Goal: Task Accomplishment & Management: Use online tool/utility

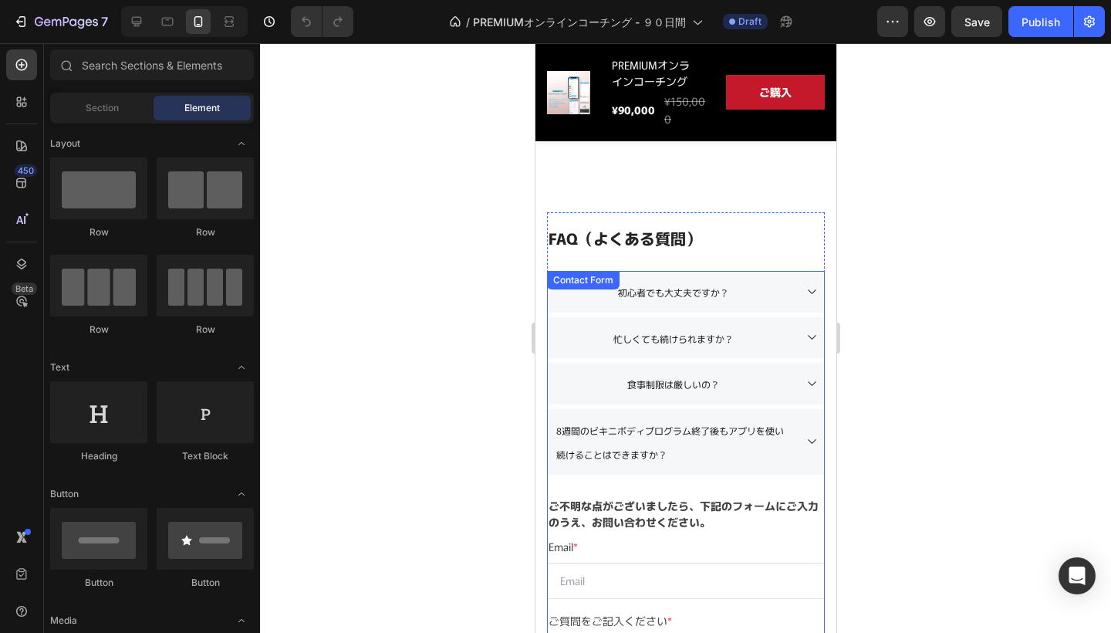
scroll to position [1211, 0]
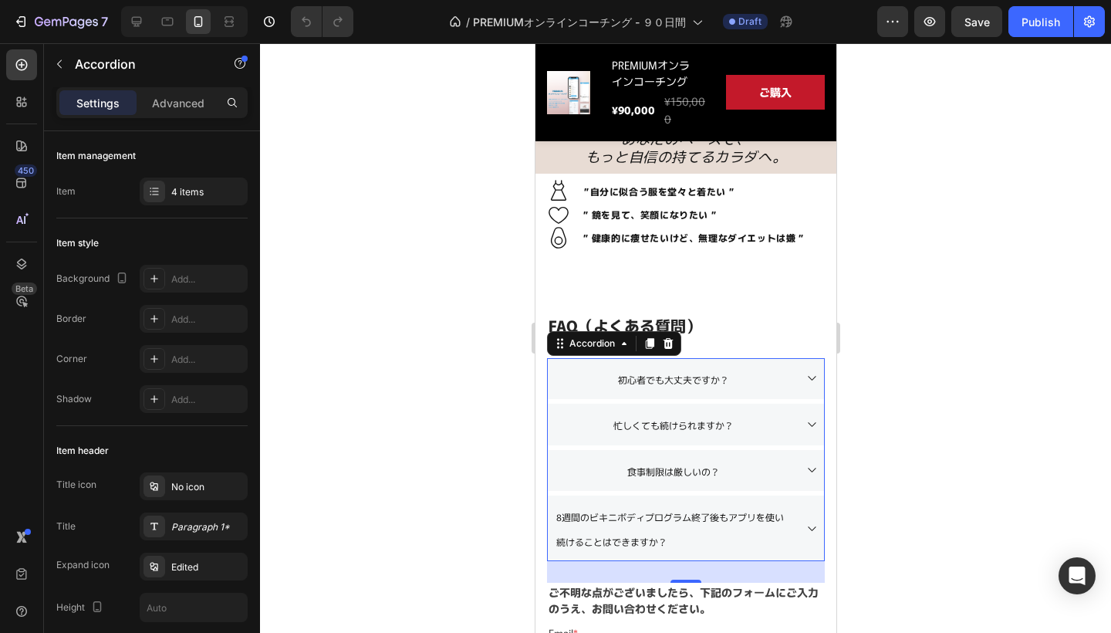
click at [674, 528] on p "8週間のビキニボディプログラム終了後もアプリを使い続けることはできますか？" at bounding box center [672, 528] width 235 height 49
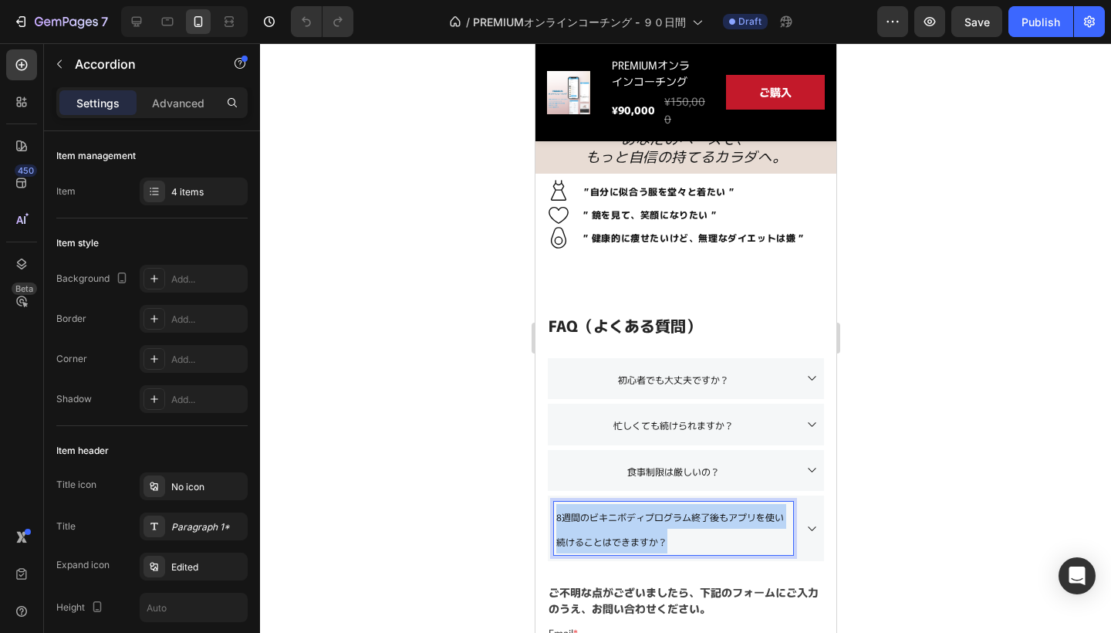
drag, startPoint x: 674, startPoint y: 540, endPoint x: 555, endPoint y: 514, distance: 122.4
click at [555, 514] on div "8週間のビキニボディプログラム終了後もアプリを使い続けることはできますか？" at bounding box center [672, 527] width 239 height 53
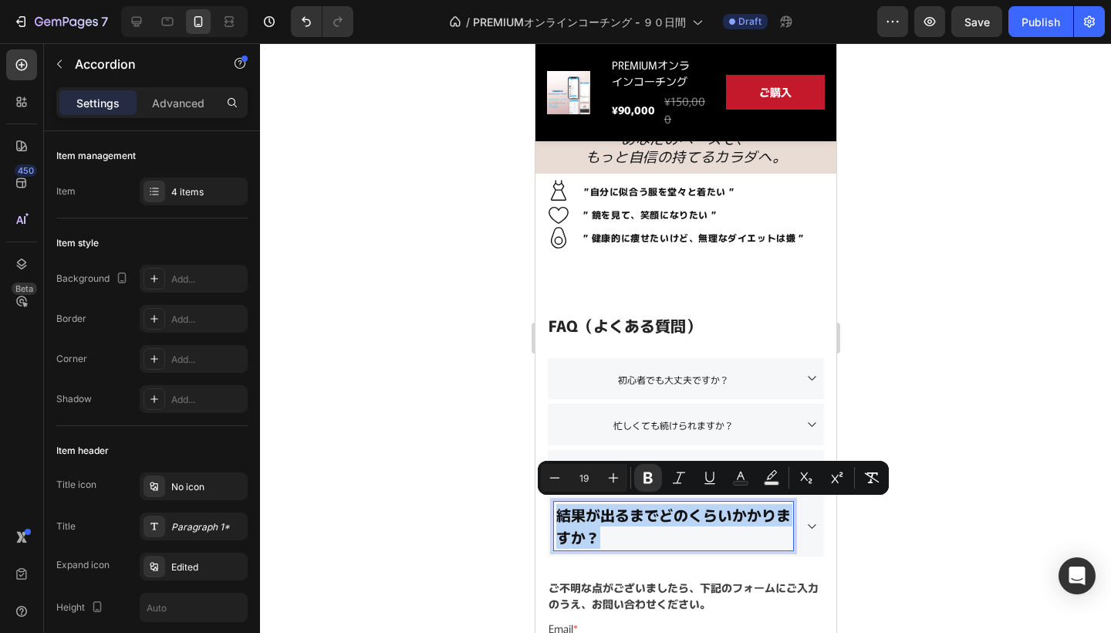
drag, startPoint x: 620, startPoint y: 535, endPoint x: 557, endPoint y: 511, distance: 67.2
click at [557, 511] on p "結果が出るまでどのくらいかかりますか？" at bounding box center [672, 526] width 235 height 44
click at [650, 477] on icon "Editor contextual toolbar" at bounding box center [647, 478] width 9 height 12
click at [555, 478] on icon "Editor contextual toolbar" at bounding box center [555, 477] width 10 height 1
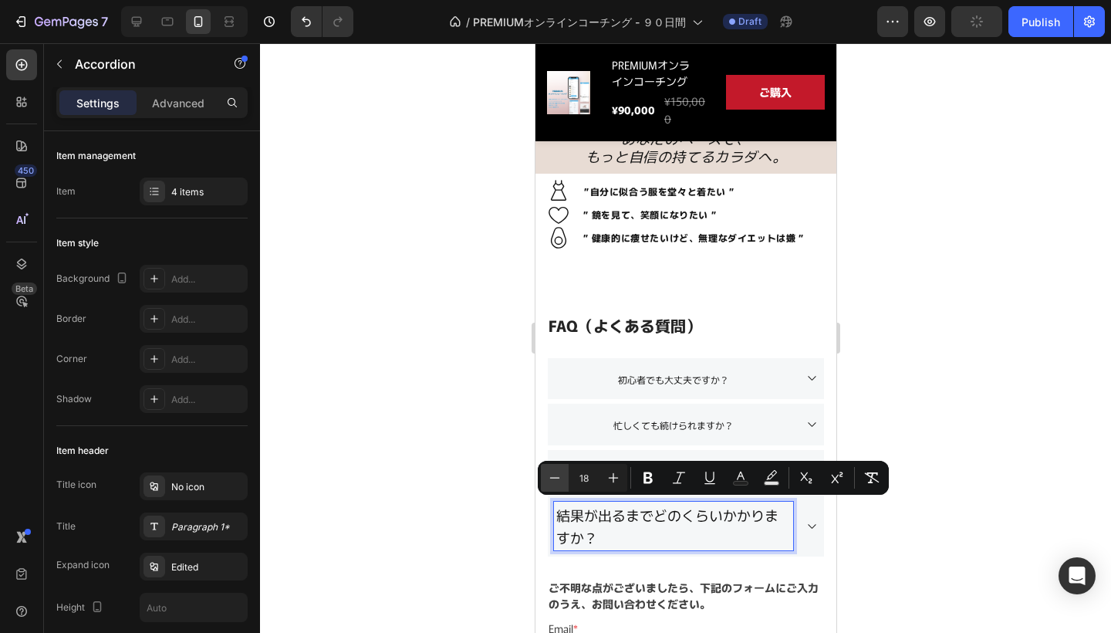
click at [555, 478] on icon "Editor contextual toolbar" at bounding box center [555, 477] width 10 height 1
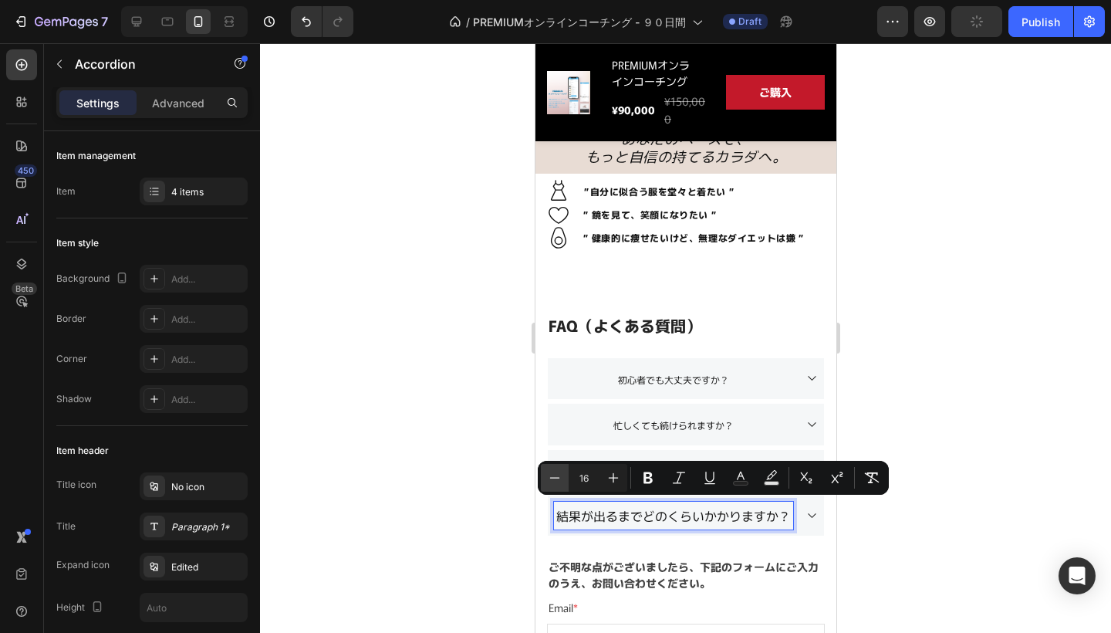
click at [555, 478] on icon "Editor contextual toolbar" at bounding box center [555, 477] width 10 height 1
type input "12"
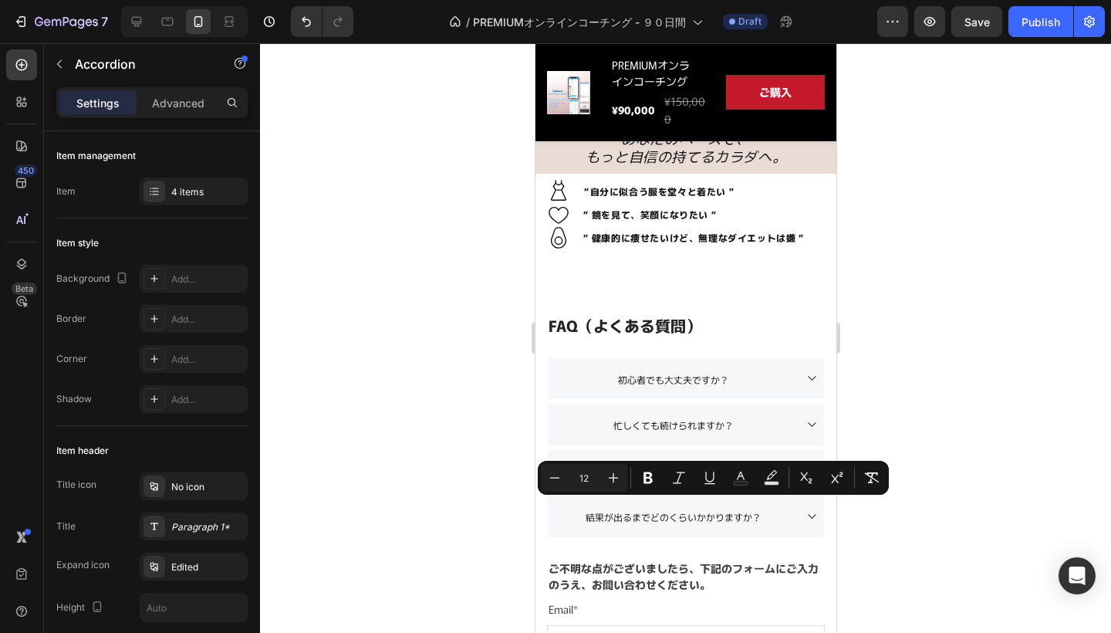
click at [482, 567] on div at bounding box center [685, 337] width 851 height 589
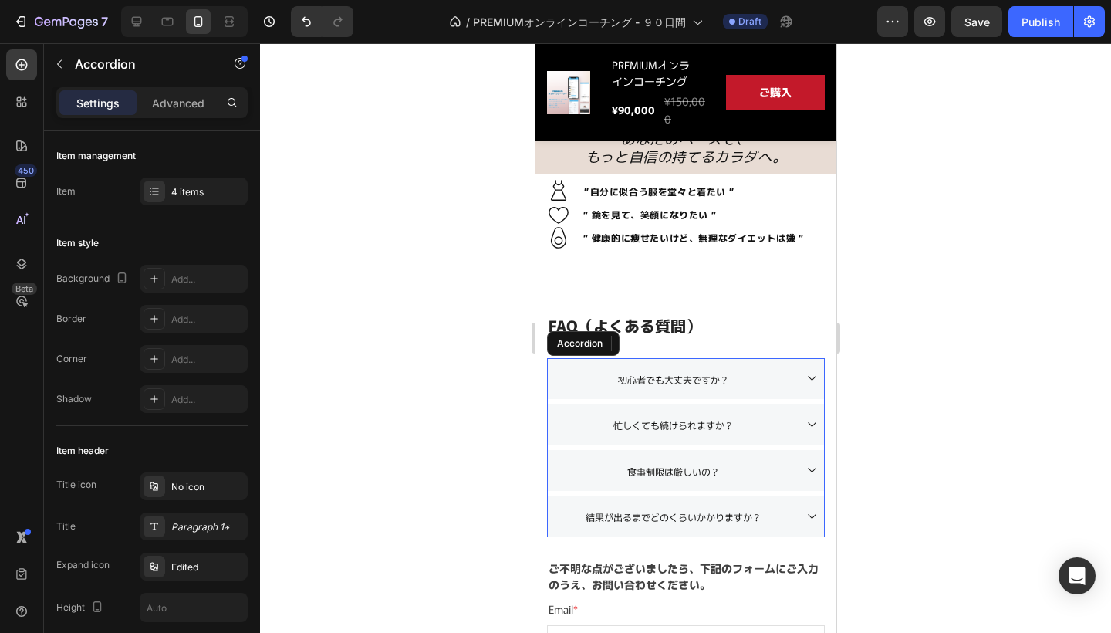
click at [809, 514] on icon at bounding box center [811, 516] width 8 height 5
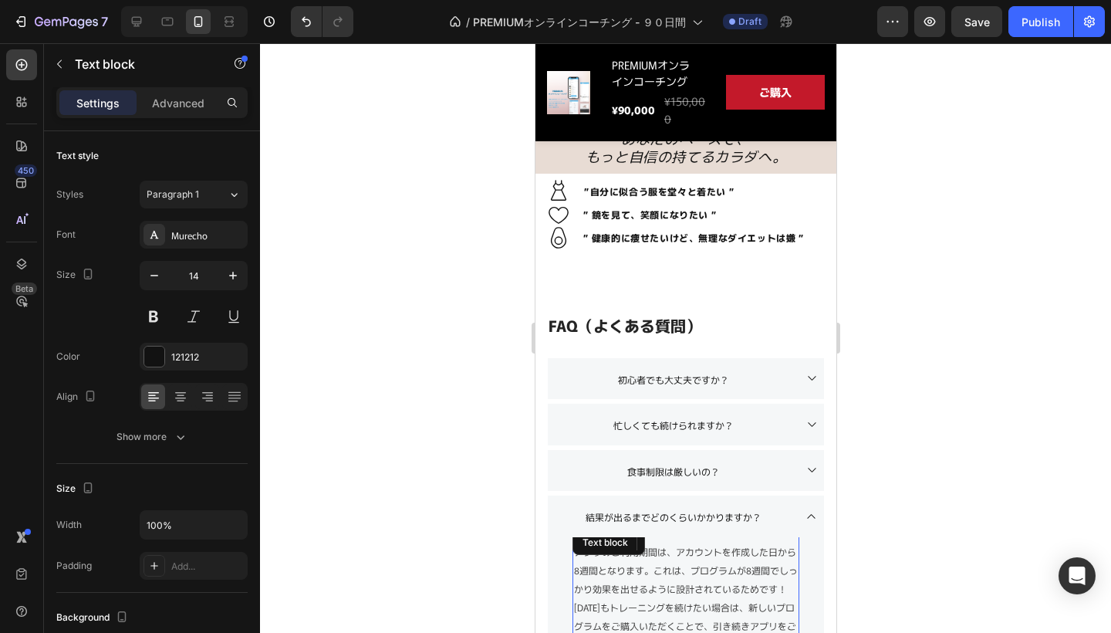
click at [694, 589] on span "アプリのご利用期間は、アカウントを作成した日から8週間となります。これは、プログラムが8週間でしっかり効果を出せるように設計されているためです！[DATE]も…" at bounding box center [685, 598] width 224 height 106
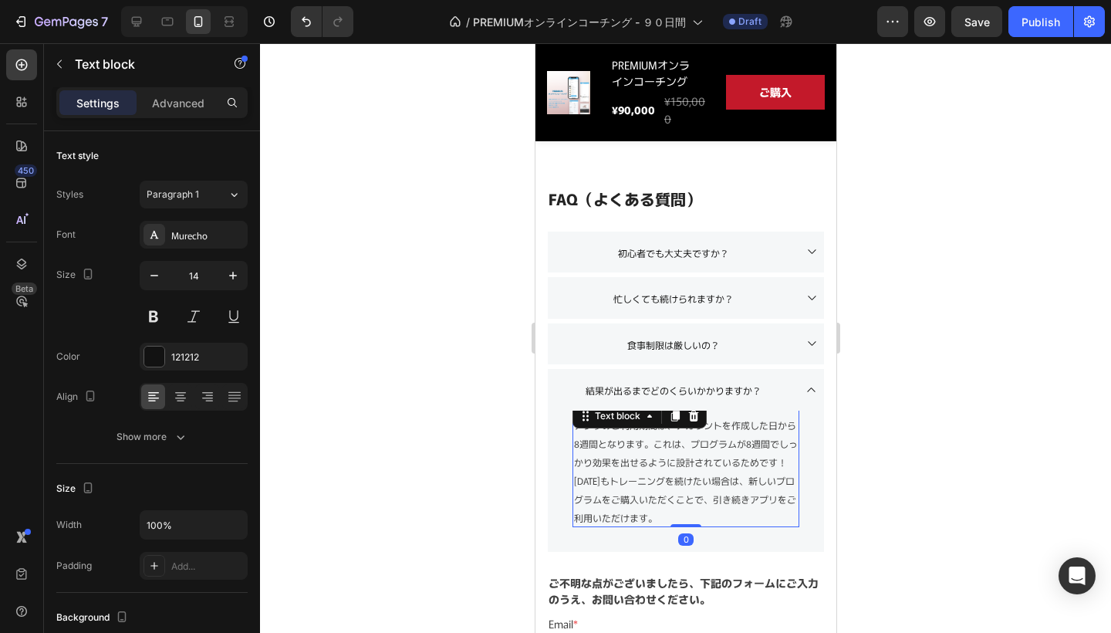
scroll to position [1343, 0]
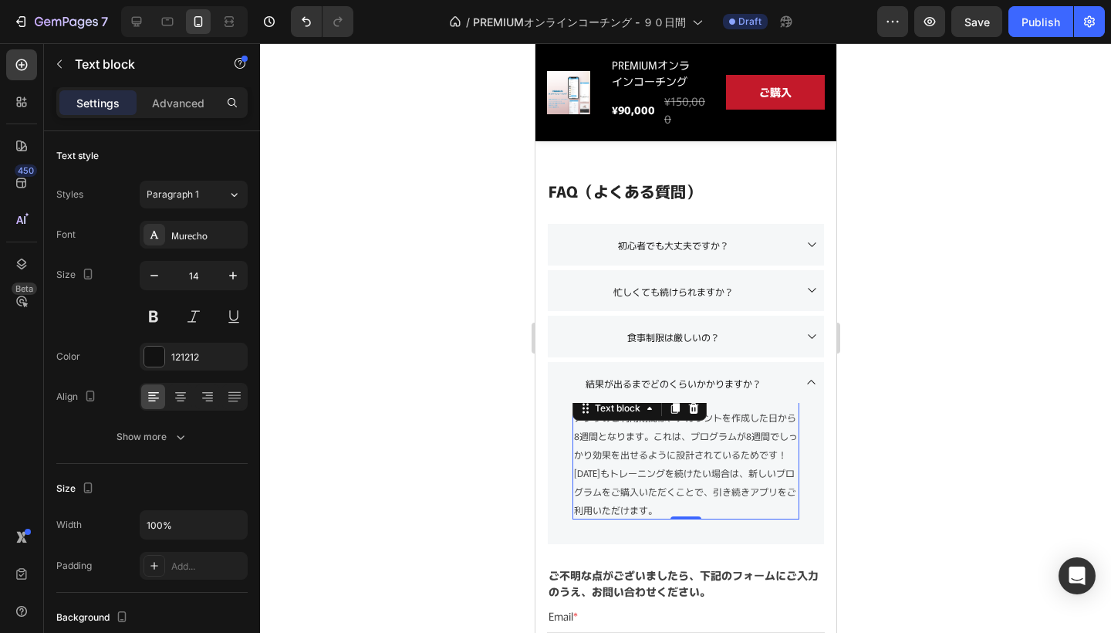
click at [686, 478] on p "アプリのご利用期間は、アカウントを作成した日から8週間となります。これは、プログラムが8週間でしっかり効果を出せるように設計されているためです！[DATE]も…" at bounding box center [685, 462] width 224 height 111
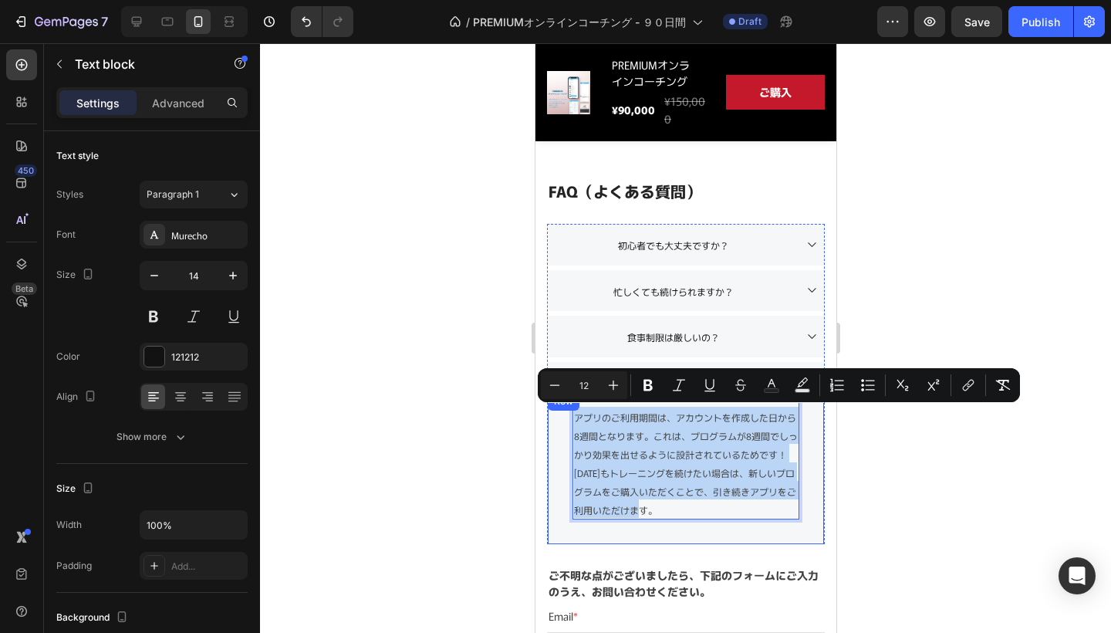
drag, startPoint x: 659, startPoint y: 510, endPoint x: 570, endPoint y: 410, distance: 133.9
click at [570, 410] on div "アプリのご利用期間は、アカウントを作成した日から8週間となります。これは、プログラムが8週間でしっかり効果を出せるように設計されているためです！[DATE]も…" at bounding box center [685, 468] width 276 height 152
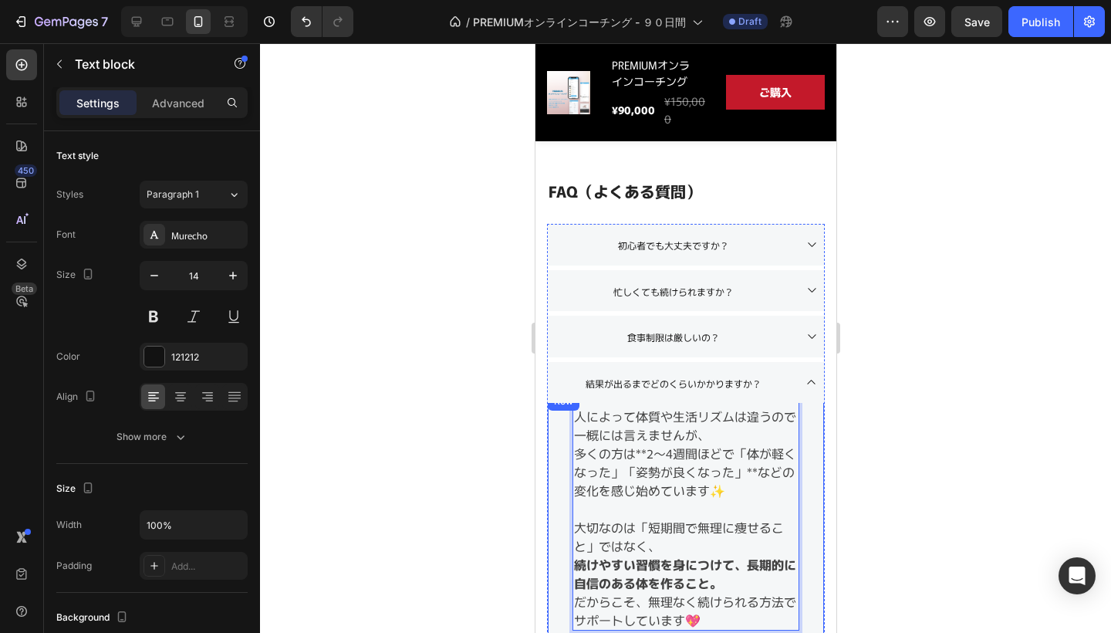
scroll to position [1352, 0]
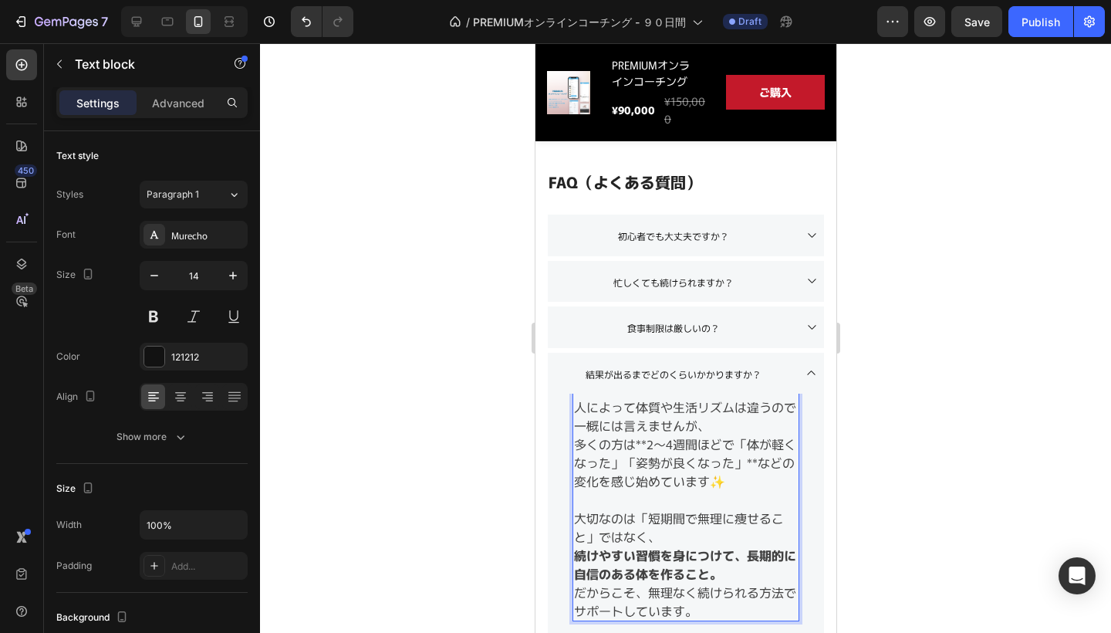
click at [731, 479] on p "多くの方は**2〜4週間ほどで「体が軽くなった」「姿勢が良くなった」**などの変化を感じ始めています✨" at bounding box center [685, 462] width 224 height 56
click at [701, 528] on p "大切なのは「短期間で無理に痩せること」ではなく、" at bounding box center [685, 526] width 224 height 37
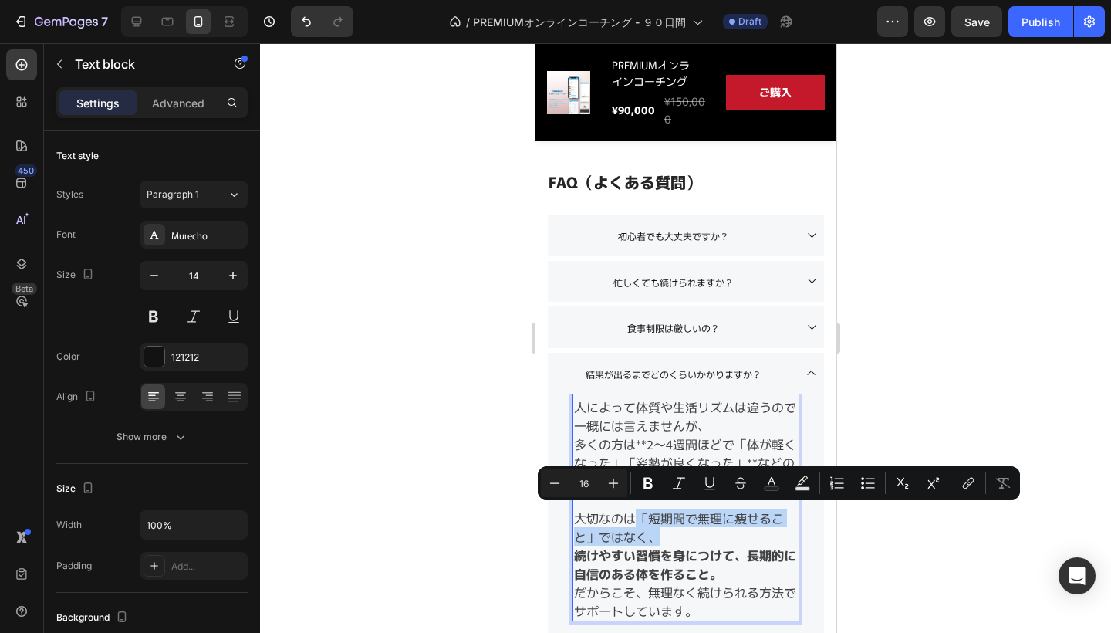
drag, startPoint x: 664, startPoint y: 534, endPoint x: 641, endPoint y: 514, distance: 30.0
click at [641, 514] on p "大切なのは「短期間で無理に痩せること」ではなく、" at bounding box center [685, 526] width 224 height 37
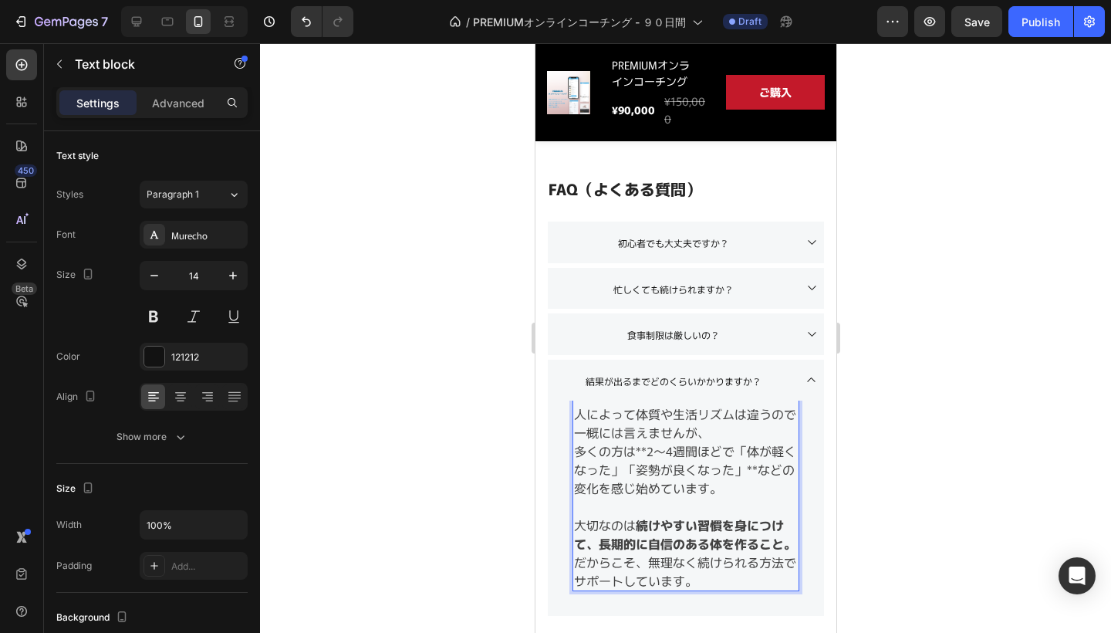
scroll to position [1345, 0]
click at [687, 485] on p "多くの方は**2〜4週間ほどで「体が軽くなった」「姿勢が良くなった」**などの変化を感じ始めています。" at bounding box center [685, 470] width 224 height 56
click at [671, 452] on p "多くの方は**2〜4週間ほどで「体が軽くなった」「姿勢が良くなった」**などの変化を感じ始めています。" at bounding box center [685, 470] width 224 height 56
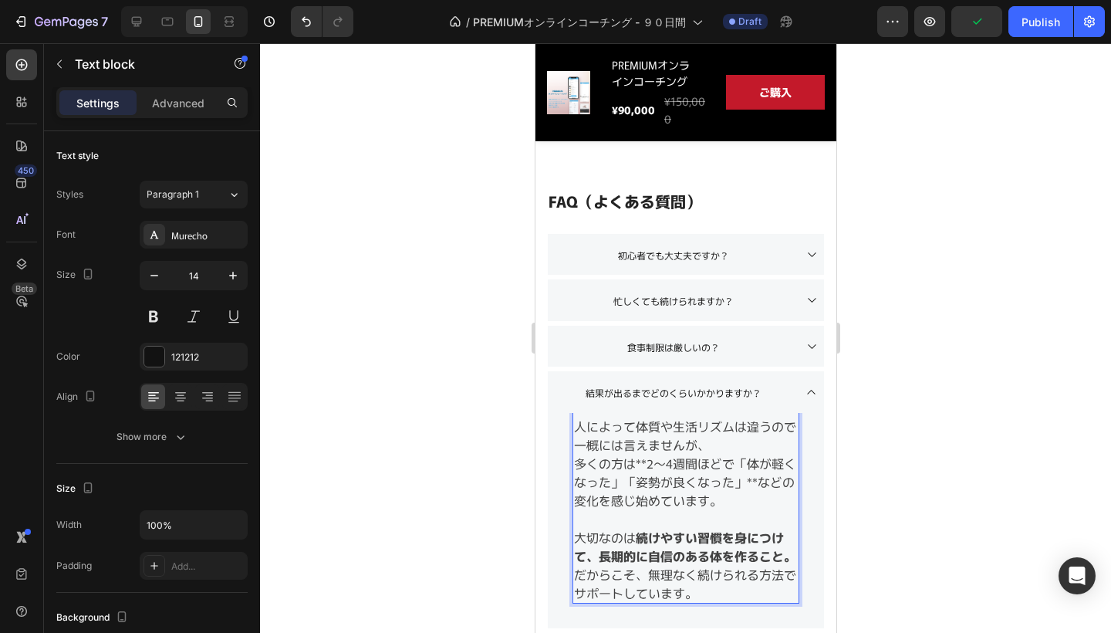
scroll to position [1330, 0]
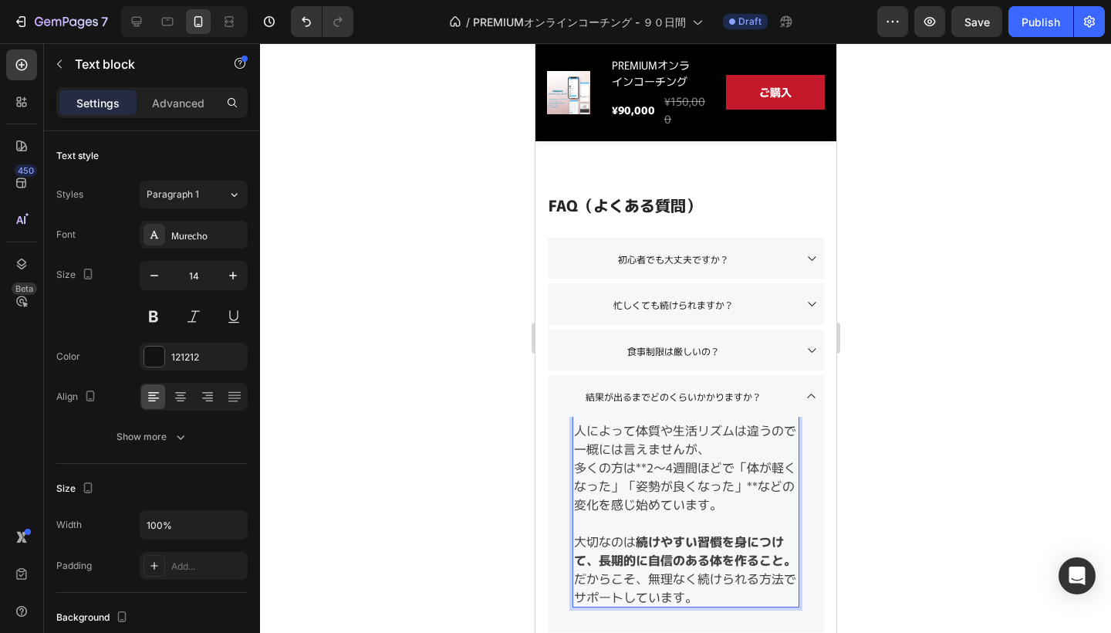
click at [653, 467] on p "多くの方は**2〜4週間ほどで「体が軽くなった」「姿勢が良くなった」**などの変化を感じ始めています。" at bounding box center [685, 486] width 224 height 56
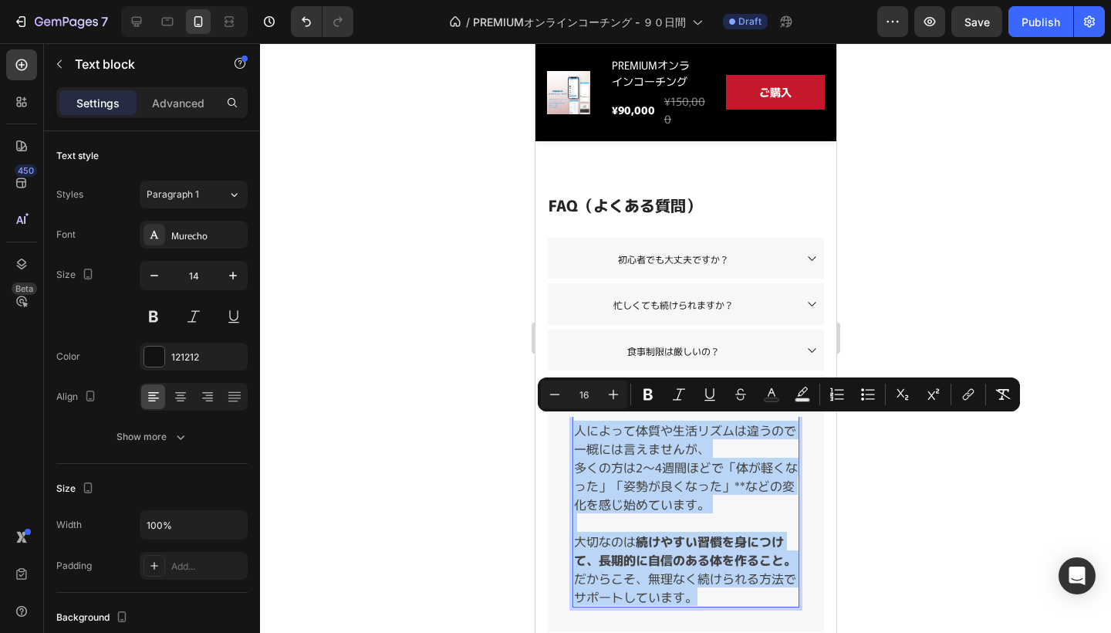
drag, startPoint x: 715, startPoint y: 589, endPoint x: 578, endPoint y: 424, distance: 214.2
click at [578, 424] on div "人によって体質や生活リズムは違うので一概には言えませんが、 多くの方は2〜4週間ほどで「体が軽くなった」「姿勢が良くなった」**などの変化を感じ始めています。…" at bounding box center [685, 513] width 227 height 188
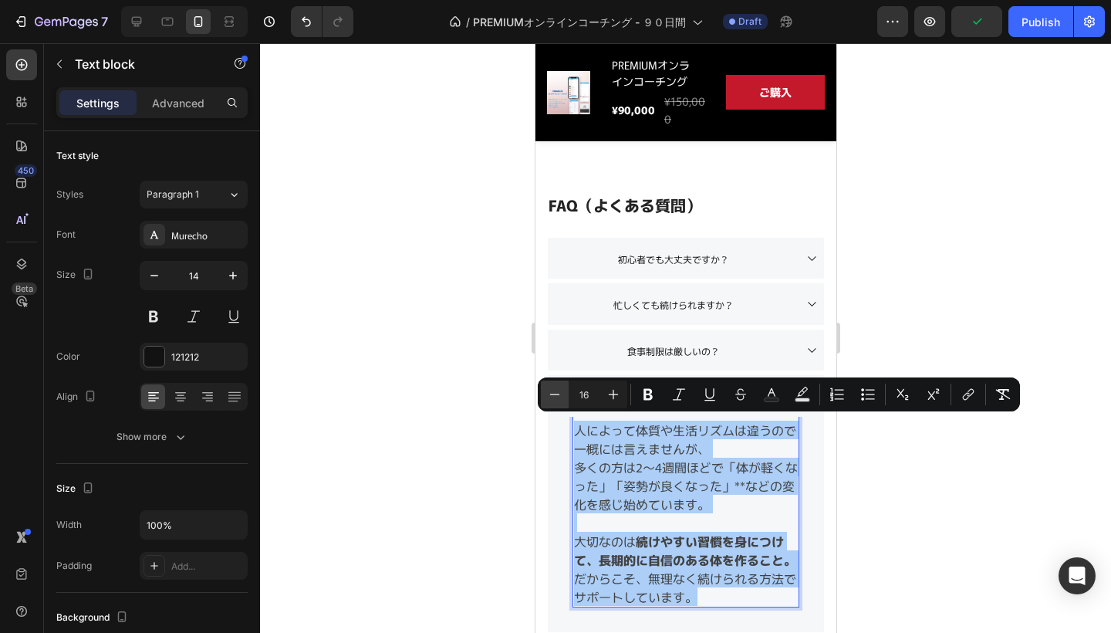
click at [559, 398] on icon "Editor contextual toolbar" at bounding box center [554, 394] width 15 height 15
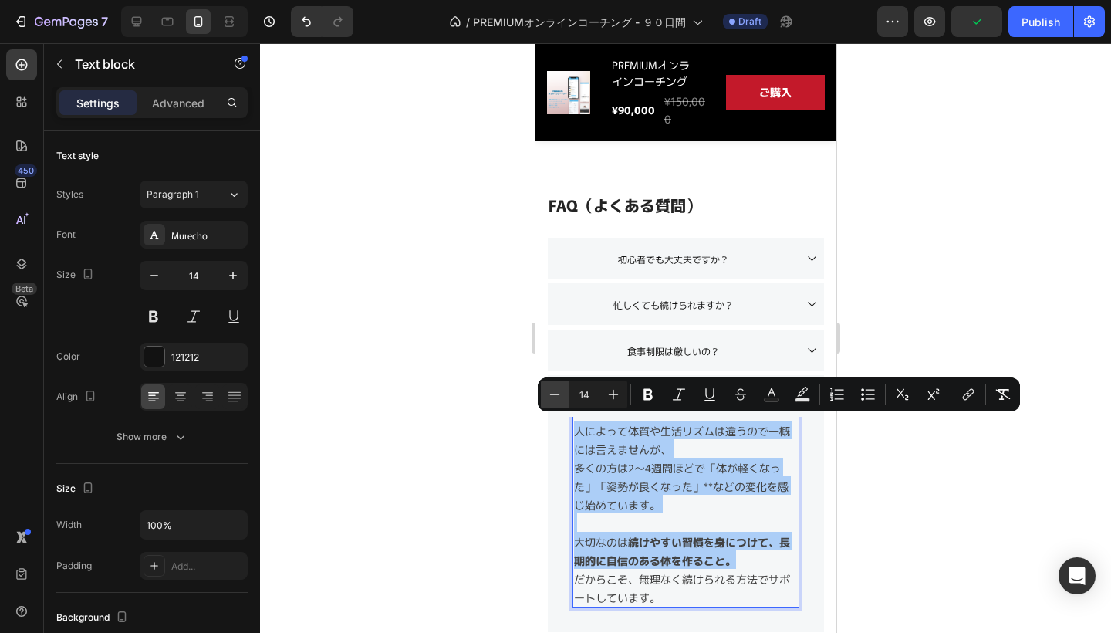
click at [559, 398] on icon "Editor contextual toolbar" at bounding box center [554, 394] width 15 height 15
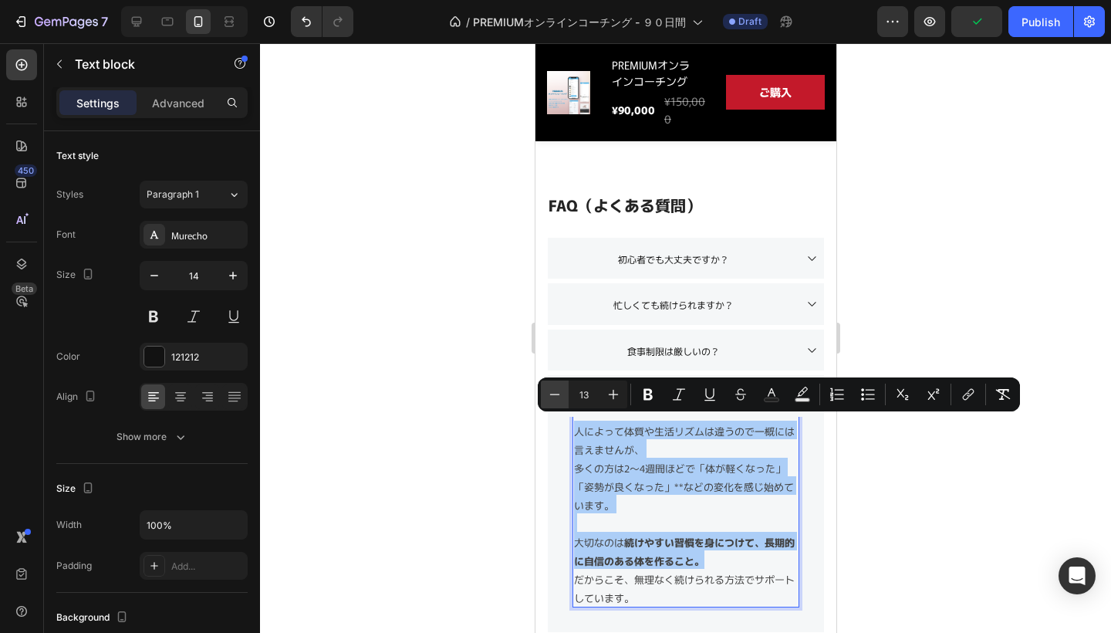
click at [559, 398] on icon "Editor contextual toolbar" at bounding box center [554, 394] width 15 height 15
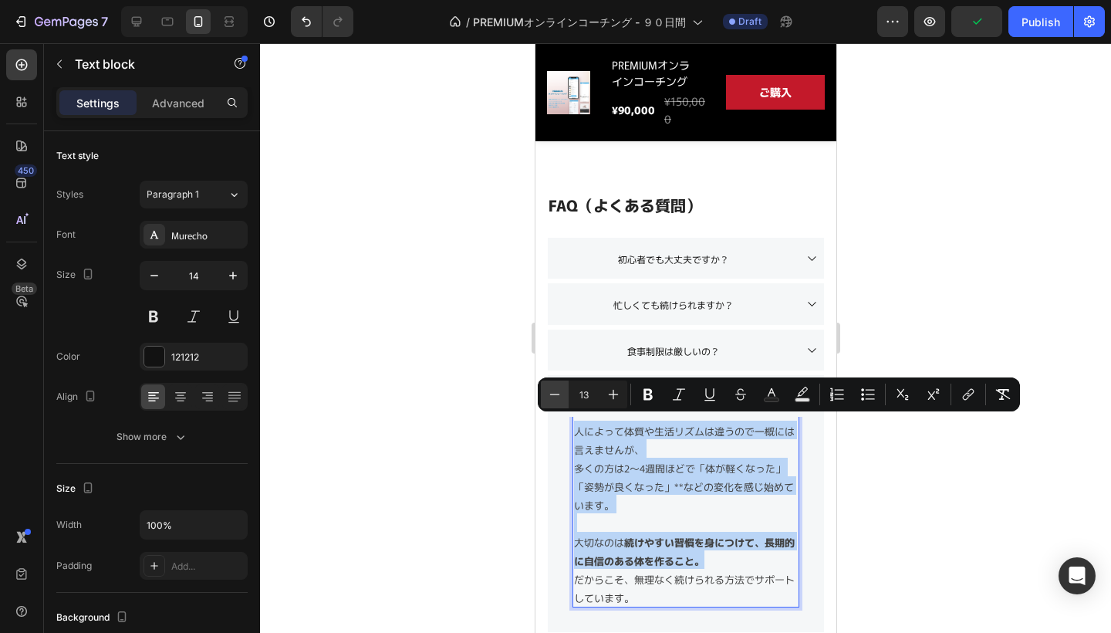
type input "12"
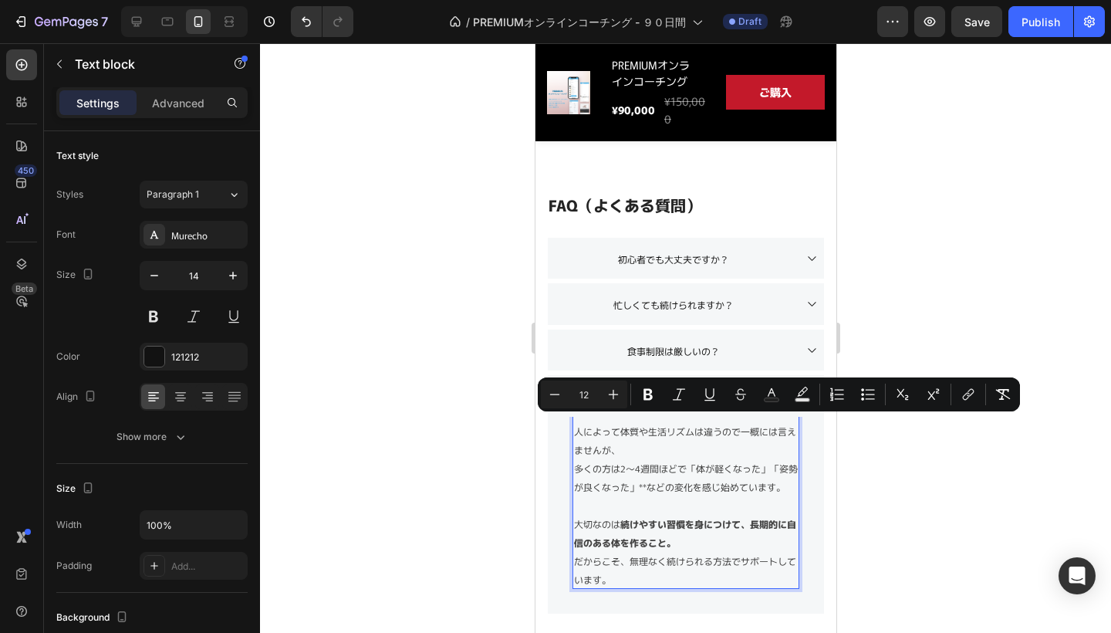
click at [667, 571] on p "だからこそ、無理なく続けられる方法でサポートしています。" at bounding box center [685, 568] width 224 height 37
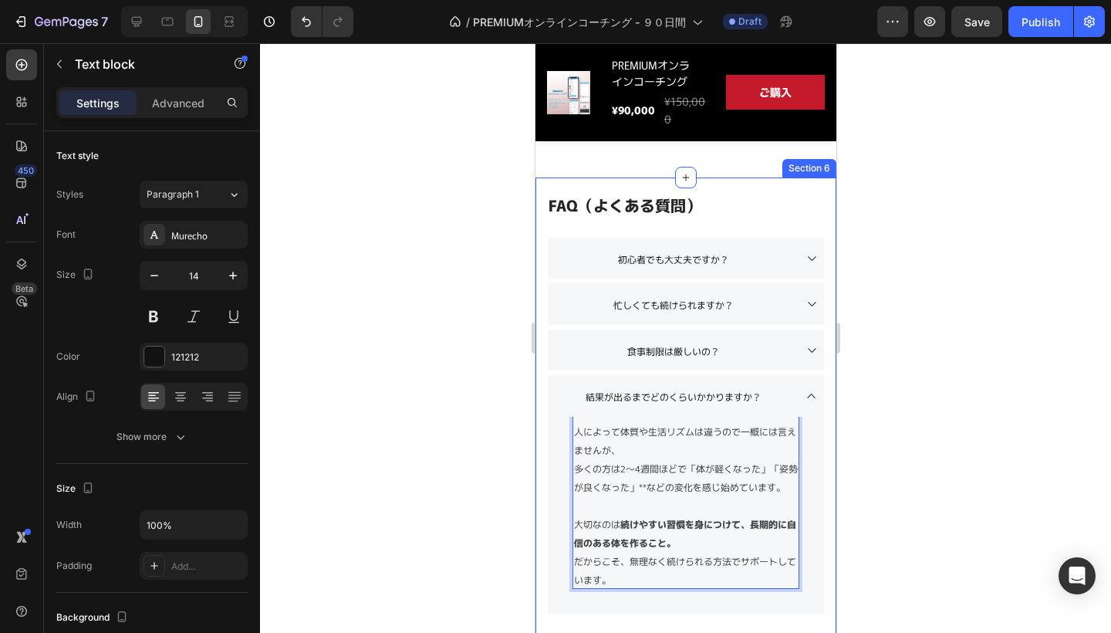
click at [939, 480] on div at bounding box center [685, 337] width 851 height 589
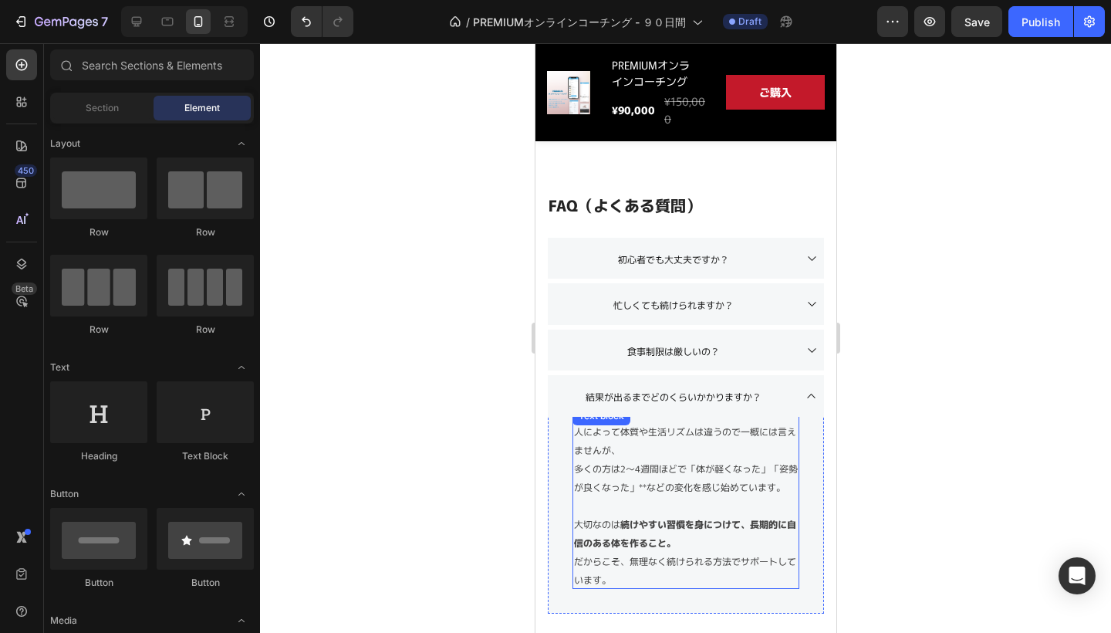
scroll to position [1309, 0]
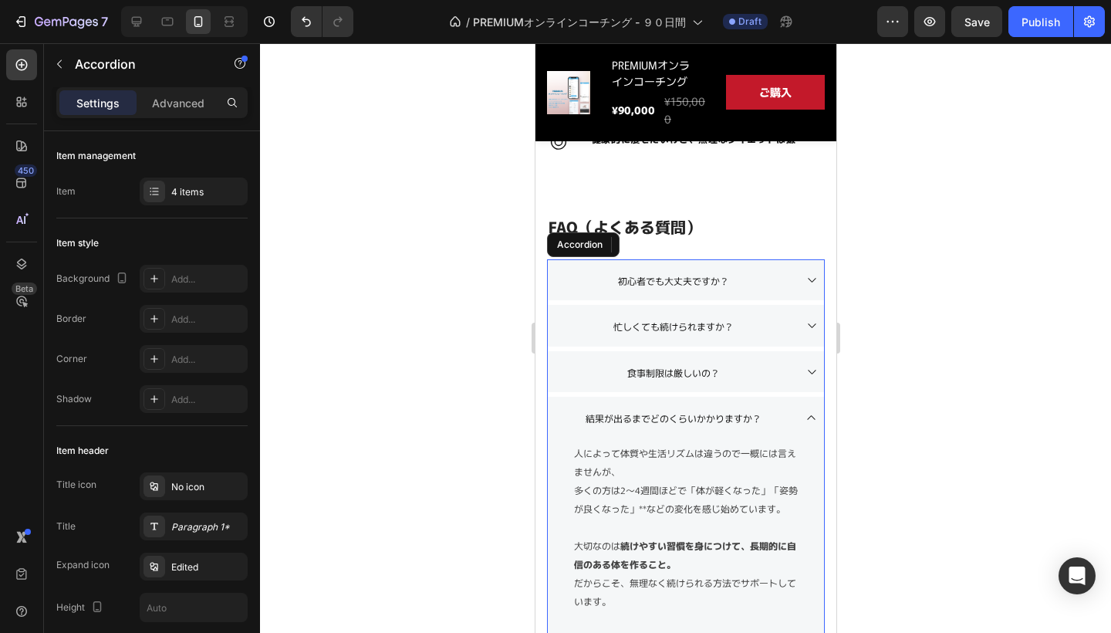
click at [808, 278] on icon at bounding box center [811, 280] width 8 height 5
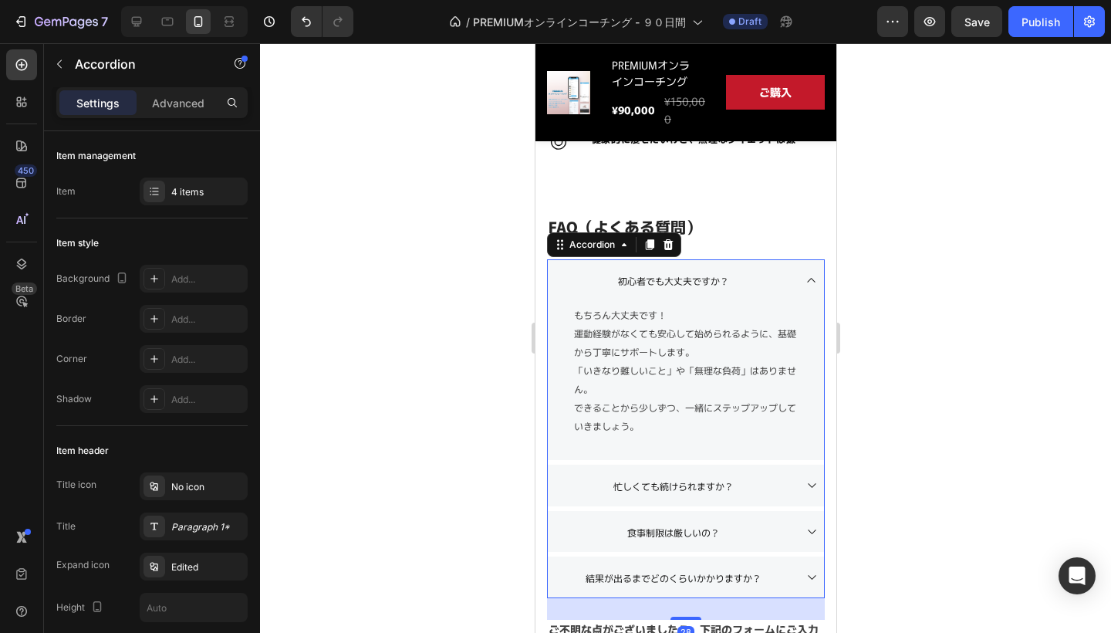
click at [808, 278] on icon at bounding box center [811, 280] width 12 height 12
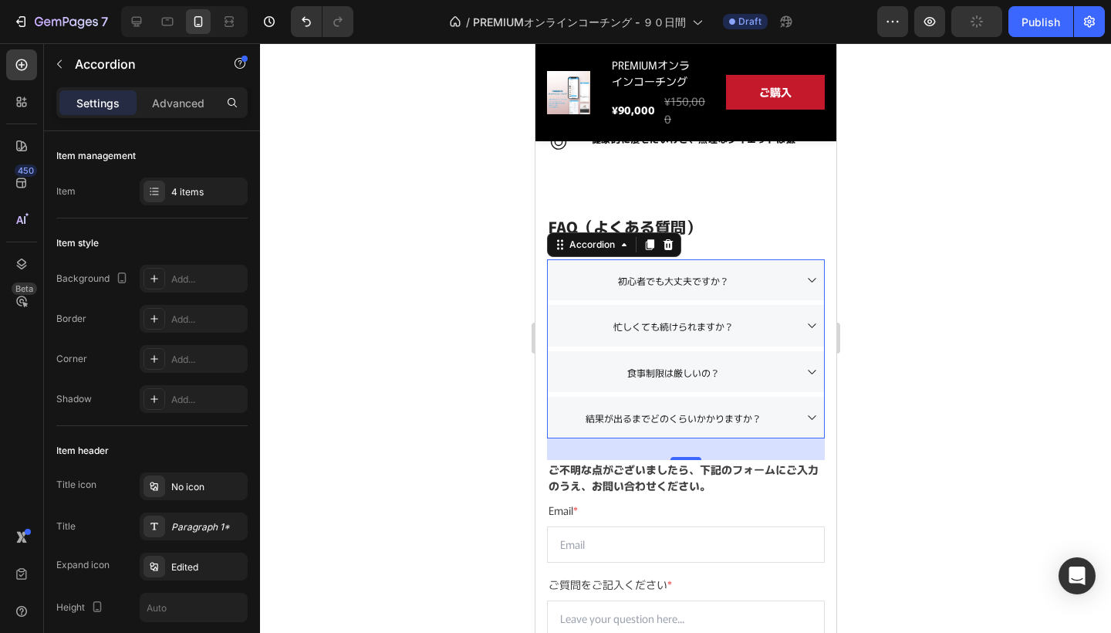
click at [907, 434] on div at bounding box center [685, 337] width 851 height 589
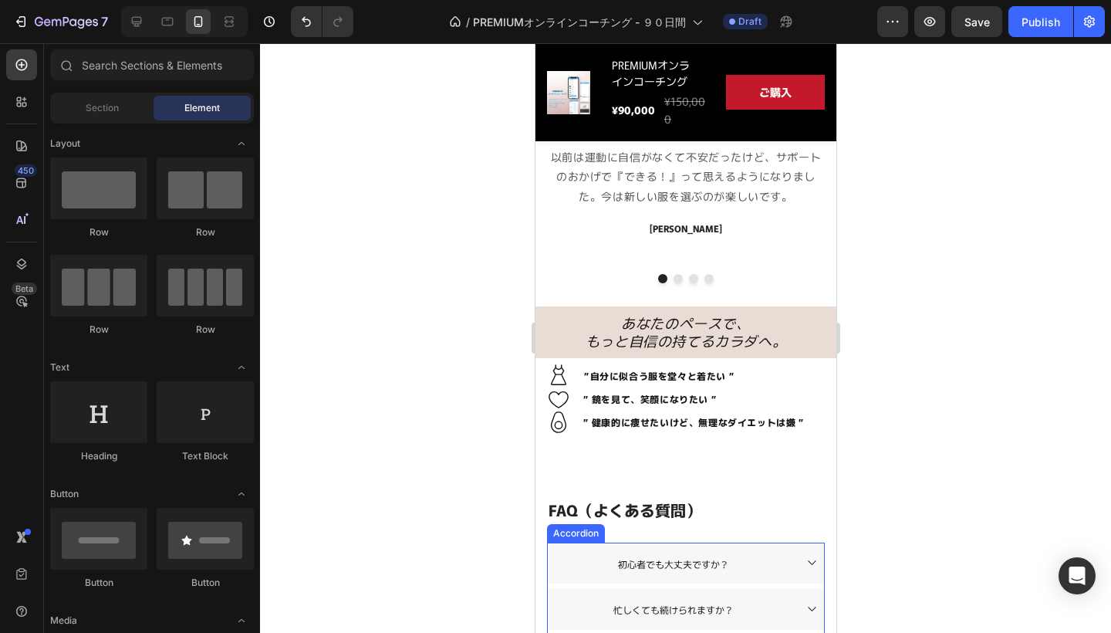
scroll to position [978, 0]
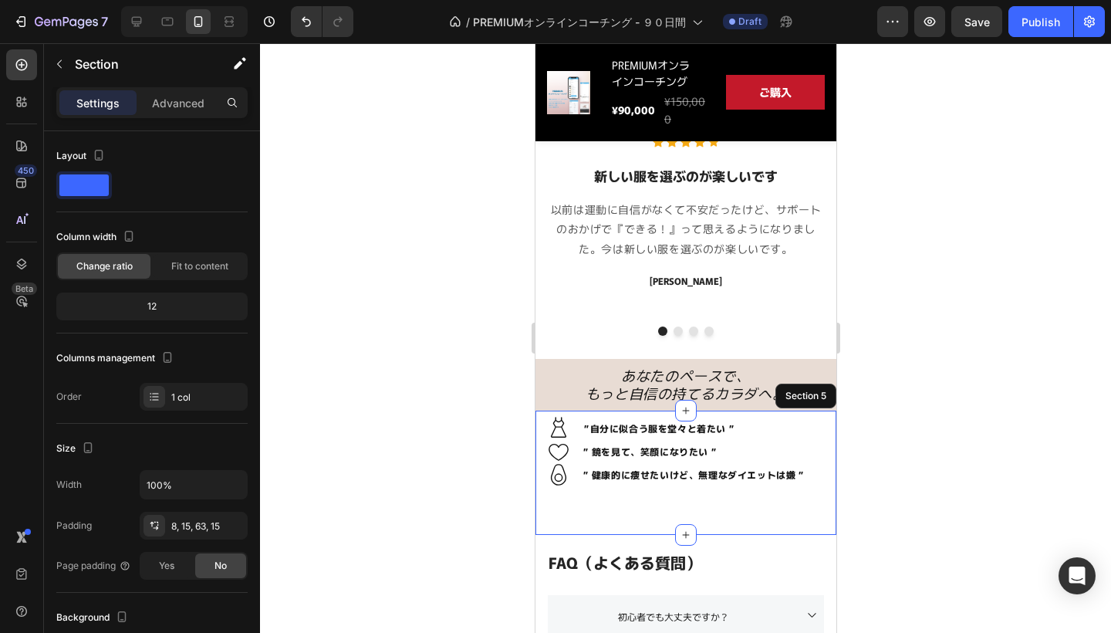
click at [685, 499] on div "”自分に似合う服を堂々と着たい ” Text Block Icon Row ” 鏡を見て、笑顔になりたい ” Text Block Icon Row ” 健康…" at bounding box center [685, 472] width 301 height 124
click at [738, 518] on div "”自分に似合う服を堂々と着たい ” Text Block Icon Row ” 鏡を見て、笑顔になりたい ” Text Block Icon Row ” 健康…" at bounding box center [685, 472] width 301 height 124
click at [884, 498] on div at bounding box center [685, 337] width 851 height 589
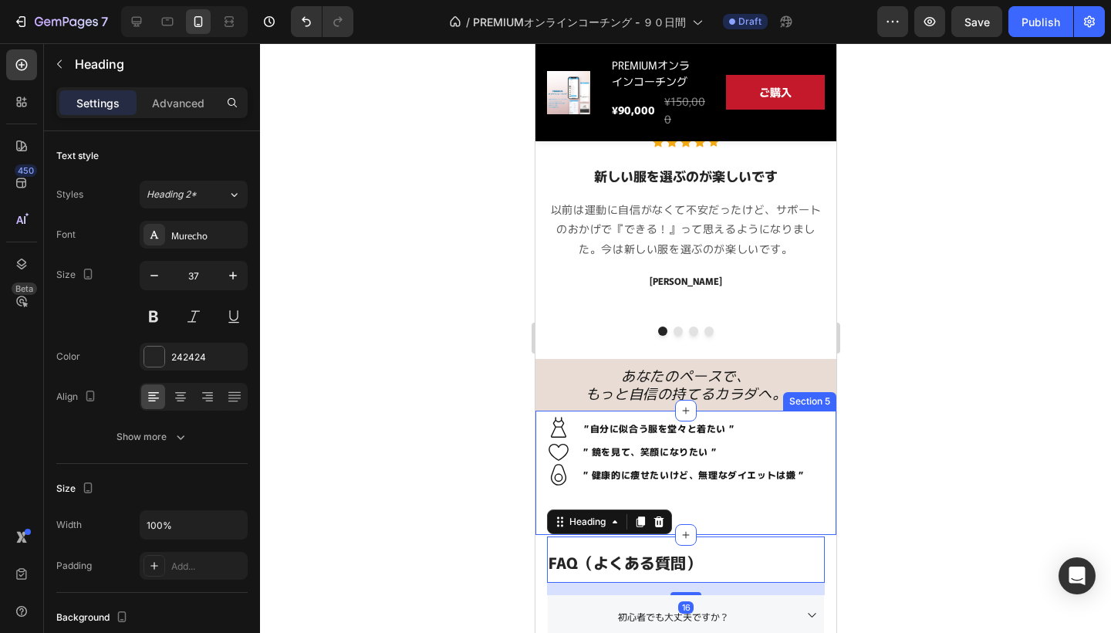
click at [734, 502] on div "”自分に似合う服を堂々と着たい ” Text Block Icon Row ” 鏡を見て、笑顔になりたい ” Text Block Icon Row ” 健康…" at bounding box center [685, 472] width 301 height 124
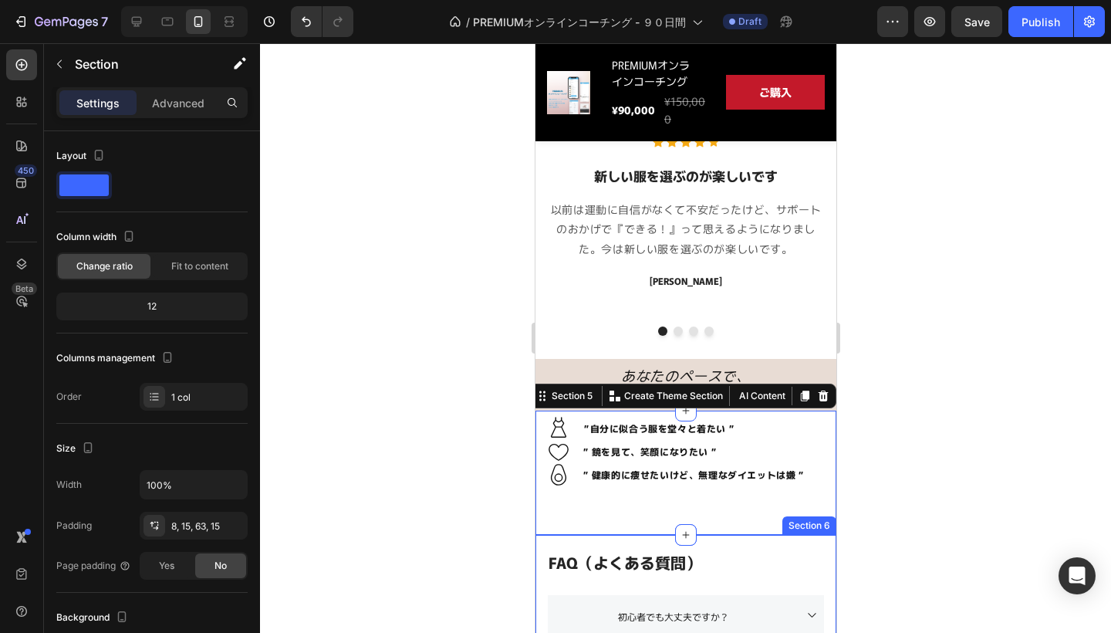
click at [721, 536] on h2 "FAQ（よくある質問）" at bounding box center [685, 559] width 278 height 46
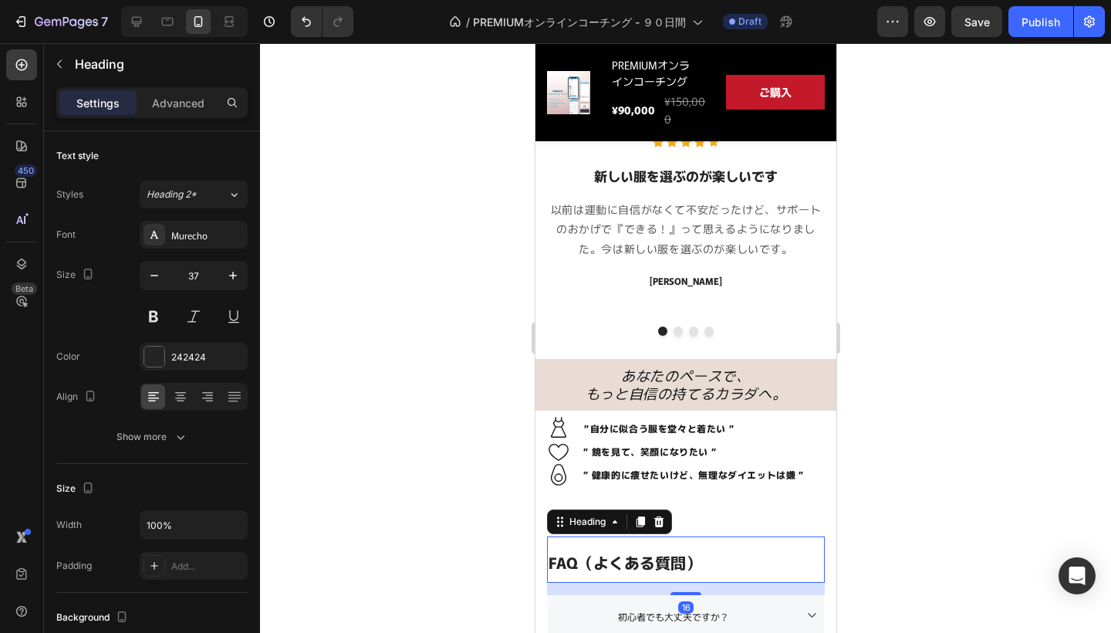
click at [723, 517] on div "”自分に似合う服を堂々と着たい ” Text Block Icon Row ” 鏡を見て、笑顔になりたい ” Text Block Icon Row ” 健康…" at bounding box center [685, 472] width 301 height 124
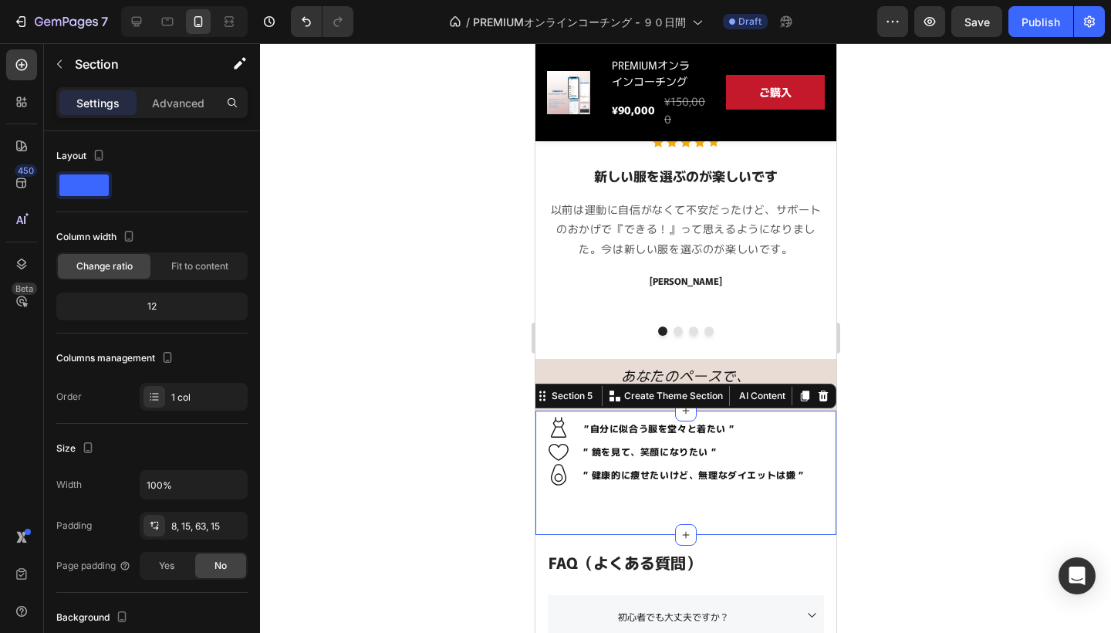
click at [932, 463] on div at bounding box center [685, 337] width 851 height 589
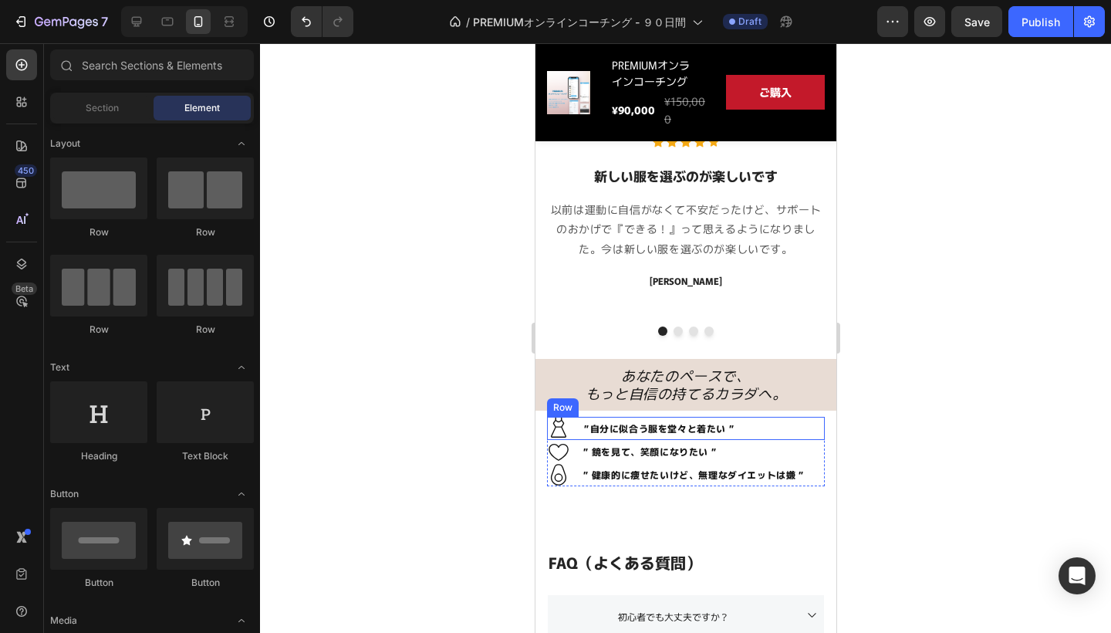
click at [792, 427] on div "”自分に似合う服を堂々と着たい ” Text Block Icon Row" at bounding box center [685, 428] width 278 height 23
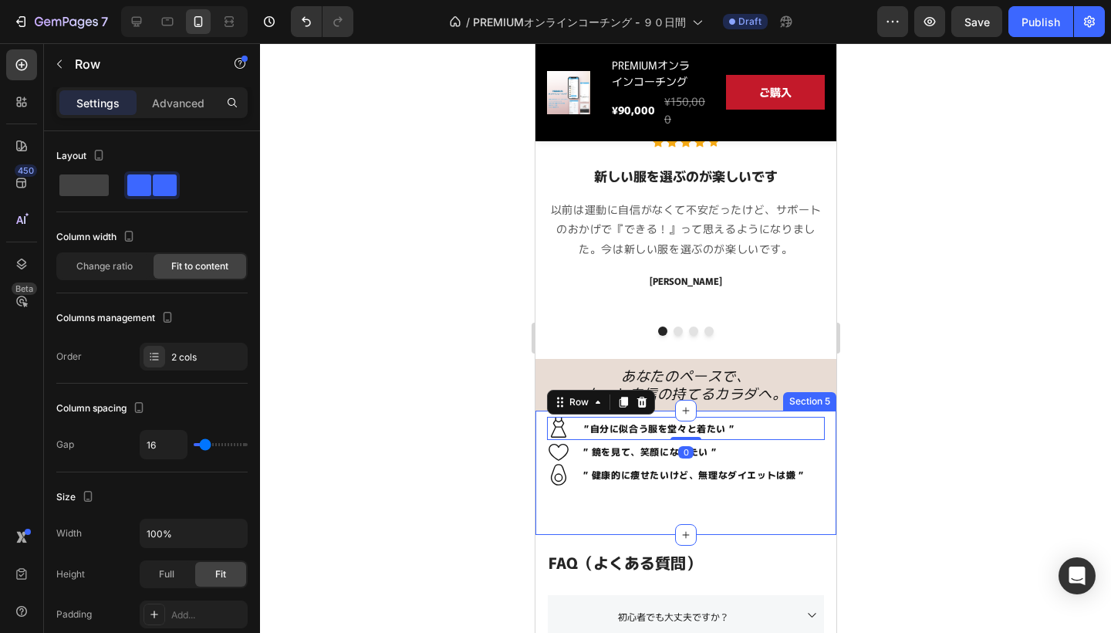
click at [786, 403] on div "Overview Button Description Button Reviews Button Row Product Images PREMIUMオンラ…" at bounding box center [685, 176] width 301 height 2159
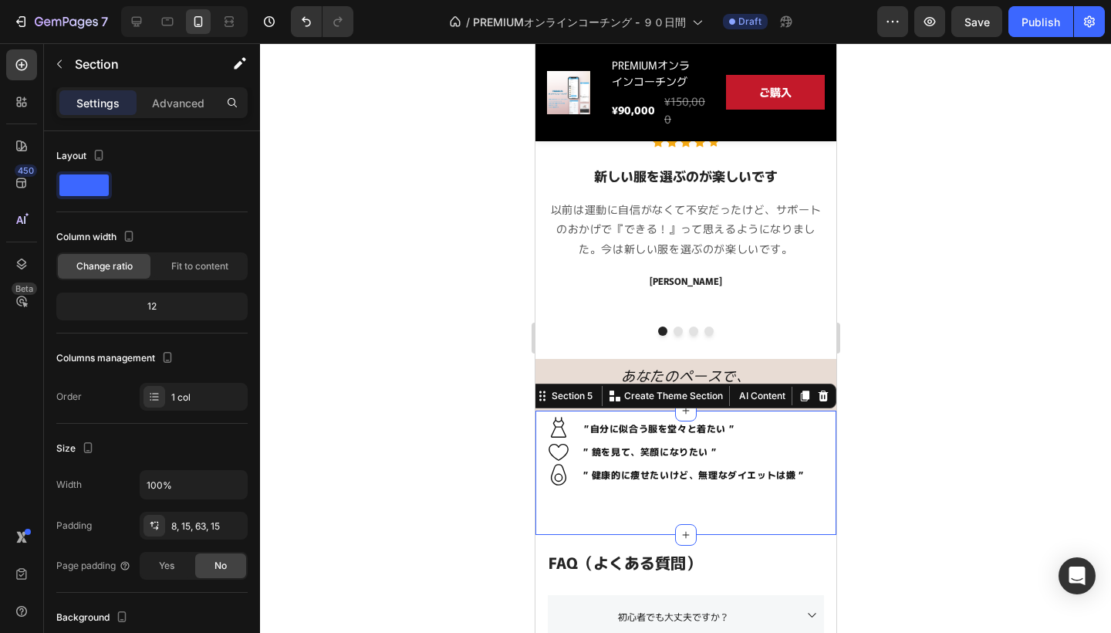
click at [871, 402] on div at bounding box center [685, 337] width 851 height 589
click at [711, 410] on div "”自分に似合う服を堂々と着たい ” Text Block Icon Row ” 鏡を見て、笑顔になりたい ” Text Block Icon Row ” 健康…" at bounding box center [685, 472] width 301 height 124
click at [712, 404] on div "あなたのペースで、 もっと自信の持てるカラダへ。 Heading Section 4" at bounding box center [685, 385] width 301 height 52
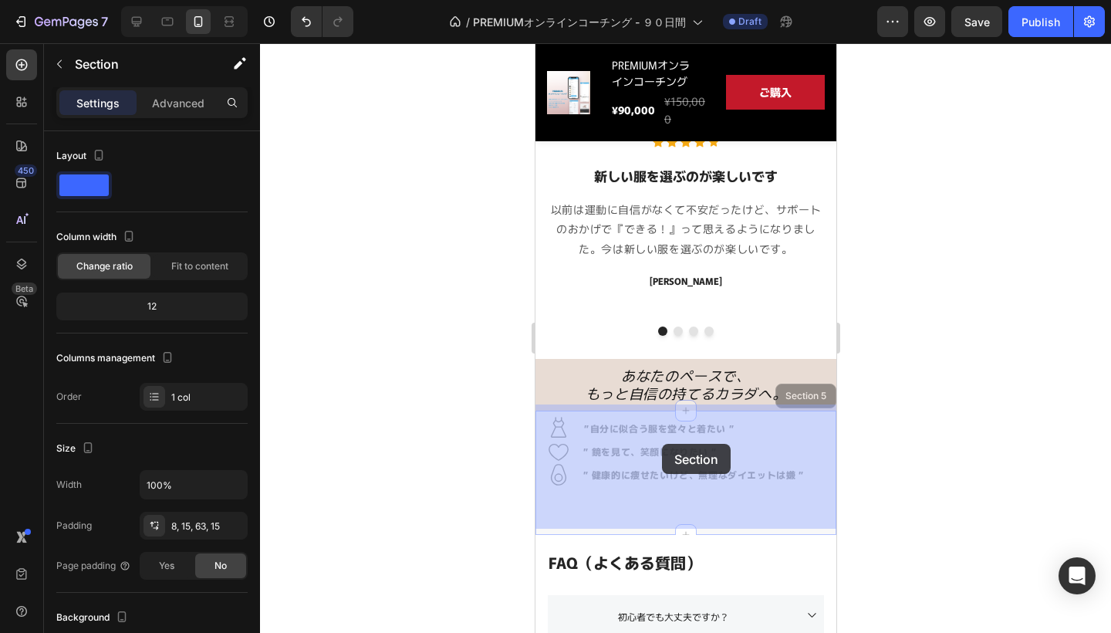
drag, startPoint x: 740, startPoint y: 493, endPoint x: 651, endPoint y: 430, distance: 109.0
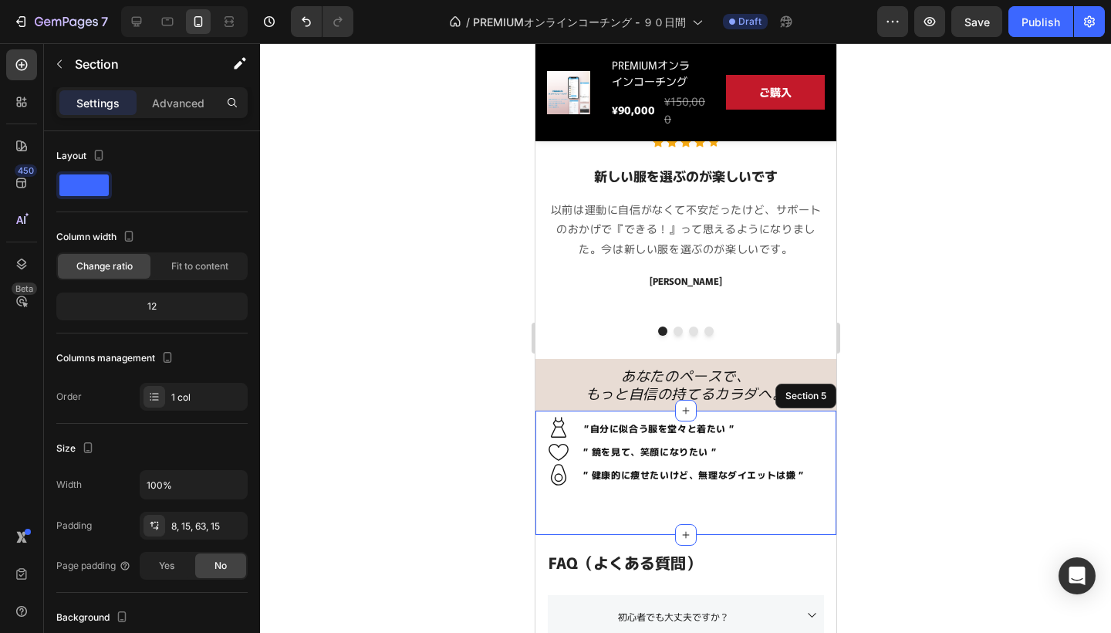
click at [741, 491] on div "”自分に似合う服を堂々と着たい ” Text Block Icon Row ” 鏡を見て、笑顔になりたい ” Text Block Icon Row ” 健康…" at bounding box center [685, 472] width 301 height 124
click at [752, 481] on div "”自分に似合う服を堂々と着たい ” Text Block Icon Row ” 鏡を見て、笑顔になりたい ” Text Block Icon Row ” 健康…" at bounding box center [685, 472] width 301 height 124
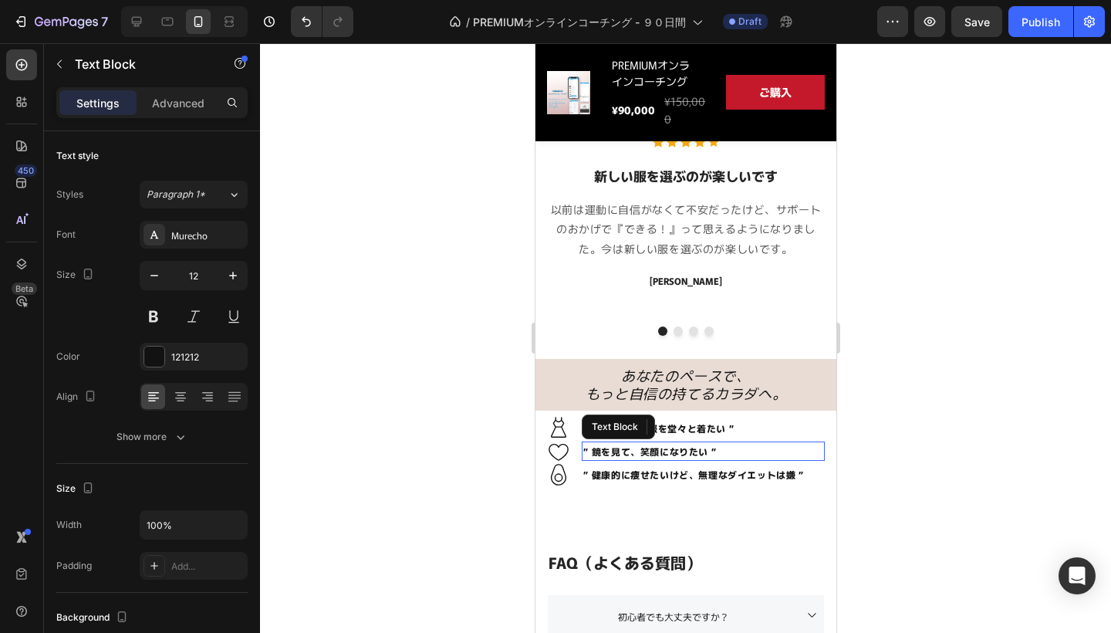
click at [760, 443] on p "” 鏡を見て、笑顔になりたい ”" at bounding box center [703, 451] width 240 height 17
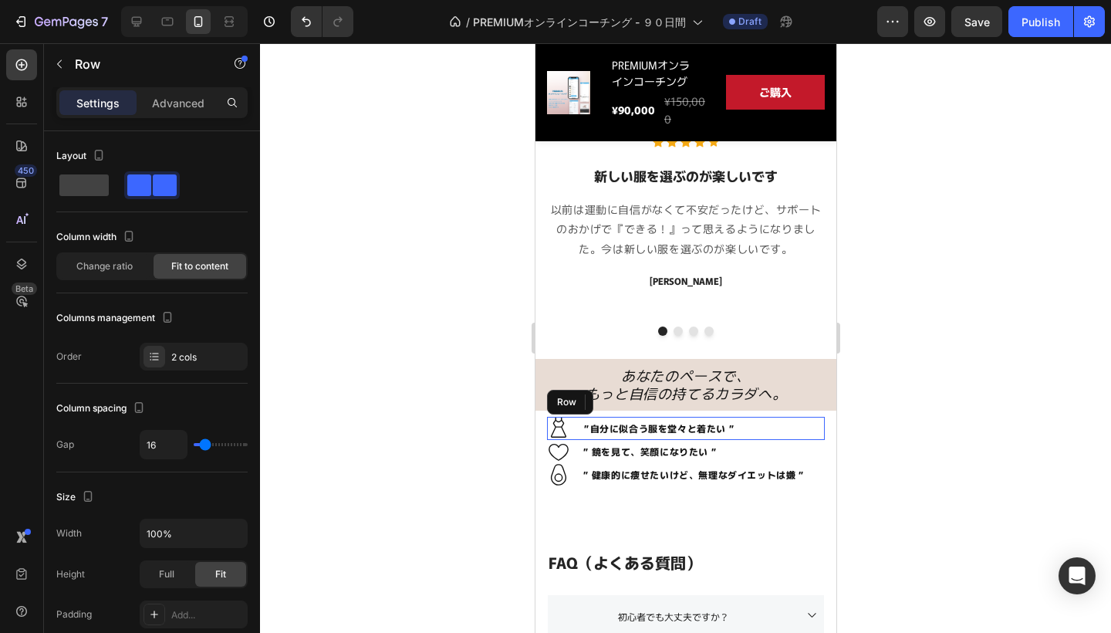
click at [760, 429] on div "”自分に似合う服を堂々と着たい ” Text Block Icon Row" at bounding box center [685, 428] width 278 height 23
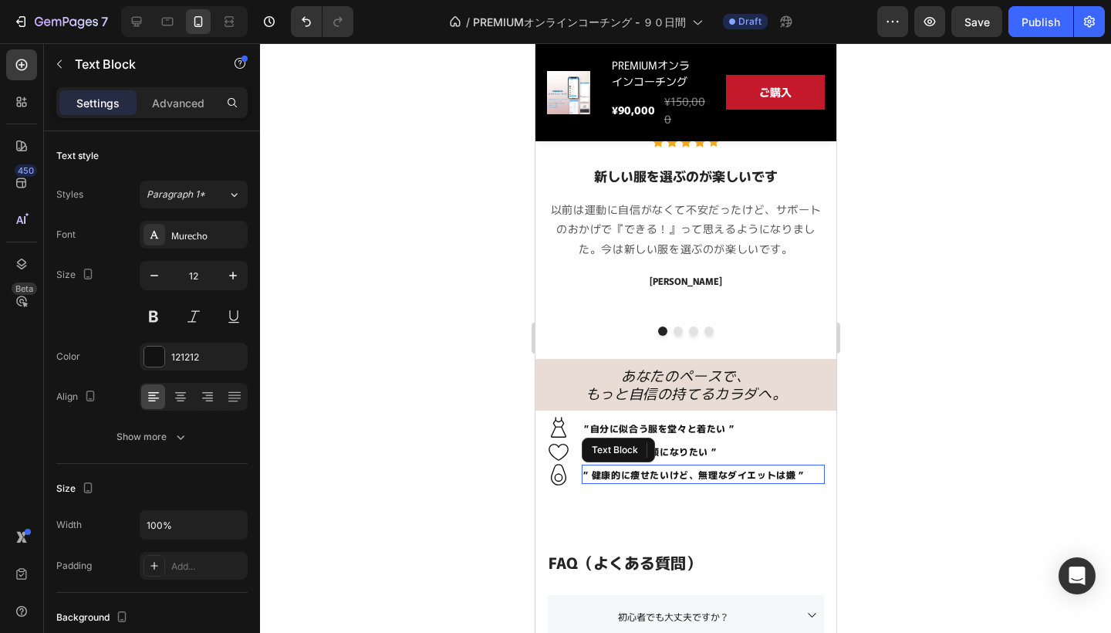
click at [711, 468] on strong "” 健康的に痩せたいけど、無理なダイエットは嫌 ”" at bounding box center [693, 474] width 221 height 13
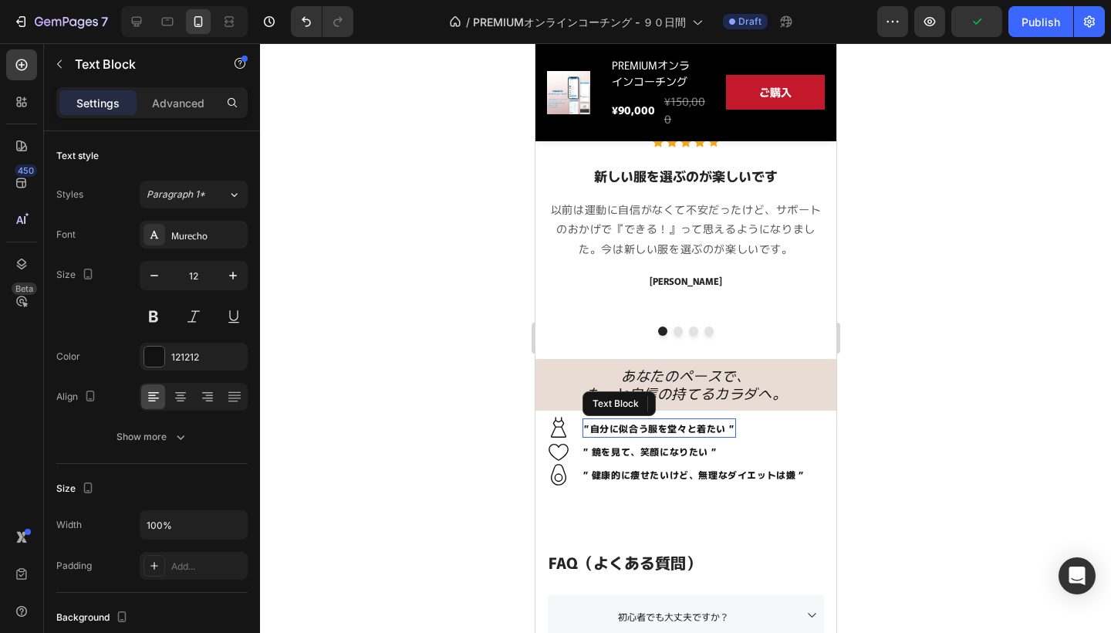
click at [711, 421] on strong "”自分に似合う服を堂々と着たい ”" at bounding box center [658, 427] width 150 height 13
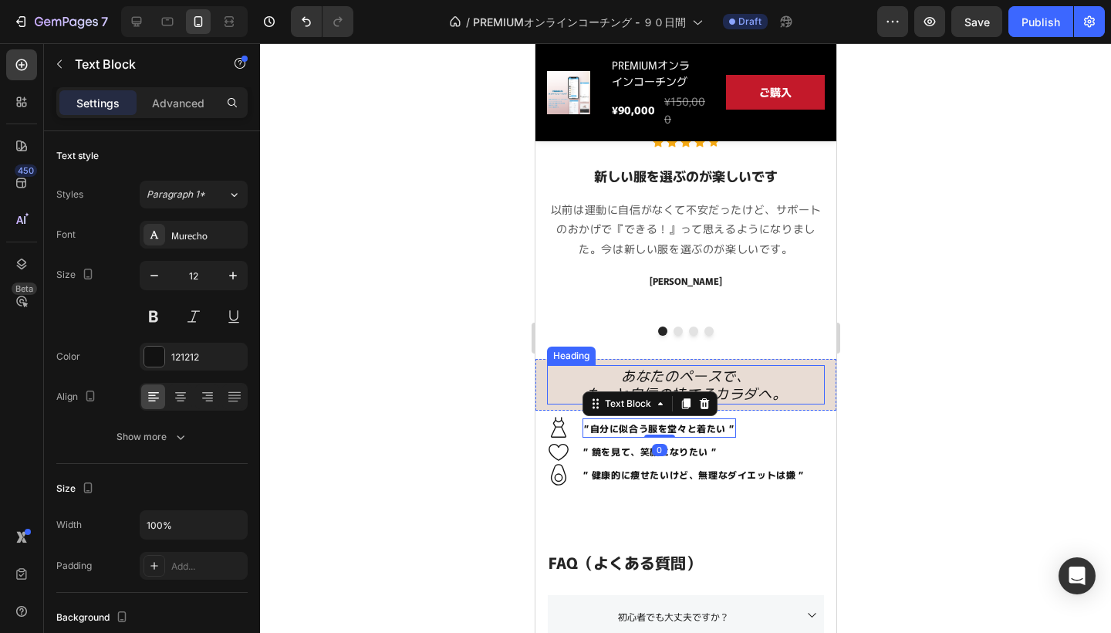
click at [743, 387] on icon "もっと自信の持てるカラダへ。" at bounding box center [685, 393] width 201 height 20
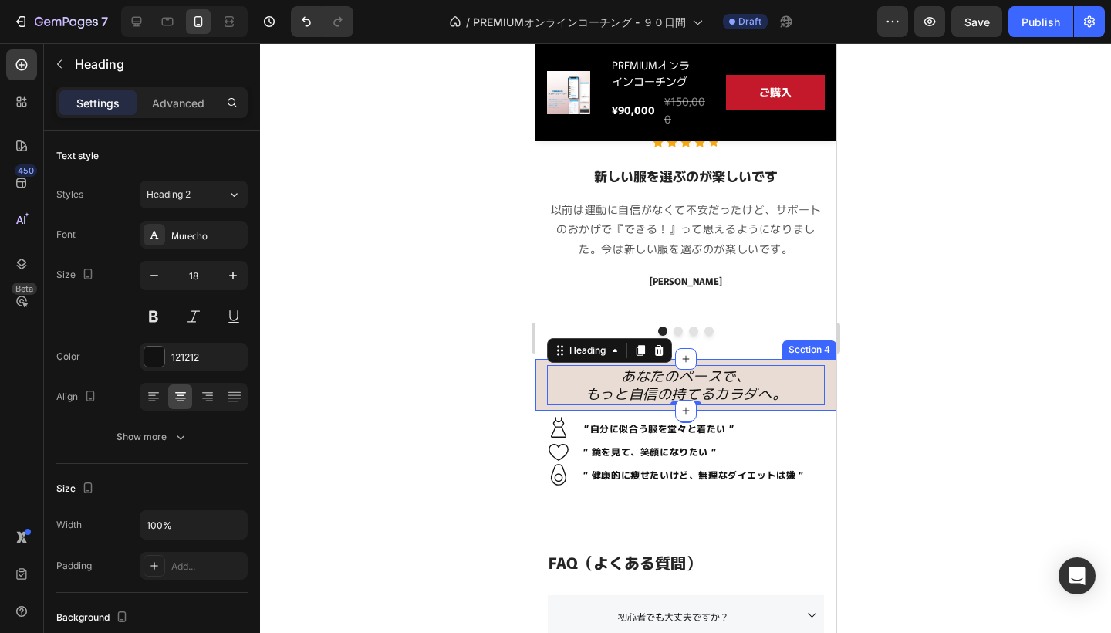
drag, startPoint x: 686, startPoint y: 393, endPoint x: 686, endPoint y: 416, distance: 22.4
click at [686, 410] on div "あなたのペースで、 もっと自信の持てるカラダへ。 Heading 0 Section 4" at bounding box center [685, 385] width 301 height 52
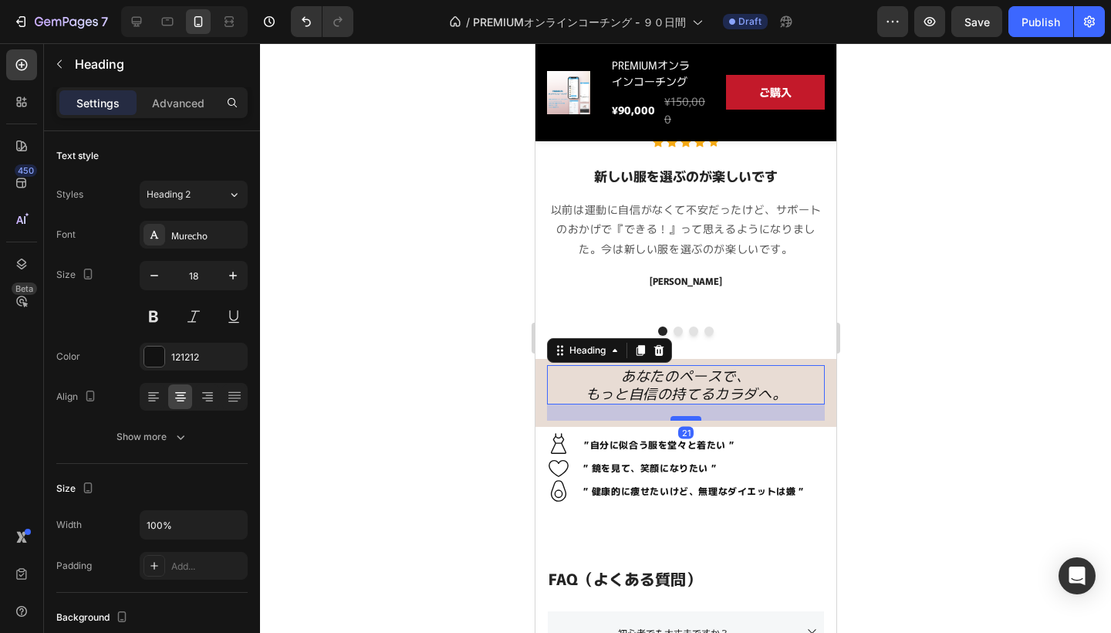
drag, startPoint x: 698, startPoint y: 395, endPoint x: 698, endPoint y: 411, distance: 16.2
click at [698, 416] on div at bounding box center [685, 418] width 31 height 5
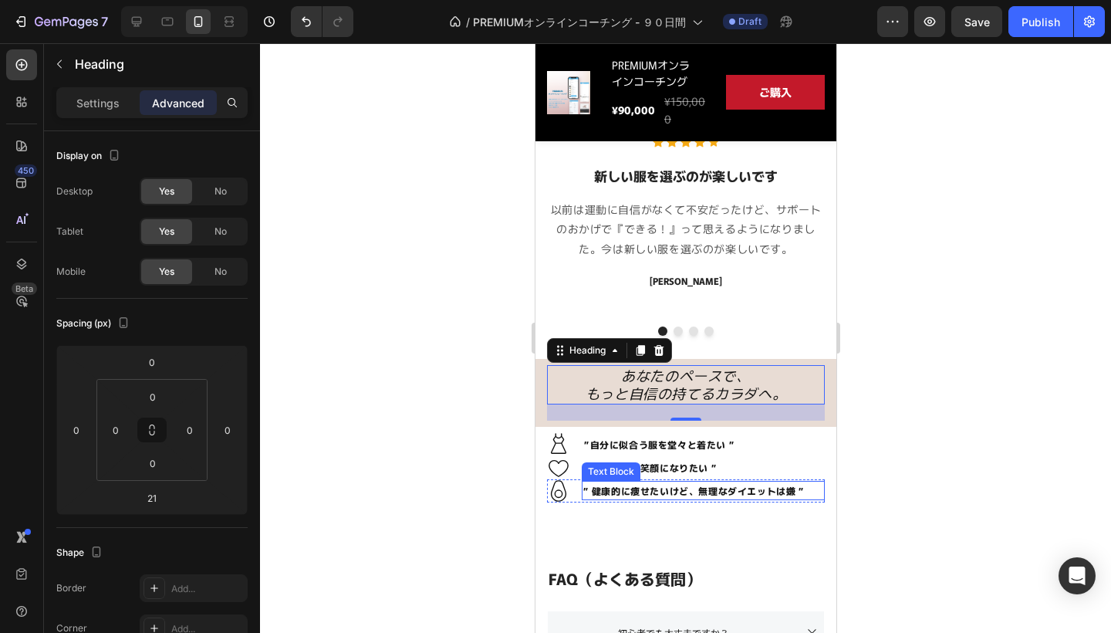
scroll to position [977, 0]
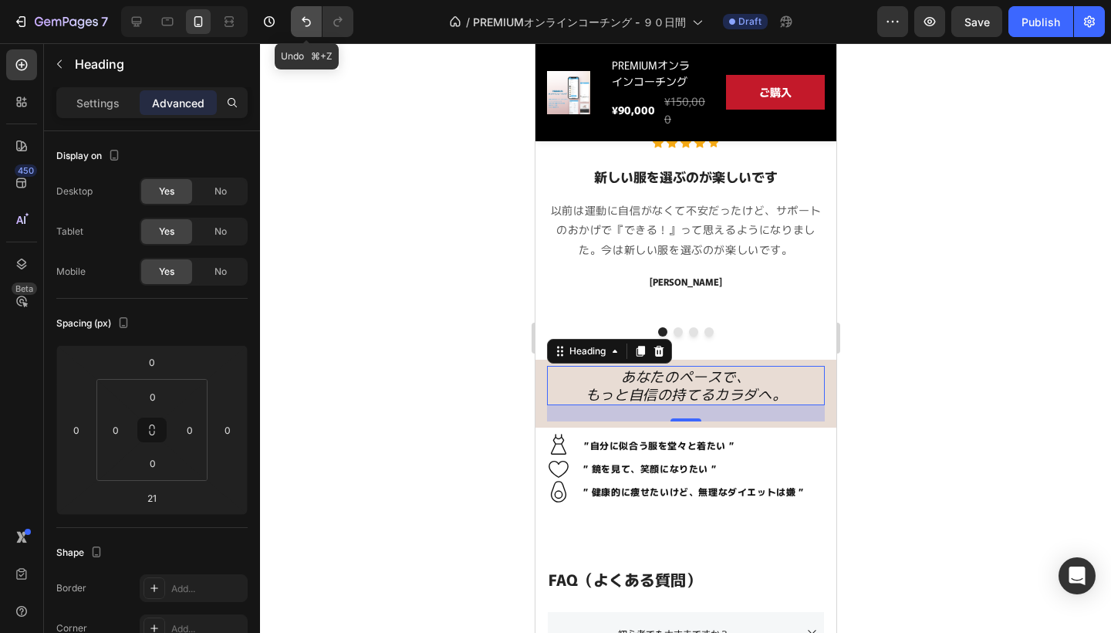
click at [310, 17] on icon "Undo/Redo" at bounding box center [306, 21] width 15 height 15
click at [309, 20] on icon "Undo/Redo" at bounding box center [306, 22] width 9 height 10
click at [397, 140] on div at bounding box center [685, 337] width 851 height 589
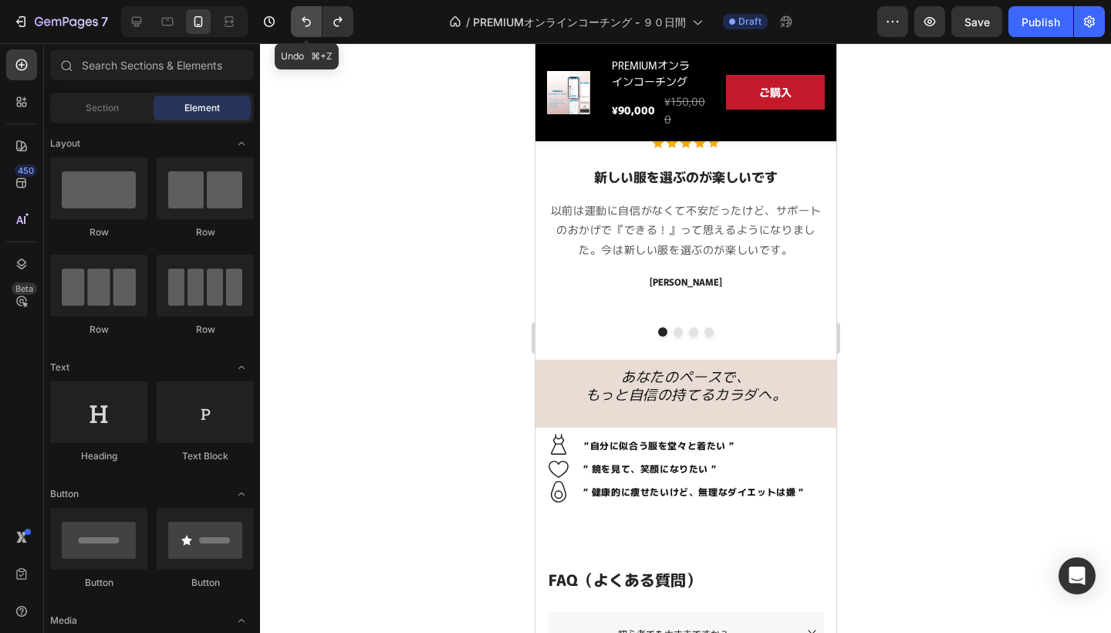
click at [306, 19] on icon "Undo/Redo" at bounding box center [306, 21] width 15 height 15
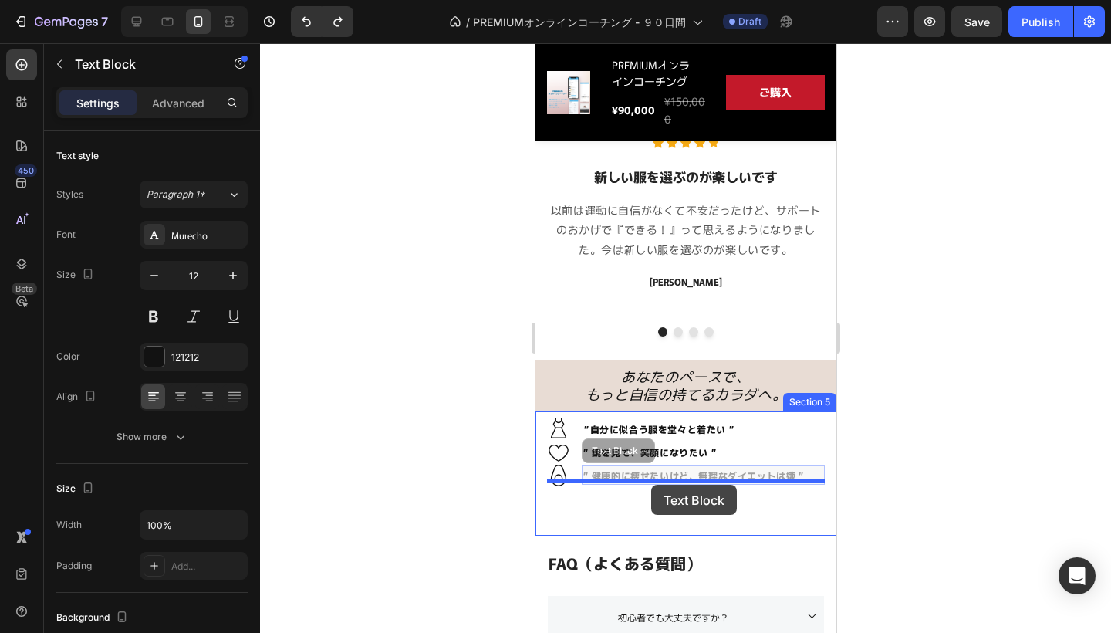
drag, startPoint x: 650, startPoint y: 467, endPoint x: 650, endPoint y: 488, distance: 20.8
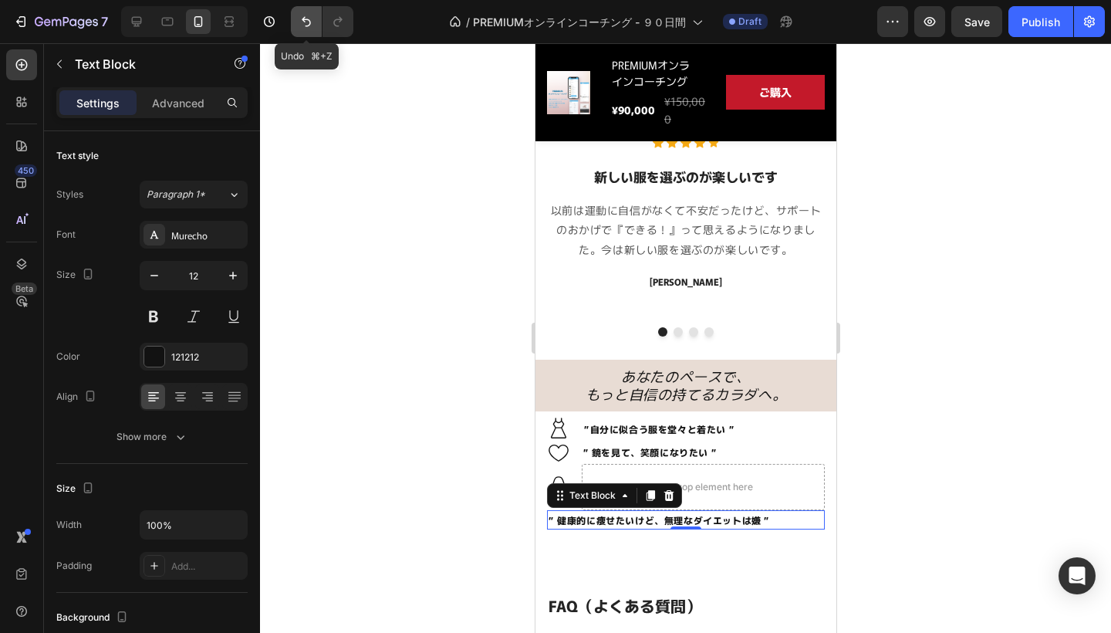
click at [306, 22] on icon "Undo/Redo" at bounding box center [306, 21] width 15 height 15
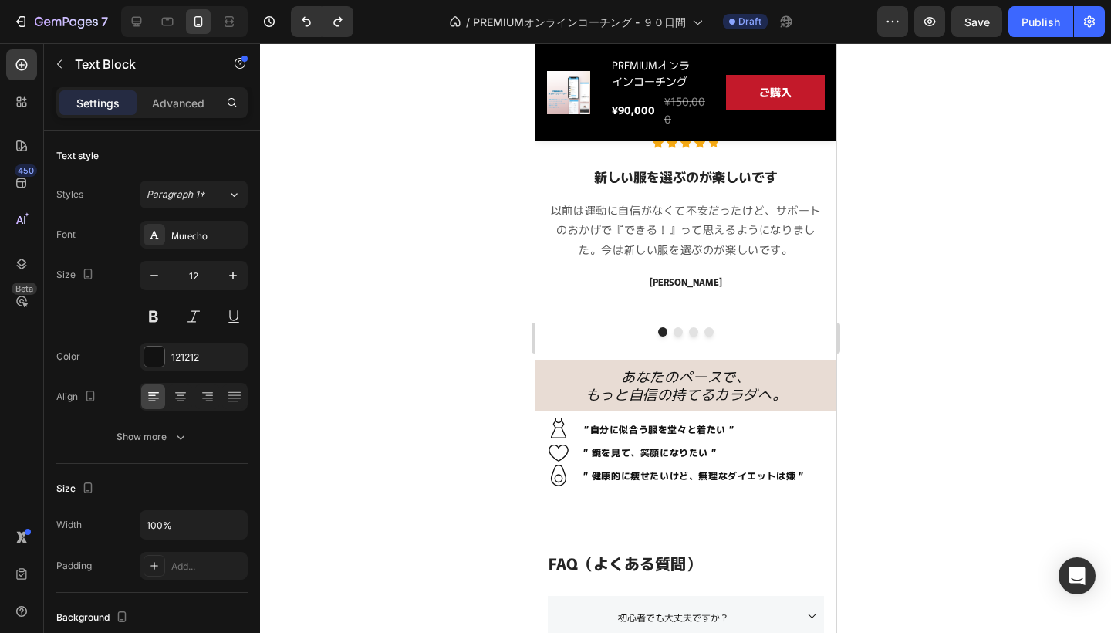
click at [971, 386] on div at bounding box center [685, 337] width 851 height 589
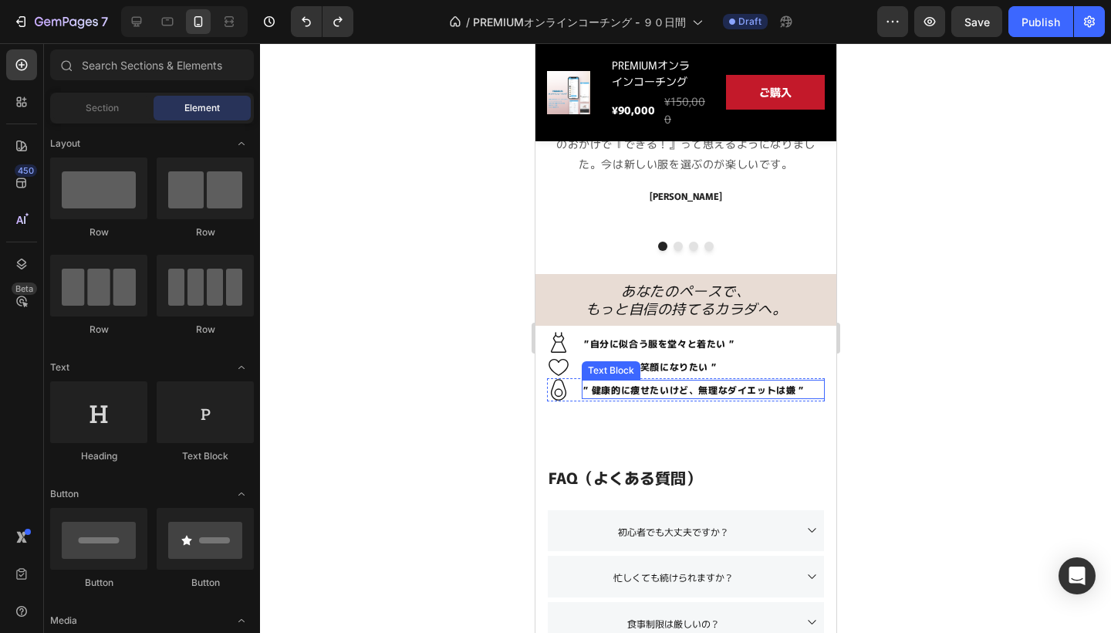
scroll to position [1038, 0]
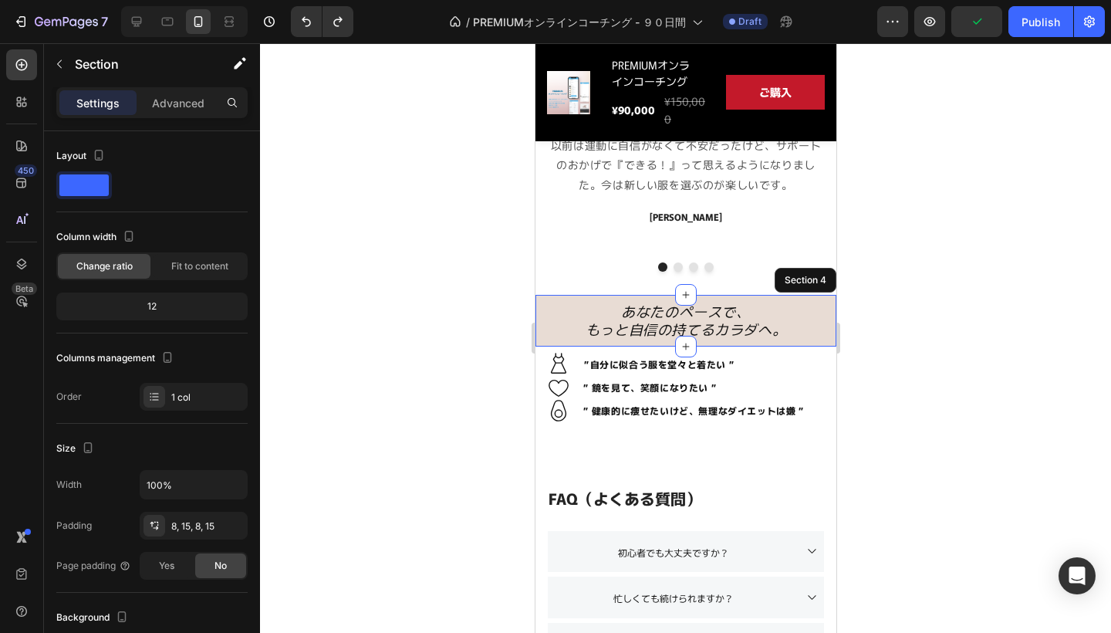
click at [708, 341] on div "あなたのペースで、 もっと自信の持てるカラダへ。 Heading Section 4" at bounding box center [685, 321] width 301 height 52
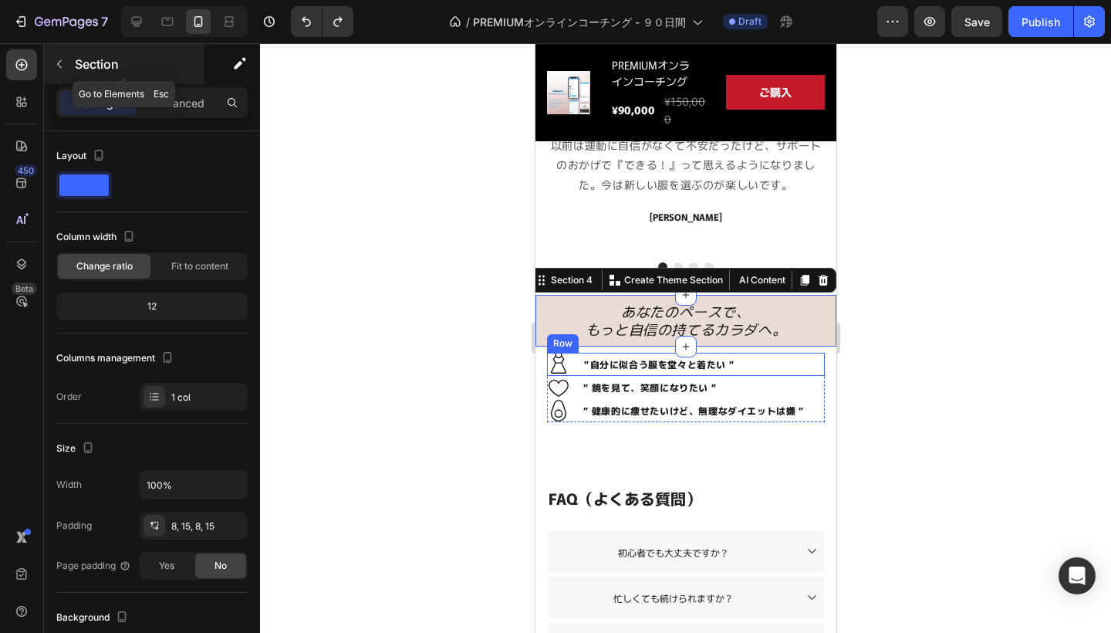
click at [85, 56] on p "Section" at bounding box center [138, 64] width 127 height 19
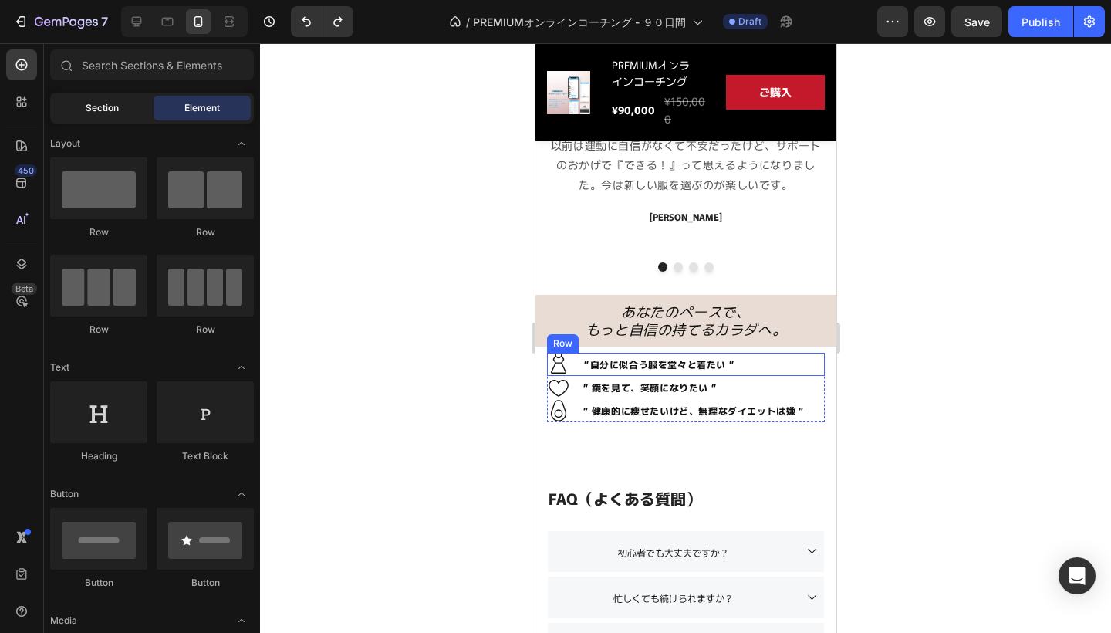
click at [123, 113] on div "Section" at bounding box center [101, 108] width 97 height 25
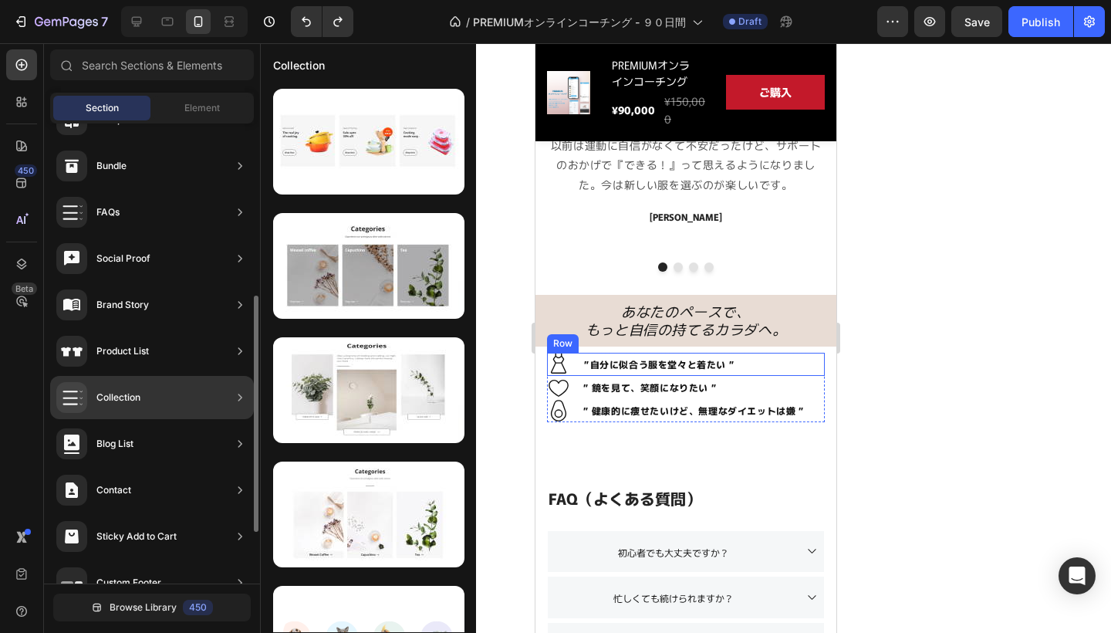
scroll to position [435, 0]
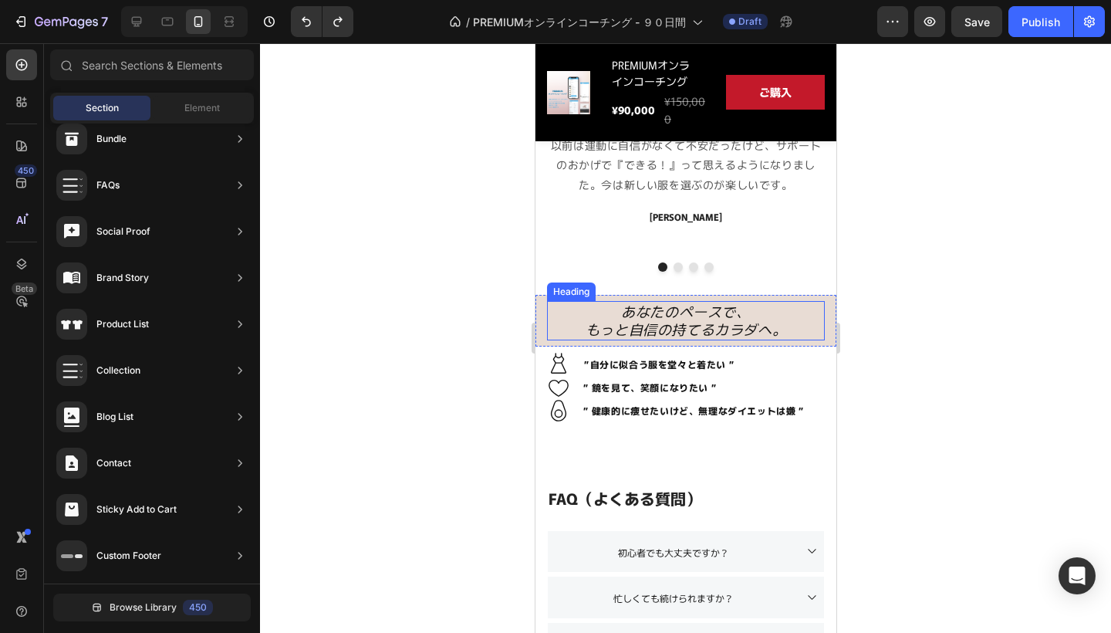
click at [944, 275] on div at bounding box center [685, 337] width 851 height 589
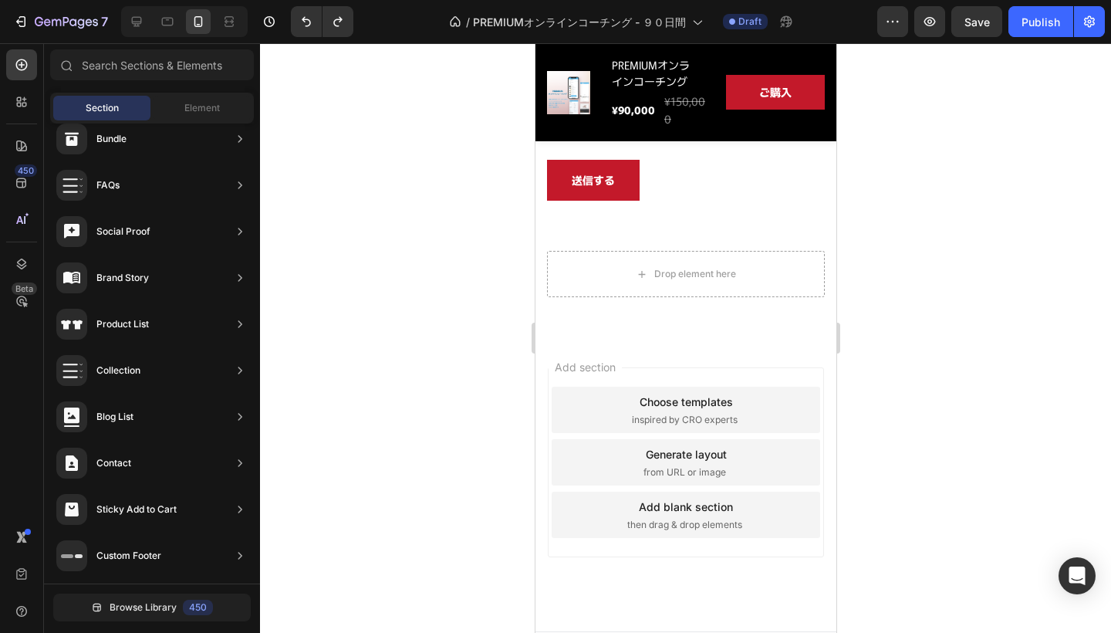
scroll to position [1889, 0]
click at [693, 377] on div "Add section Choose templates inspired by CRO experts Generate layout from URL o…" at bounding box center [685, 465] width 276 height 190
click at [701, 544] on div "Add section Choose templates inspired by CRO experts Generate layout from URL o…" at bounding box center [685, 465] width 276 height 190
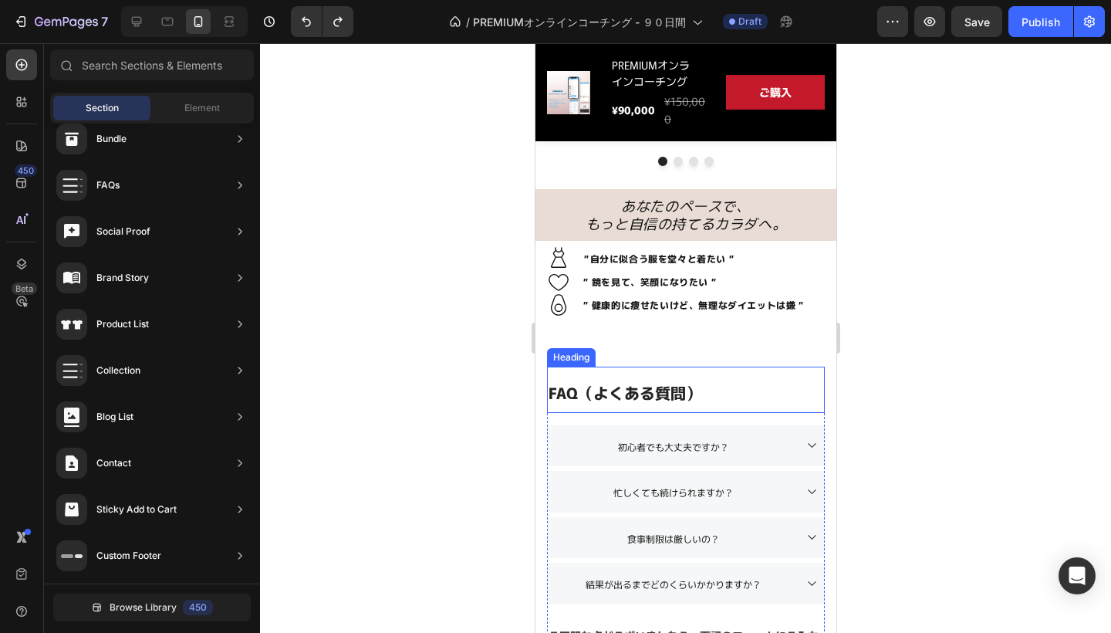
scroll to position [581, 0]
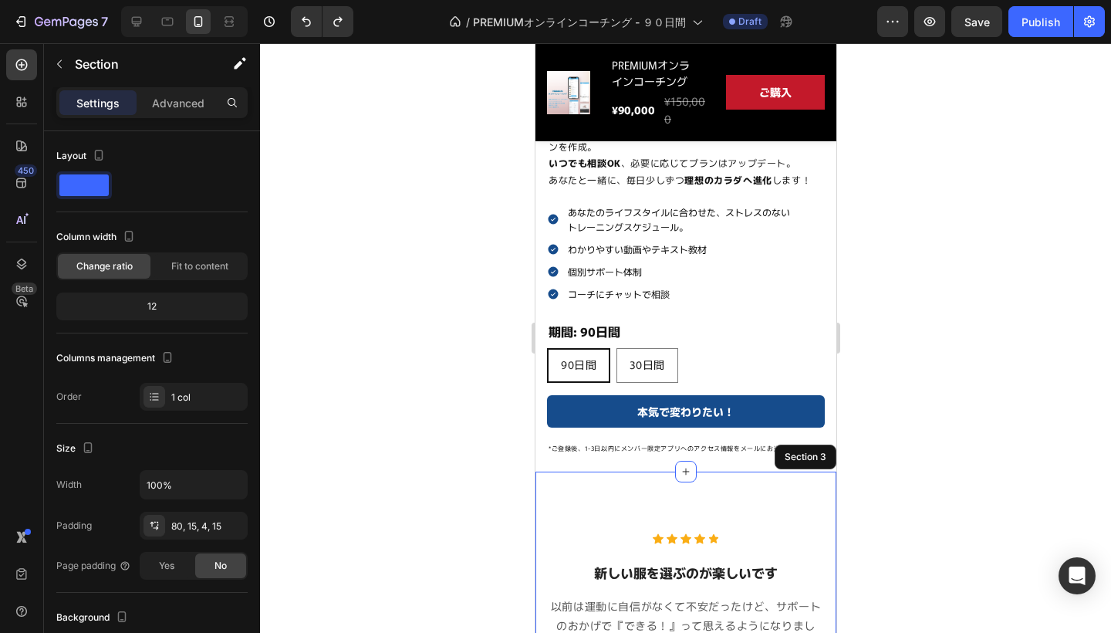
click at [719, 488] on div "Icon Icon Icon Icon Icon Icon List Hoz 新しい服を選ぶのが楽しいです Heading 以前は運動に自信がなくて不安だった…" at bounding box center [685, 613] width 301 height 284
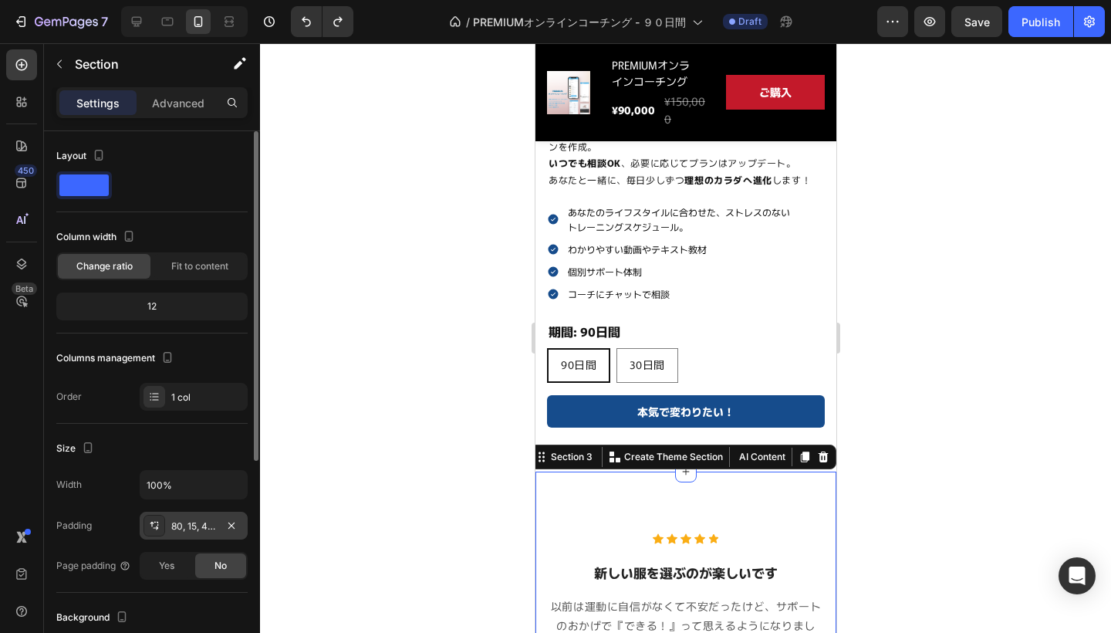
click at [188, 525] on div "80, 15, 4, 15" at bounding box center [193, 526] width 45 height 14
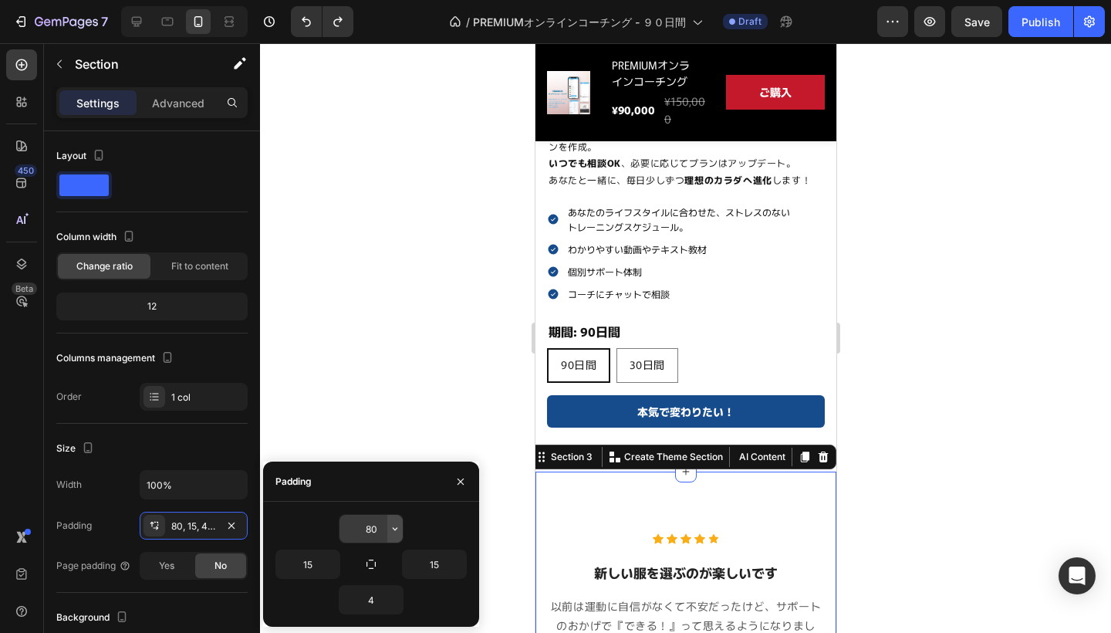
click at [388, 525] on button "button" at bounding box center [394, 529] width 15 height 28
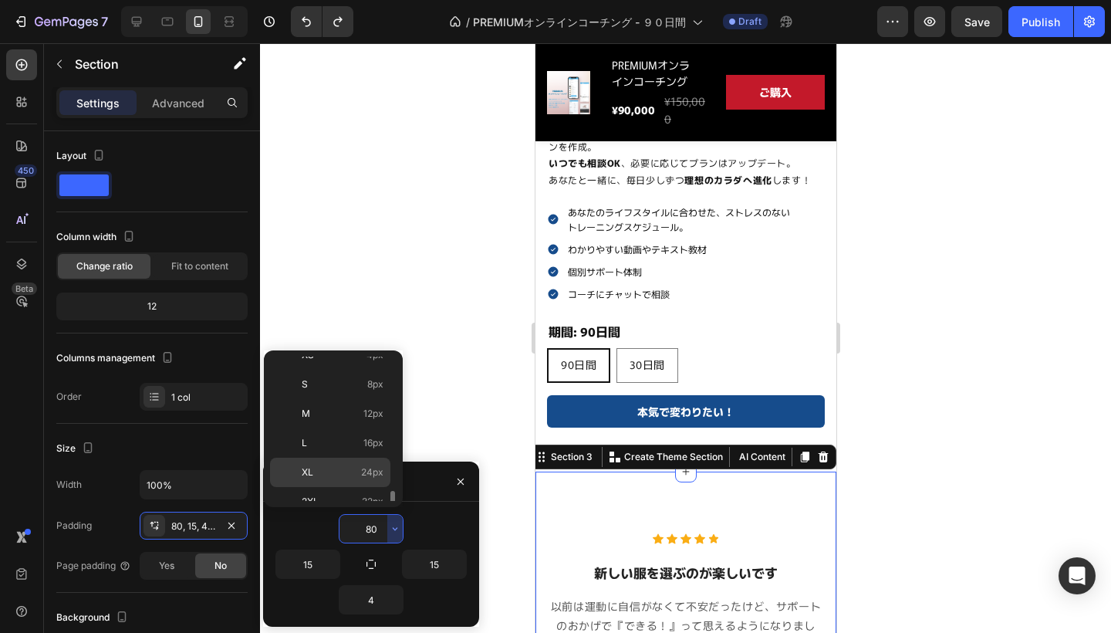
scroll to position [54, 0]
click at [319, 398] on p "S 8px" at bounding box center [343, 405] width 82 height 14
type input "8"
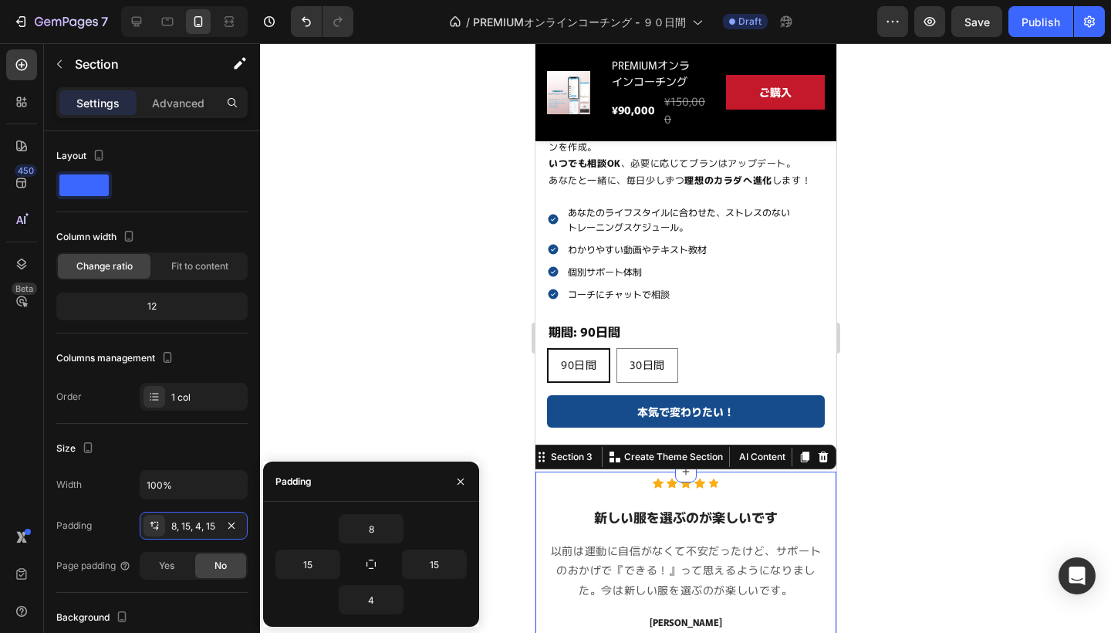
click at [497, 398] on div at bounding box center [685, 337] width 851 height 589
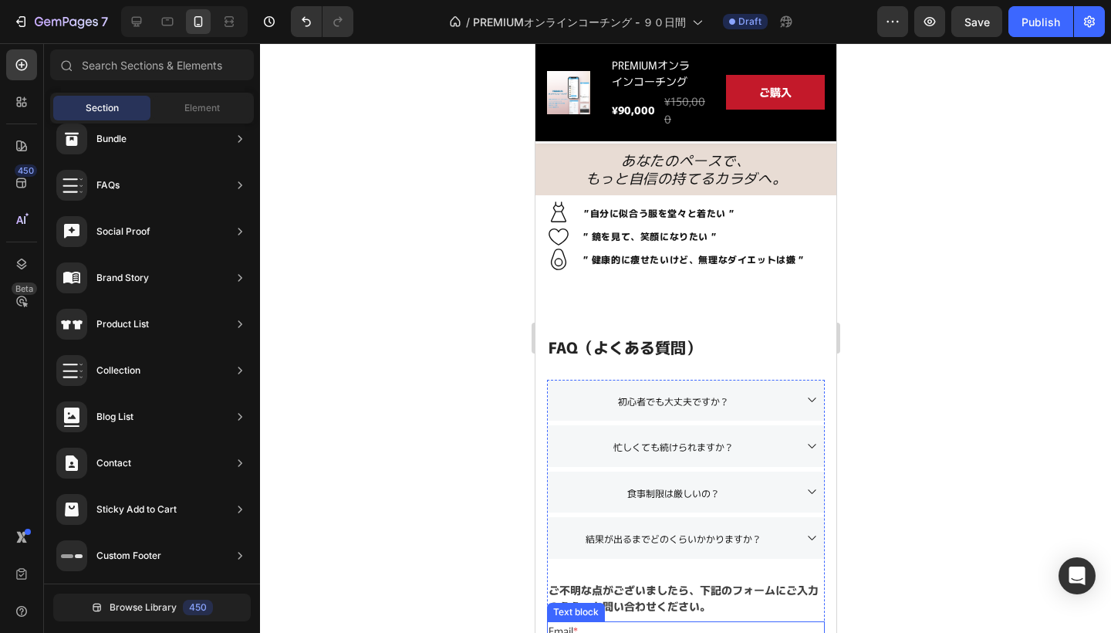
scroll to position [766, 0]
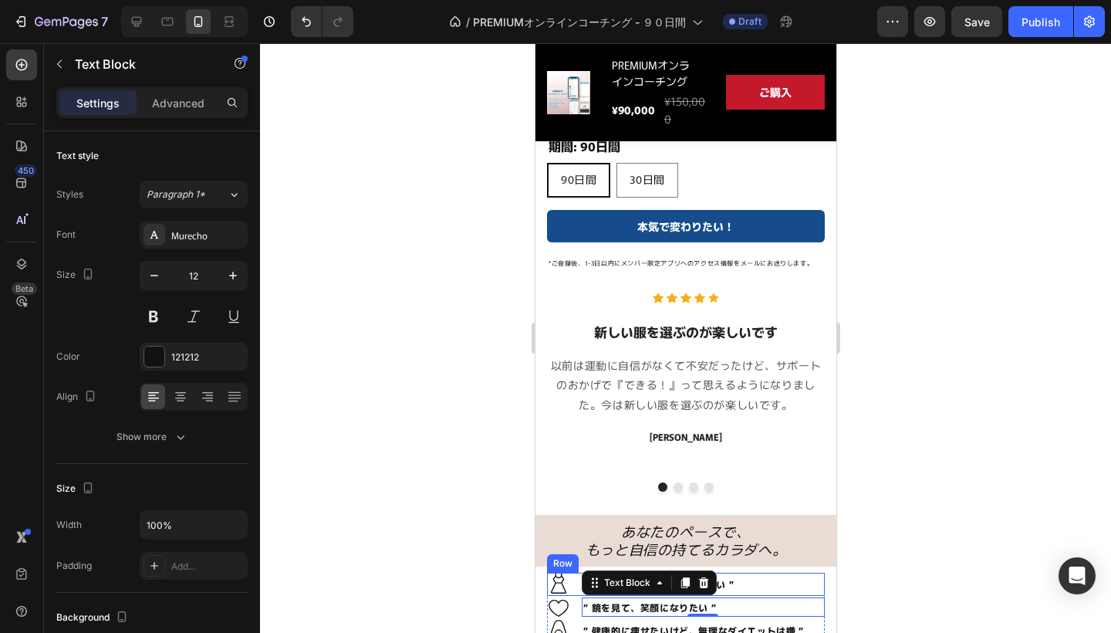
click at [822, 579] on div "”自分に似合う服を堂々と着たい ” Text Block Icon Row" at bounding box center [685, 583] width 278 height 23
click at [814, 599] on p "” 鏡を見て、笑顔になりたい ”" at bounding box center [703, 607] width 240 height 17
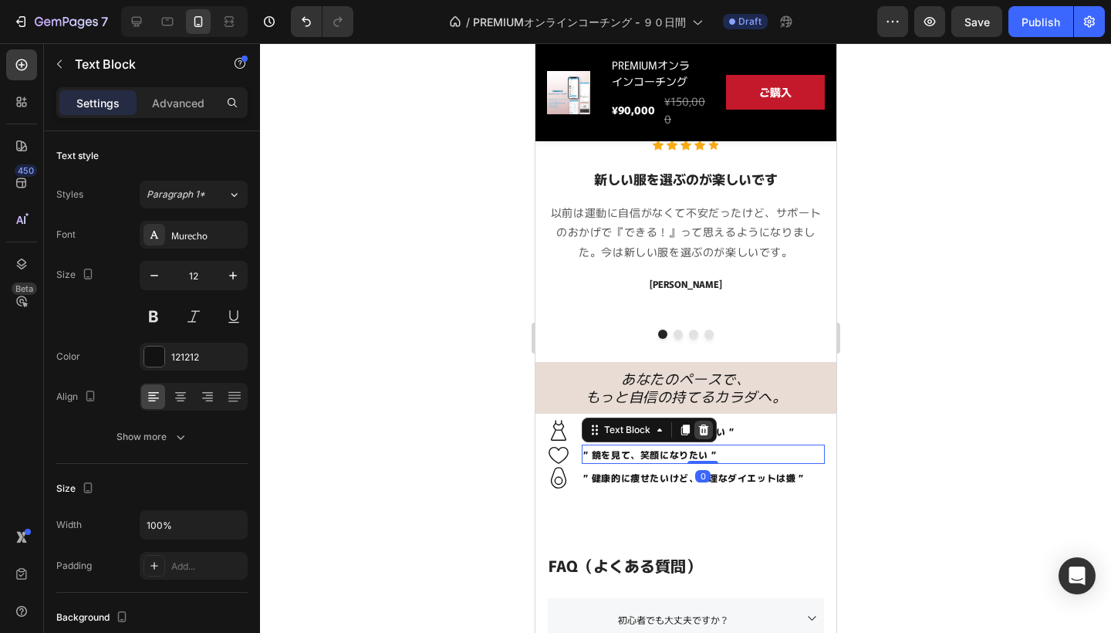
scroll to position [920, 0]
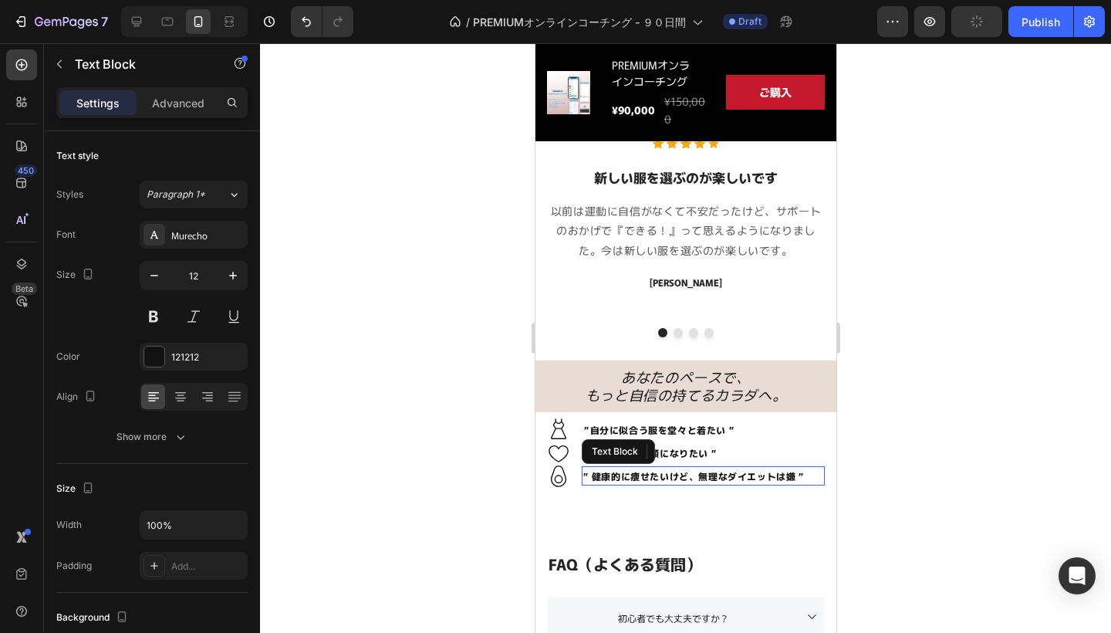
click at [805, 468] on p "” 健康的に痩せたいけど、無理なダイエットは嫌 ”" at bounding box center [703, 476] width 240 height 17
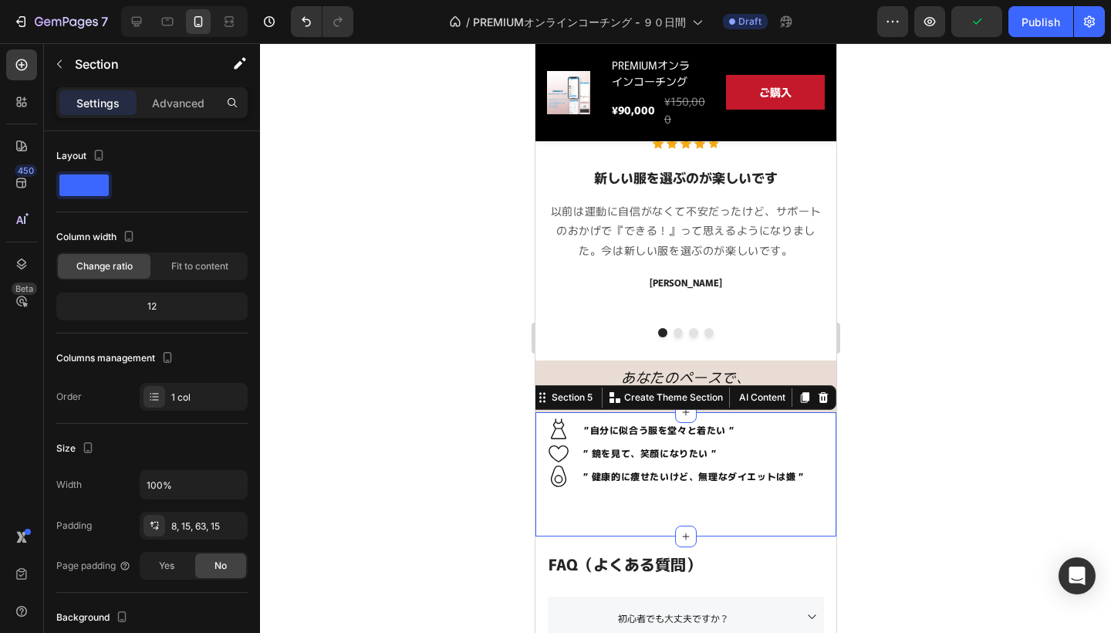
click at [805, 493] on div "”自分に似合う服を堂々と着たい ” Text Block Icon Row ” 鏡を見て、笑顔になりたい ” Text Block Icon Row ” 健康…" at bounding box center [685, 474] width 301 height 124
click at [192, 520] on div "8, 15, 63, 15" at bounding box center [193, 526] width 45 height 14
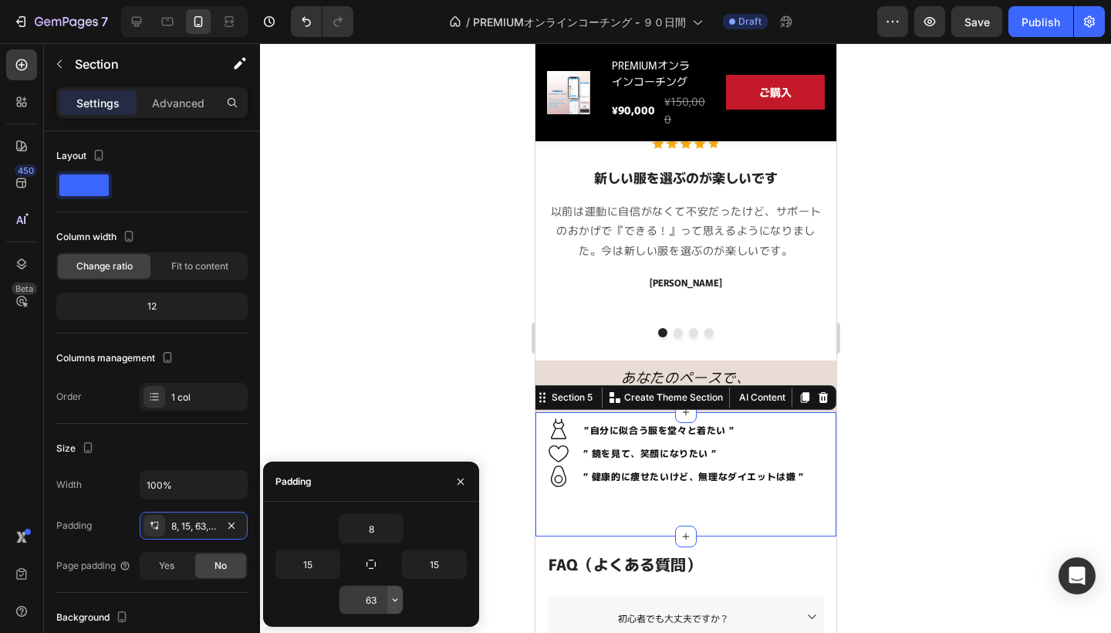
click at [394, 599] on icon "button" at bounding box center [395, 599] width 5 height 3
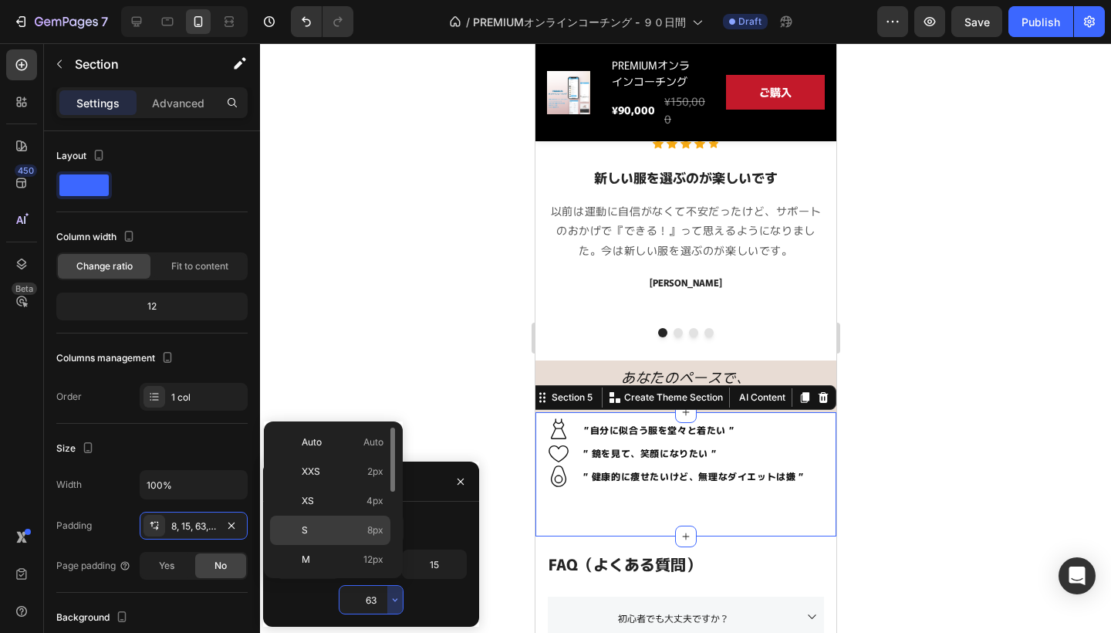
click at [337, 531] on p "S 8px" at bounding box center [343, 530] width 82 height 14
type input "8"
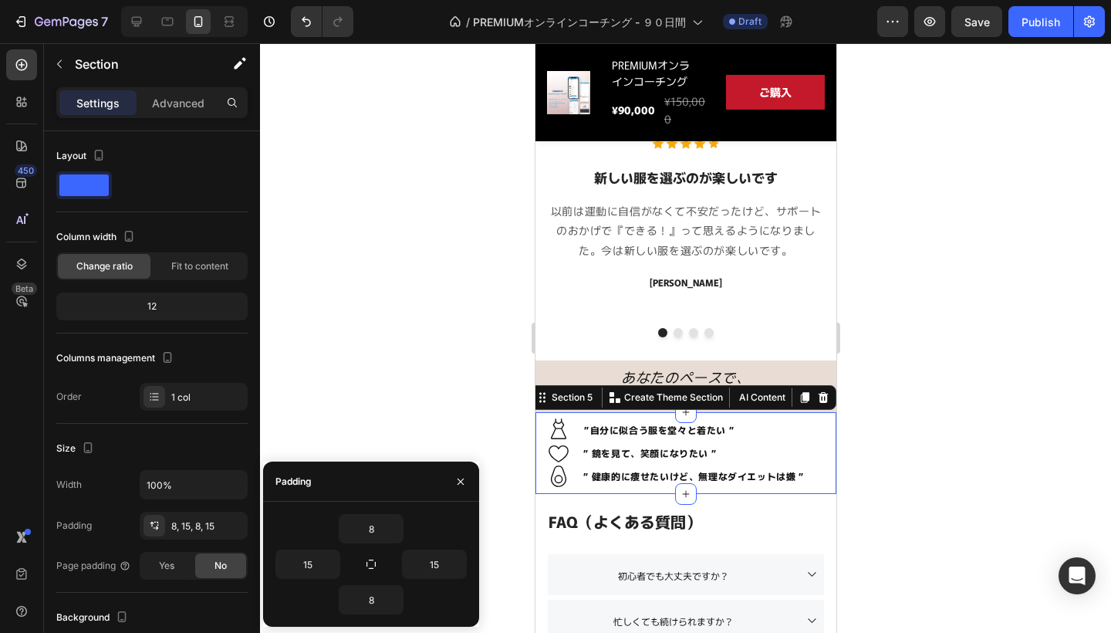
click at [989, 378] on div at bounding box center [685, 337] width 851 height 589
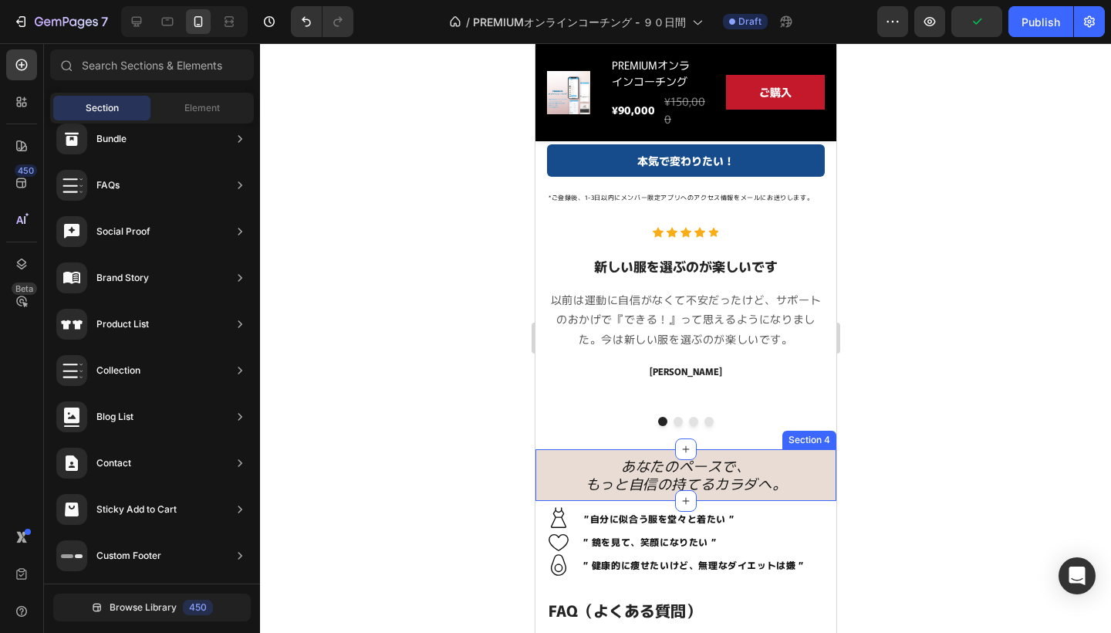
scroll to position [785, 0]
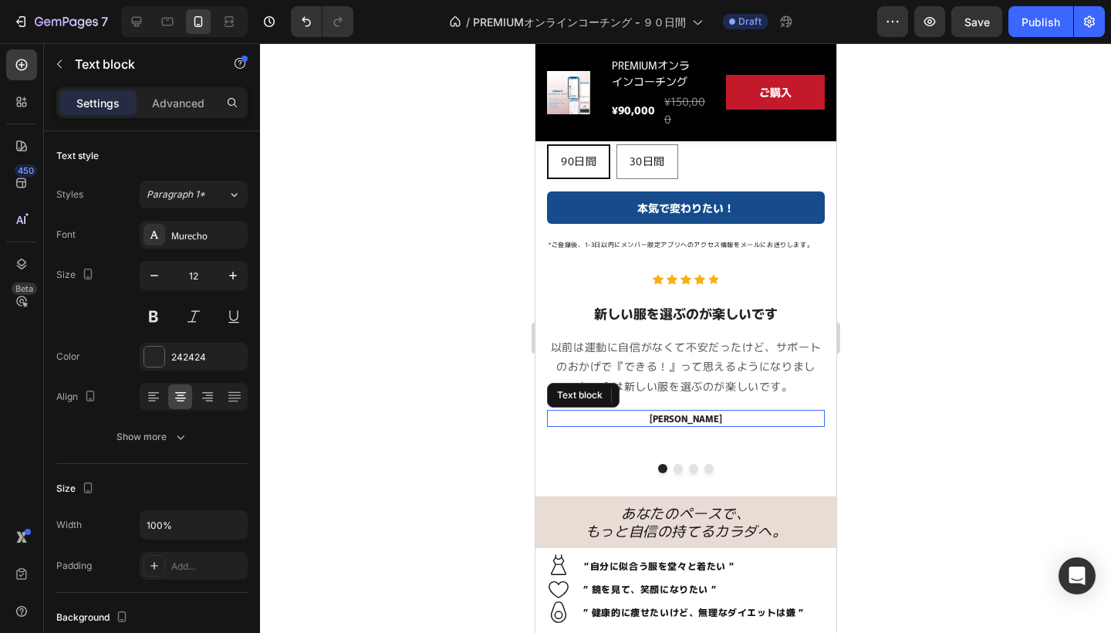
click at [721, 411] on p "[PERSON_NAME]" at bounding box center [685, 418] width 275 height 14
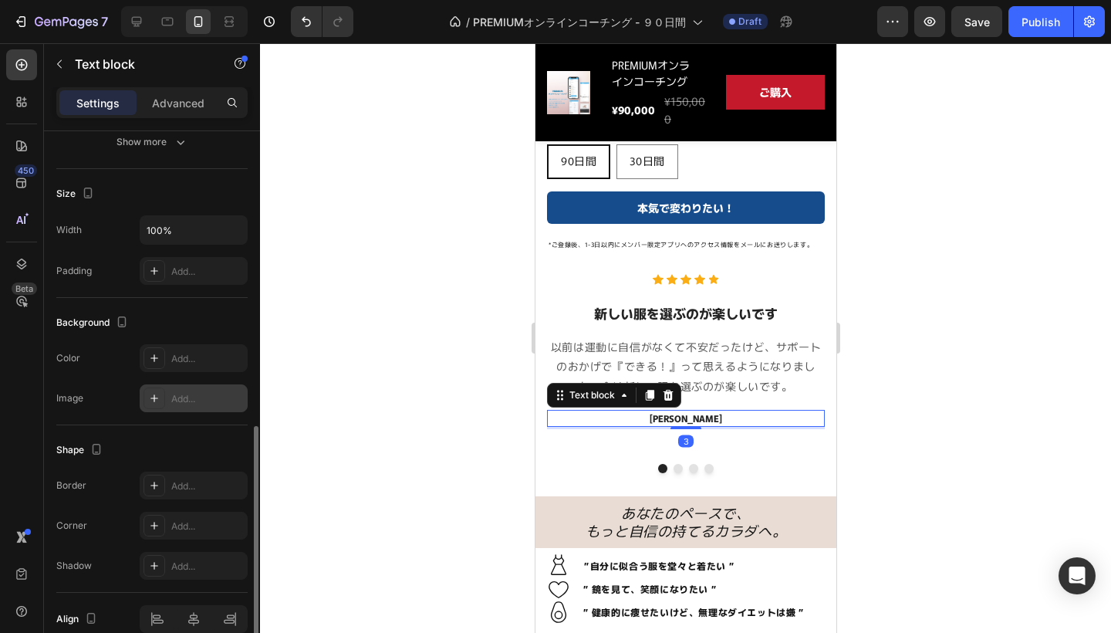
scroll to position [369, 0]
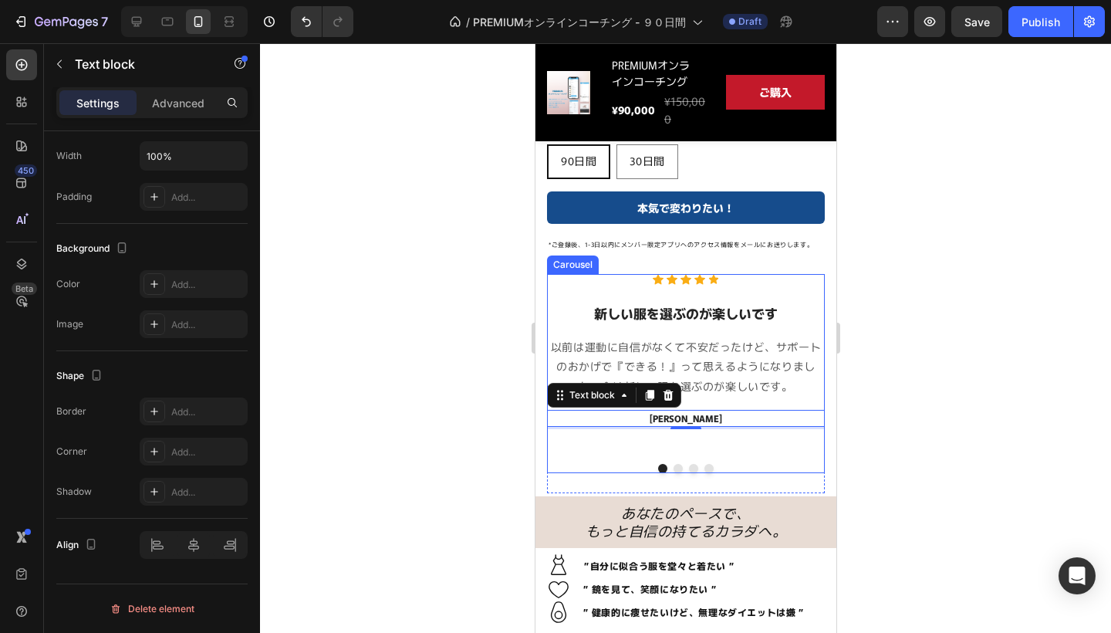
click at [744, 446] on div "Icon Icon Icon Icon Icon Icon List Hoz 新しい服を選ぶのが楽しいです Heading 以前は運動に自信がなくて不安だった…" at bounding box center [685, 373] width 278 height 199
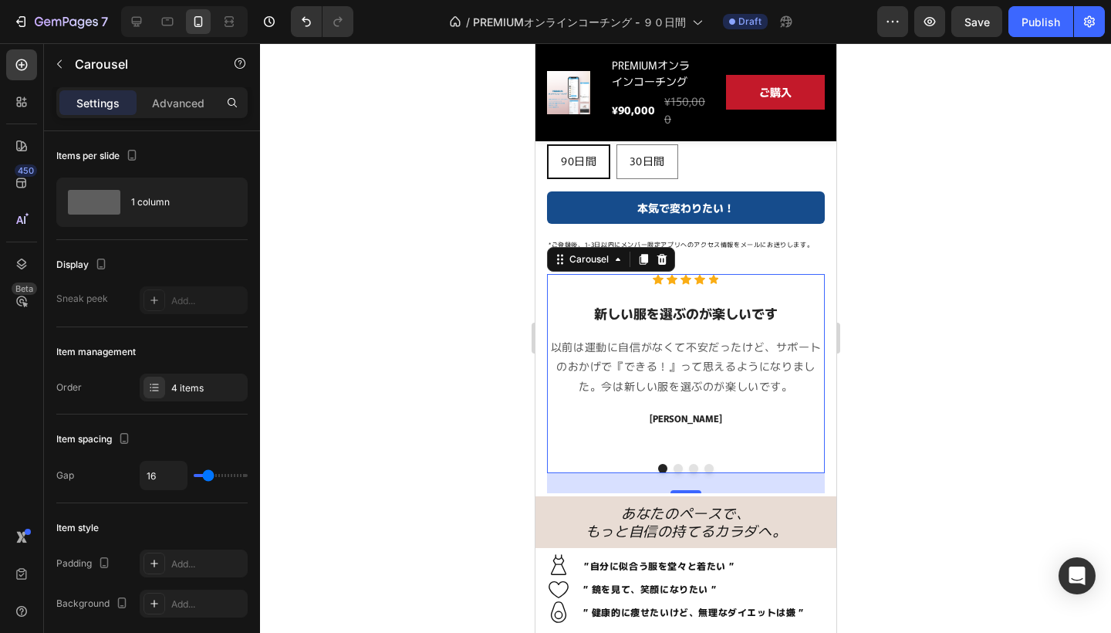
click at [920, 403] on div at bounding box center [685, 337] width 851 height 589
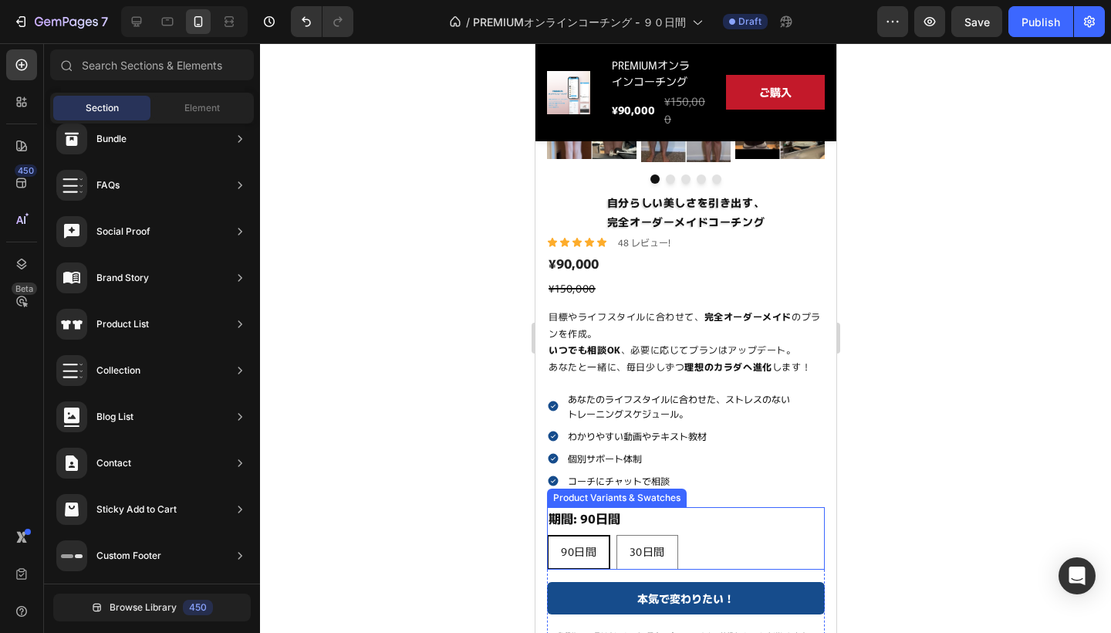
scroll to position [396, 0]
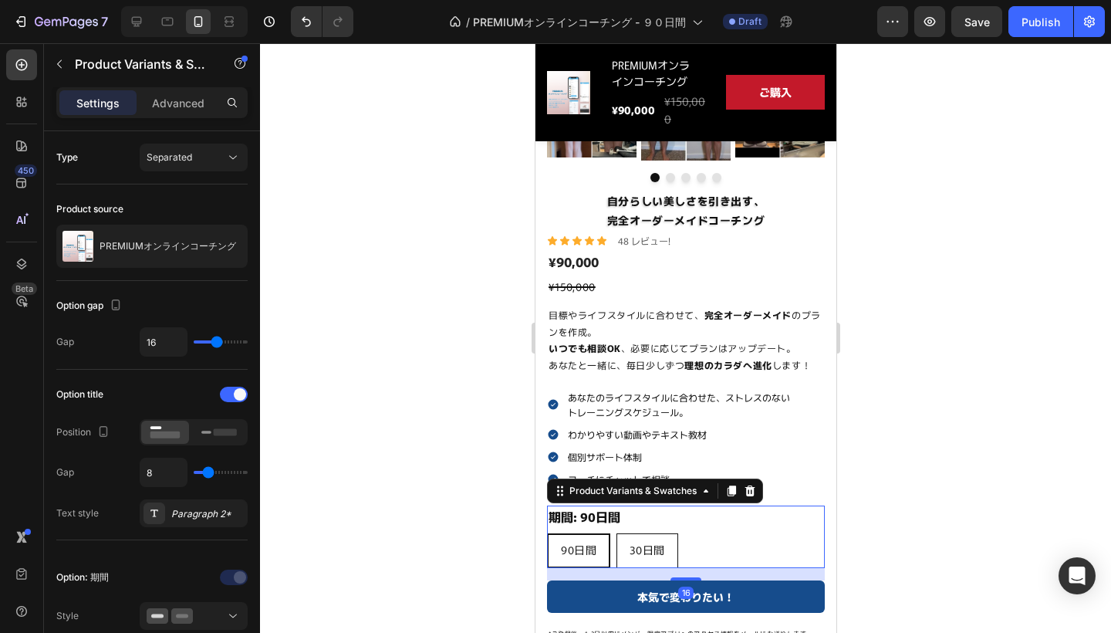
click at [646, 542] on span "30日間" at bounding box center [646, 549] width 35 height 15
click at [616, 533] on input "30日間 30日間 30日間" at bounding box center [615, 532] width 1 height 1
radio input "true"
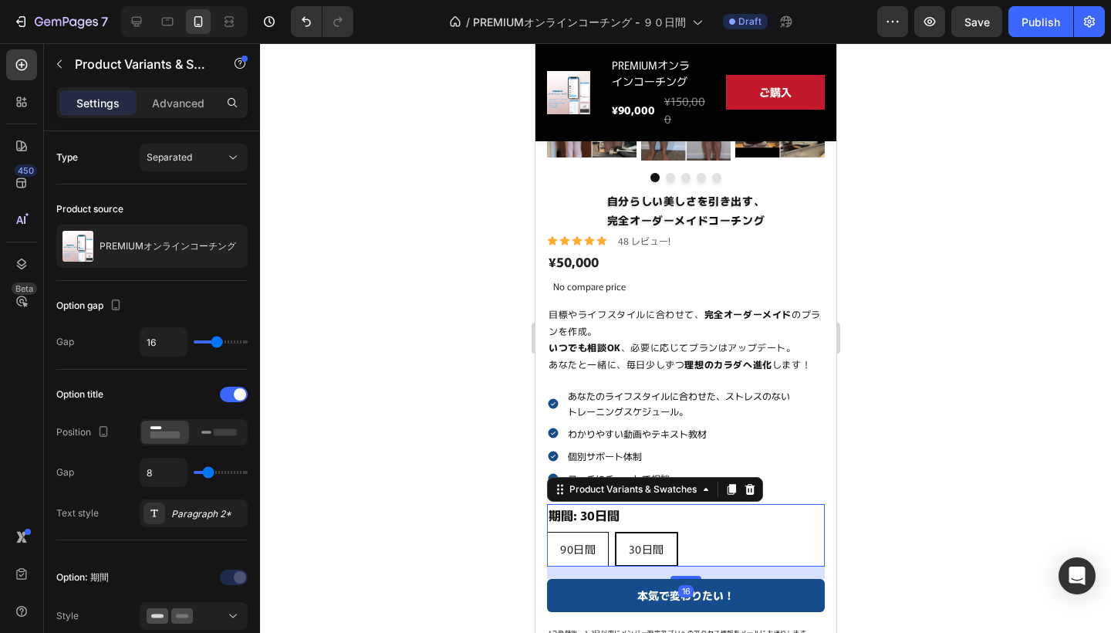
click at [581, 552] on span "90日間" at bounding box center [576, 548] width 35 height 15
click at [546, 532] on input "90日間 90日間 90日間" at bounding box center [545, 531] width 1 height 1
radio input "true"
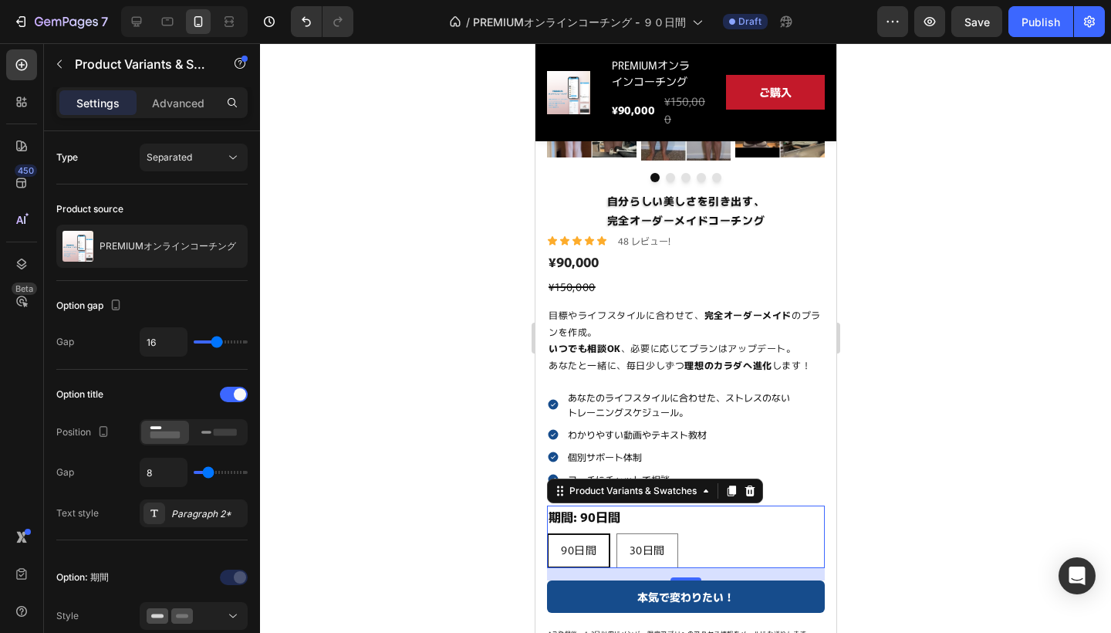
click at [584, 536] on div "90日間" at bounding box center [578, 550] width 60 height 28
click at [546, 533] on input "90日間 90日間 90日間" at bounding box center [545, 532] width 1 height 1
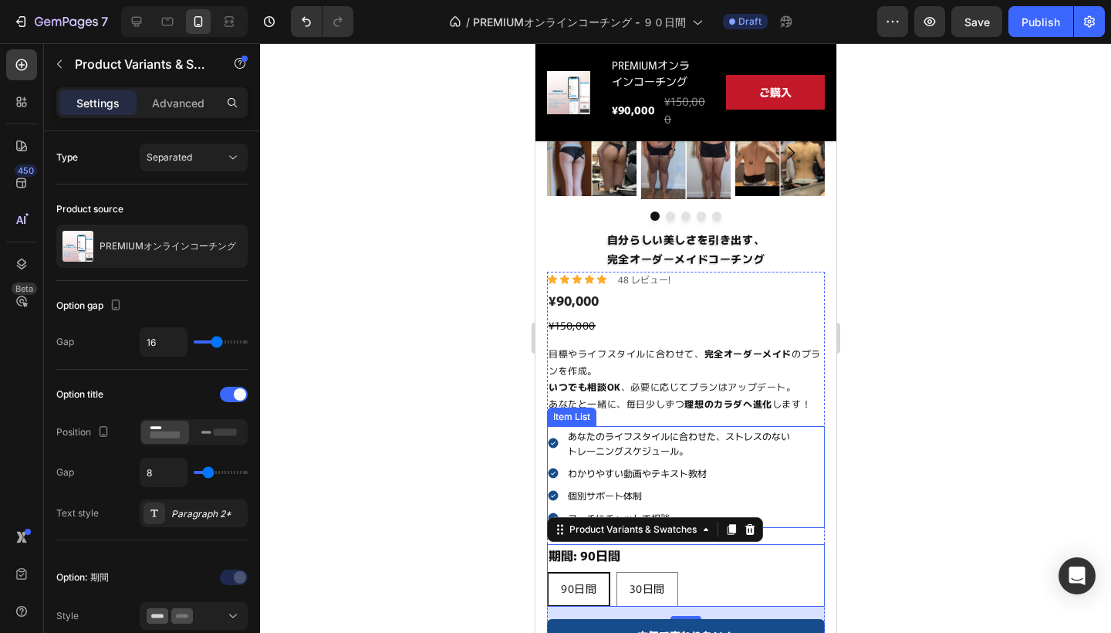
scroll to position [358, 0]
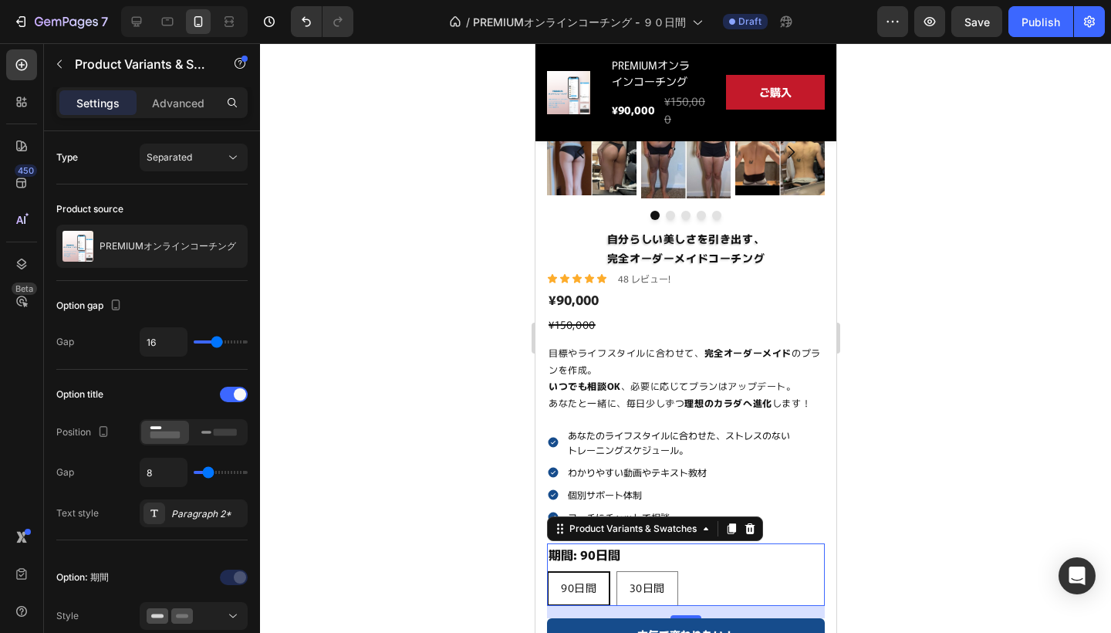
click at [937, 481] on div at bounding box center [685, 337] width 851 height 589
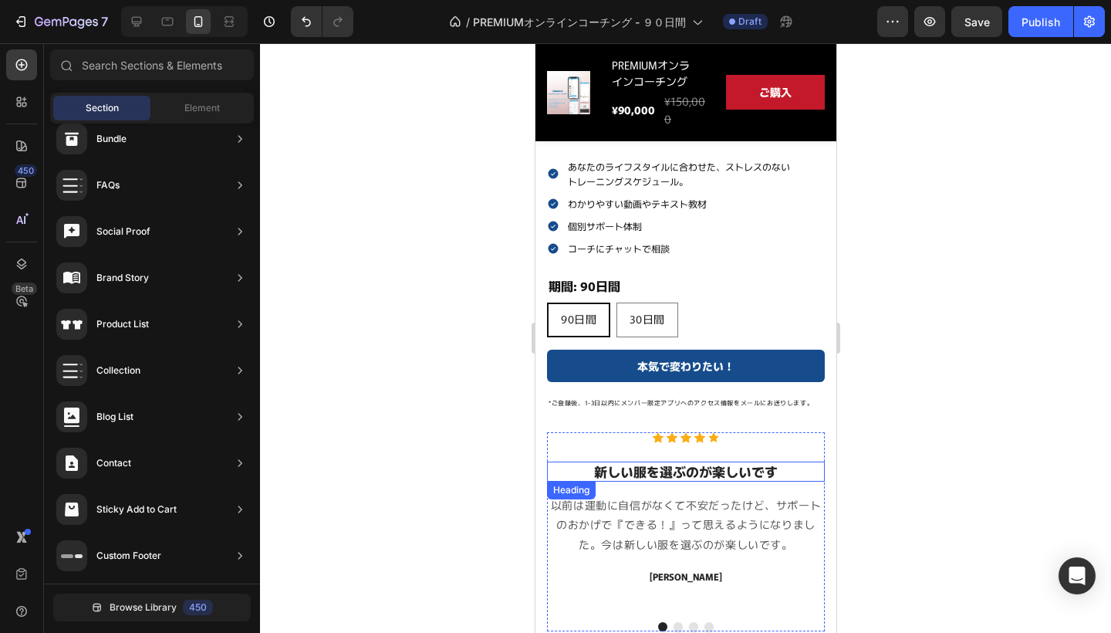
scroll to position [632, 0]
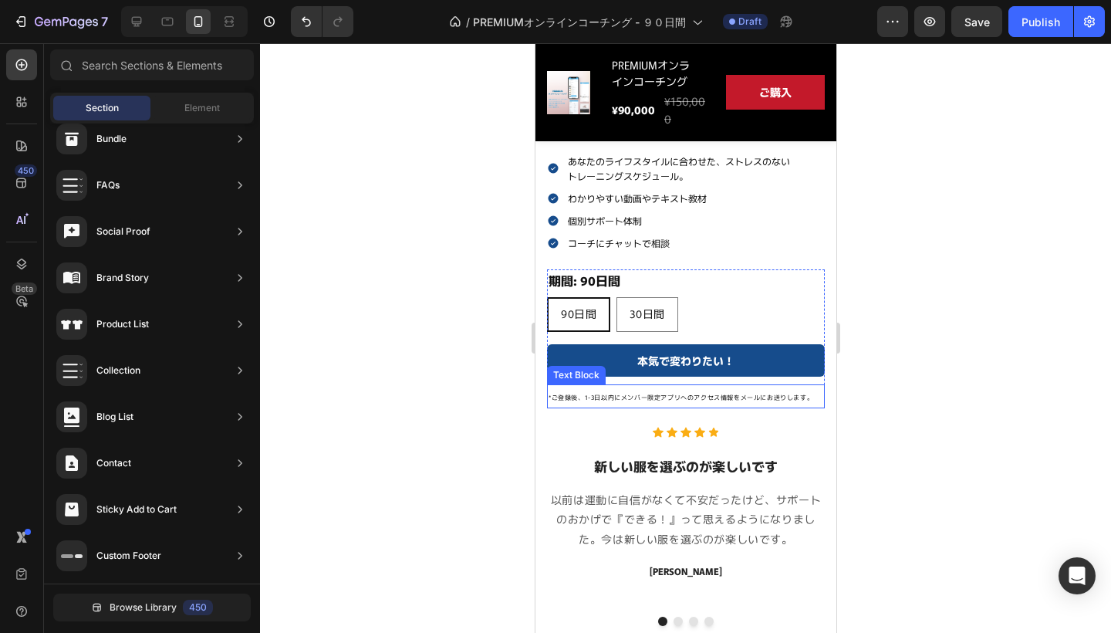
click at [750, 393] on span "*ご登録後、1-3日以内にメンバー限定アプリへのアクセス情報をメールにお送りします。" at bounding box center [680, 397] width 265 height 8
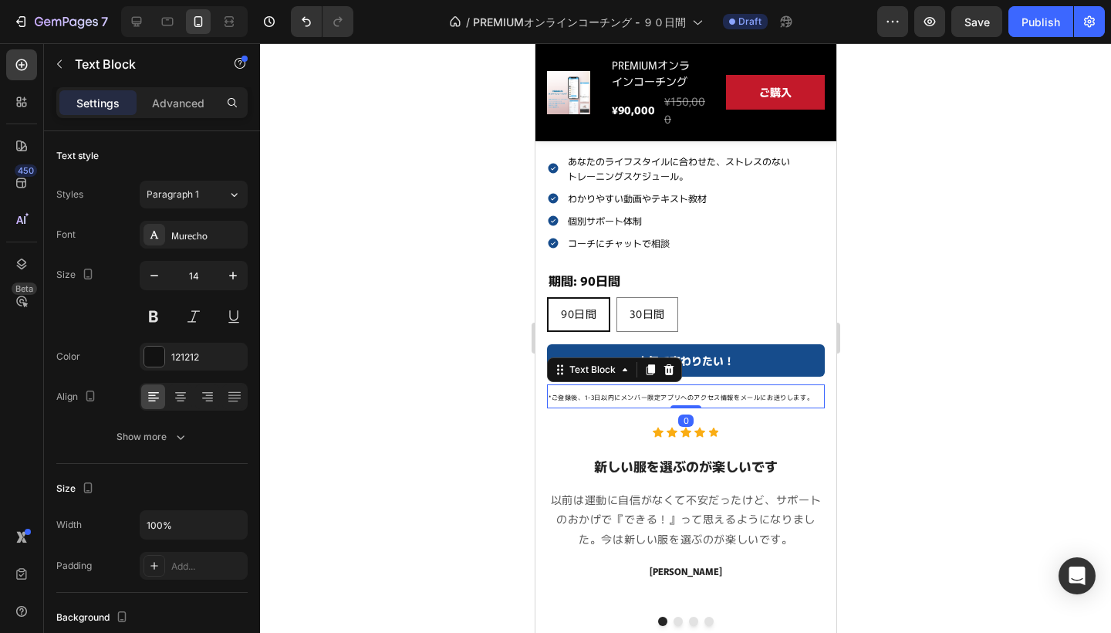
click at [733, 393] on span "*ご登録後、1-3日以内にメンバー限定アプリへのアクセス情報をメールにお送りします。" at bounding box center [680, 397] width 265 height 8
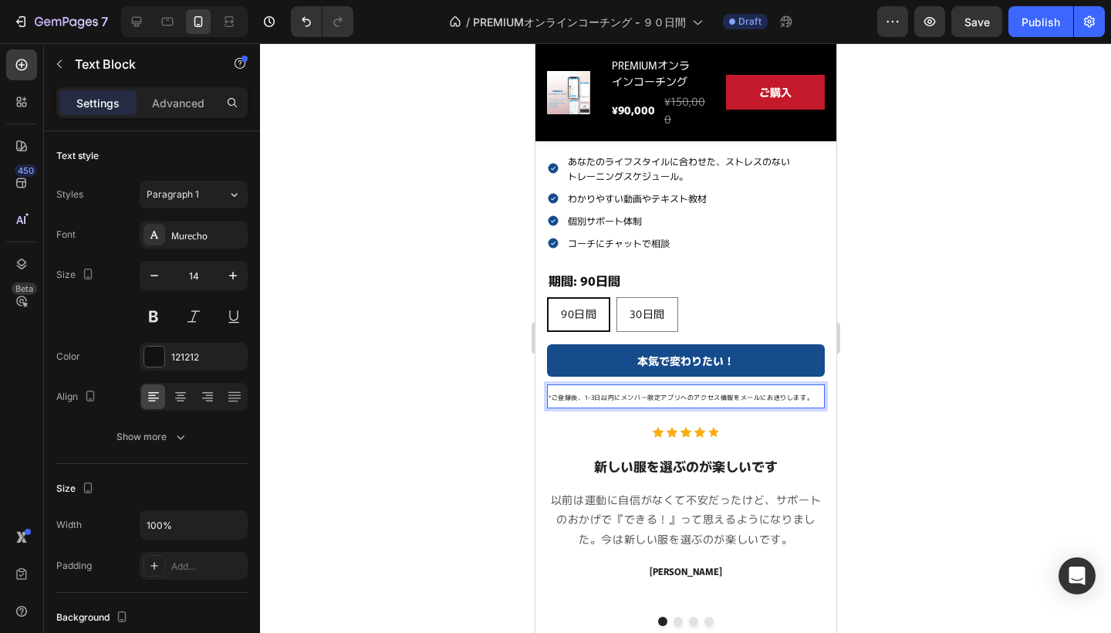
click at [688, 393] on span "*ご登録後、1-3日以内にメンバー限定アプリへのアクセス情報をメールにお送りします。" at bounding box center [680, 397] width 265 height 8
click at [679, 395] on span "*ご登録後、1-3日以内にメンバー限定アプリへのアクセス情報をメールにお送りします。" at bounding box center [680, 397] width 265 height 8
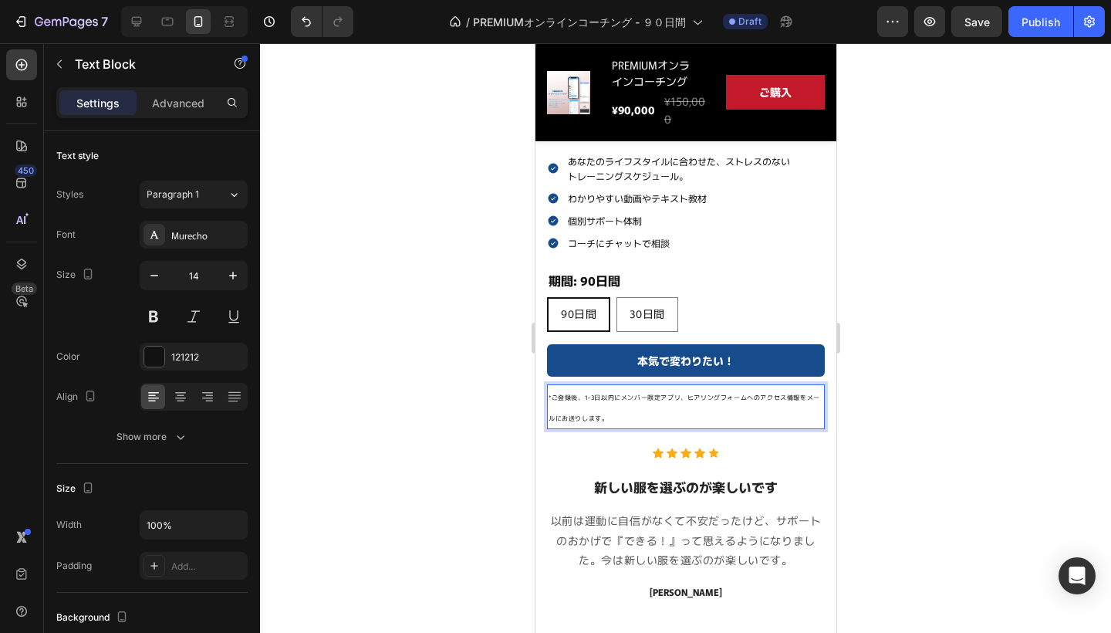
click at [687, 393] on span "*ご登録後、1-3日以内にメンバー限定アプリ、ヒアリングフォームへのアクセス情報をメールにお送りします。" at bounding box center [684, 407] width 272 height 29
click at [806, 393] on span "*ご登録後、1-3日以内にメンバー限定アプリ、ヒアリングフォームへのアクセス情報をメールにお送りします。" at bounding box center [684, 407] width 272 height 29
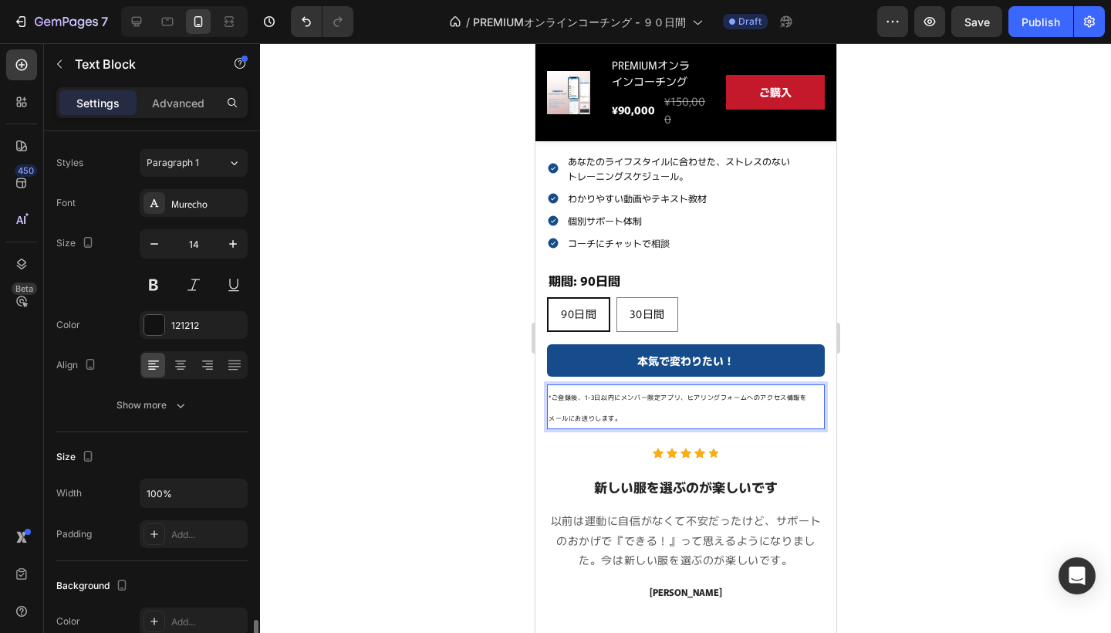
scroll to position [0, 0]
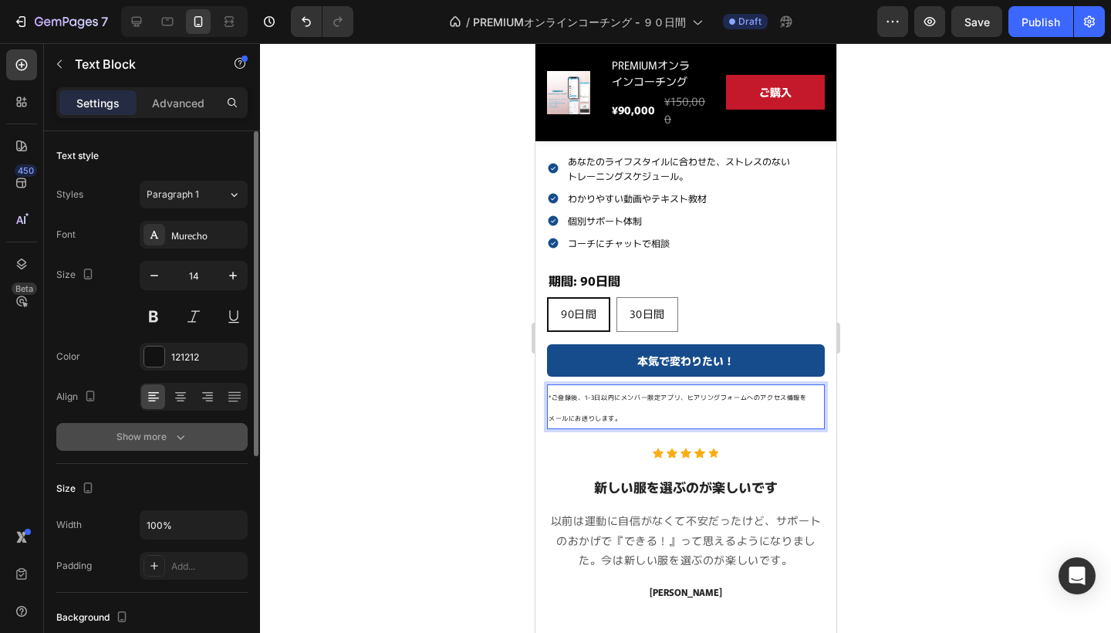
click at [173, 431] on icon "button" at bounding box center [180, 436] width 15 height 15
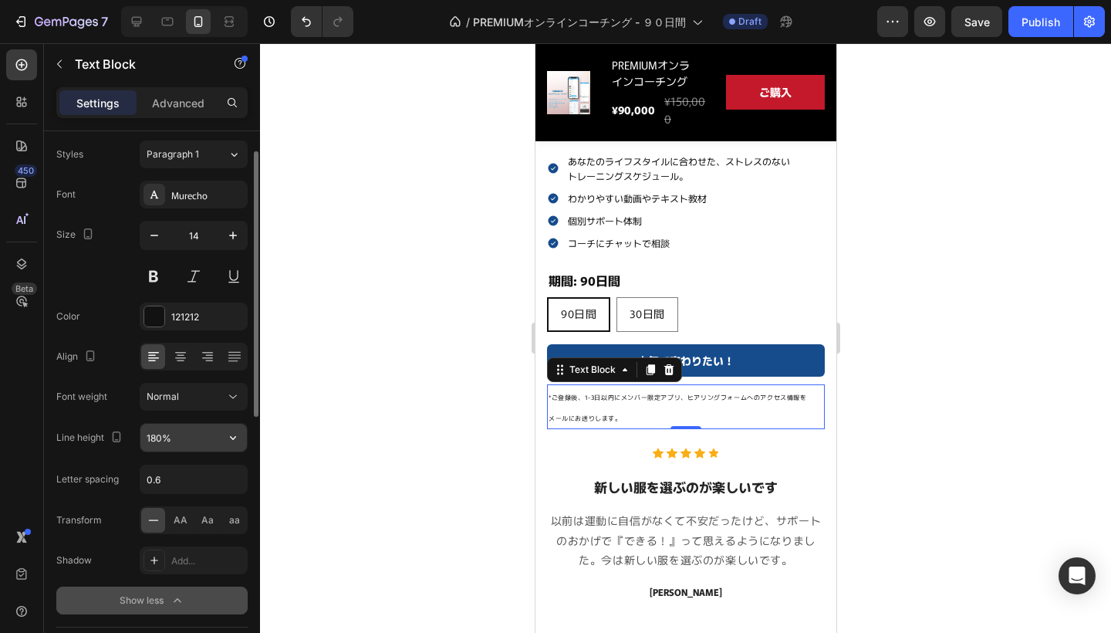
scroll to position [43, 0]
click at [240, 433] on icon "button" at bounding box center [232, 434] width 15 height 15
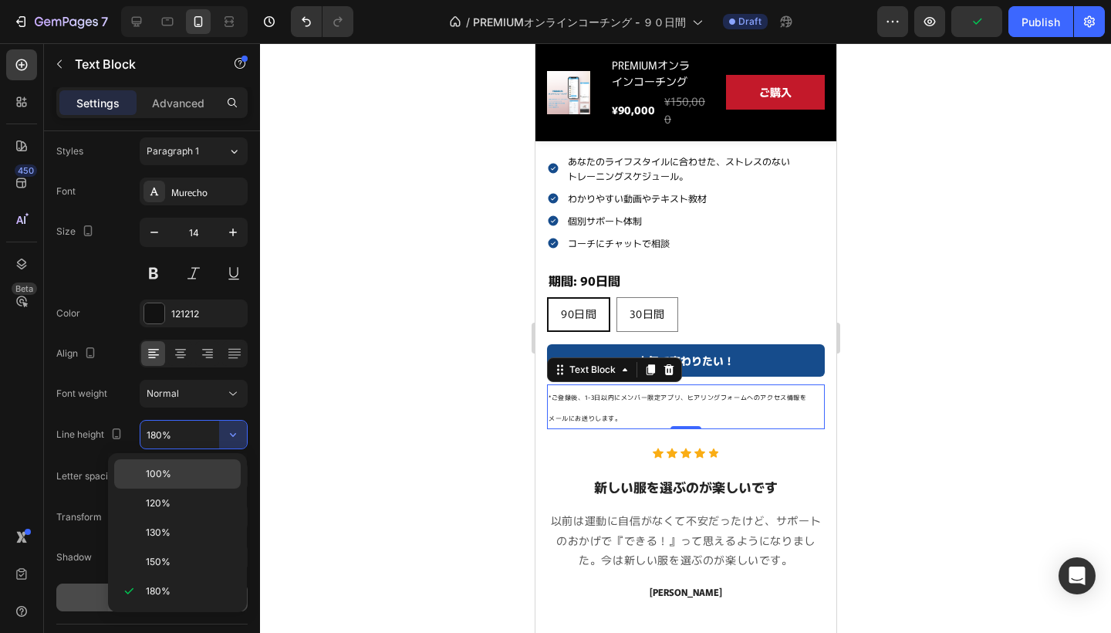
click at [194, 475] on p "100%" at bounding box center [190, 474] width 88 height 14
type input "100%"
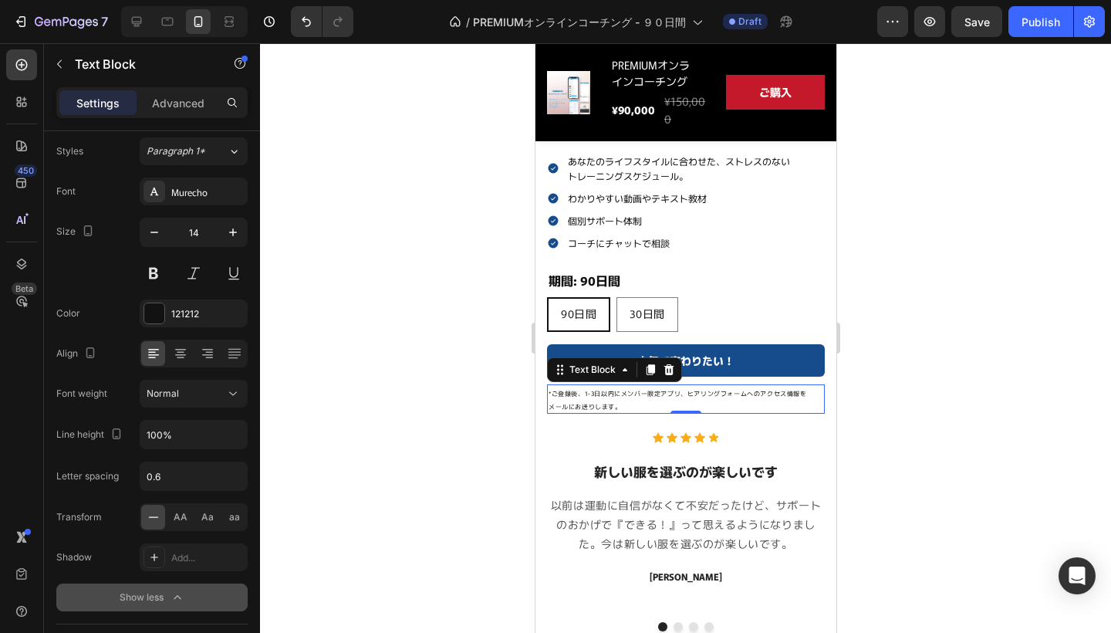
click at [350, 433] on div at bounding box center [685, 337] width 851 height 589
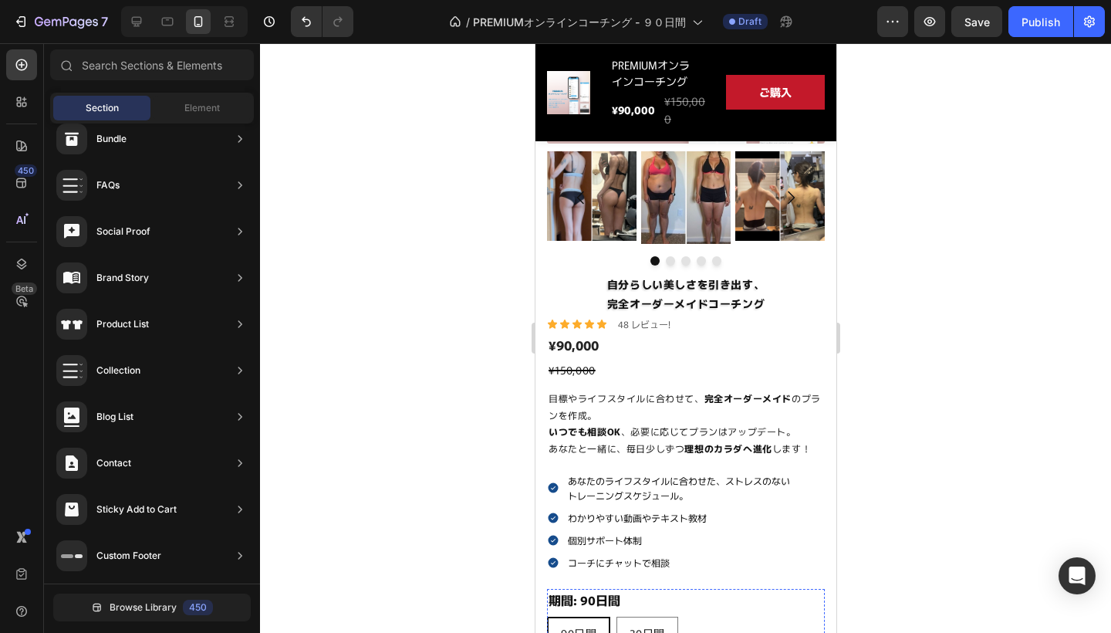
scroll to position [568, 0]
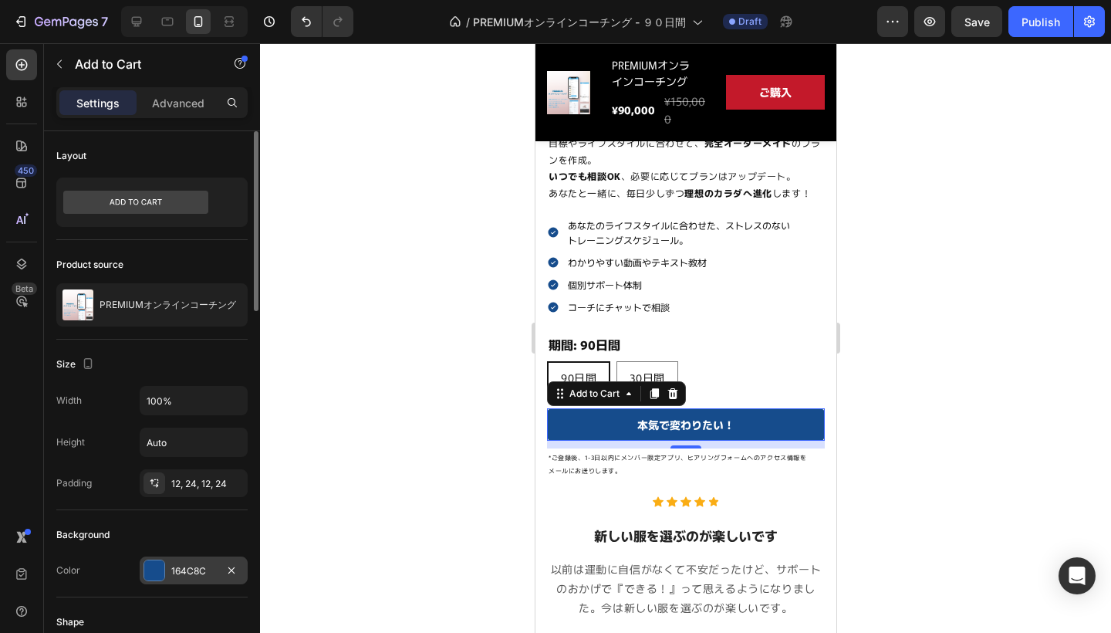
click at [160, 570] on div at bounding box center [154, 570] width 20 height 20
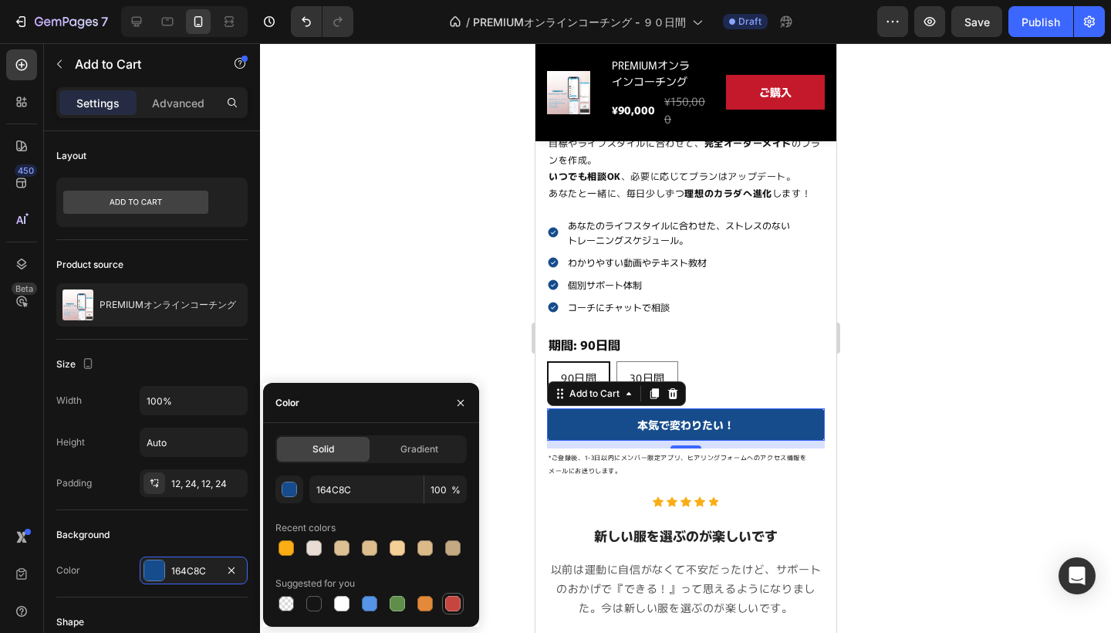
click at [461, 603] on div at bounding box center [453, 603] width 19 height 19
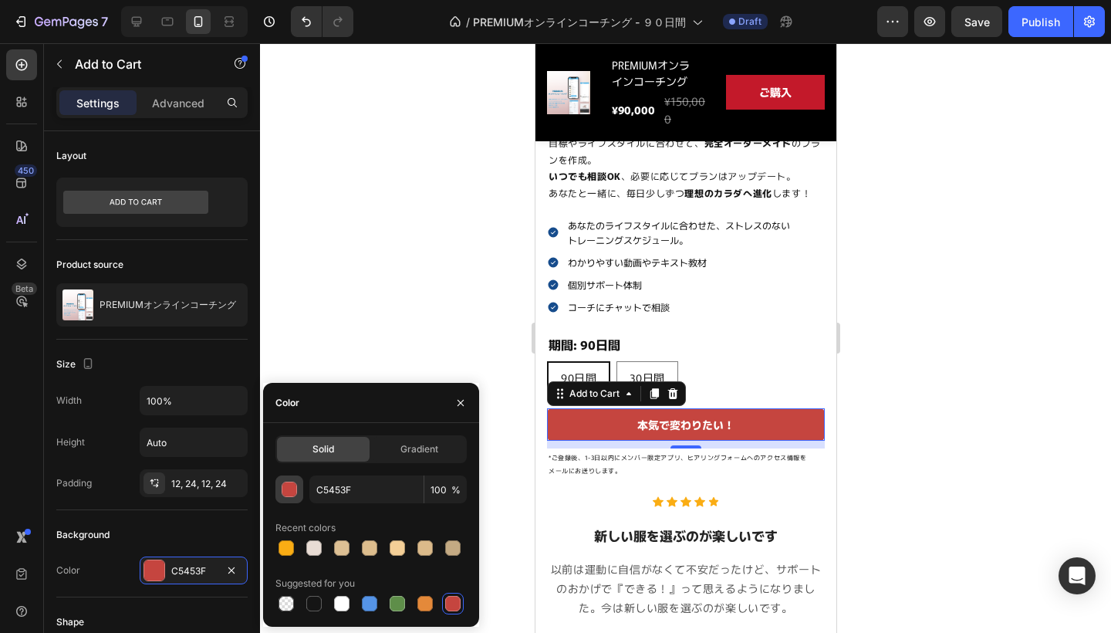
click at [295, 493] on div "button" at bounding box center [289, 489] width 15 height 15
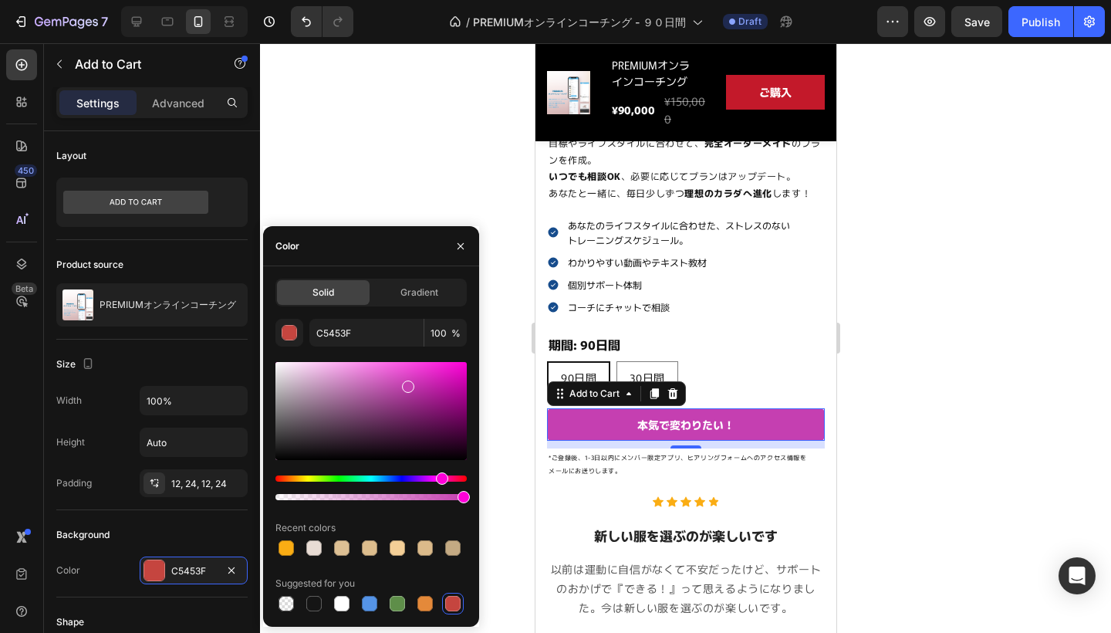
click at [441, 478] on div "Hue" at bounding box center [370, 478] width 191 height 6
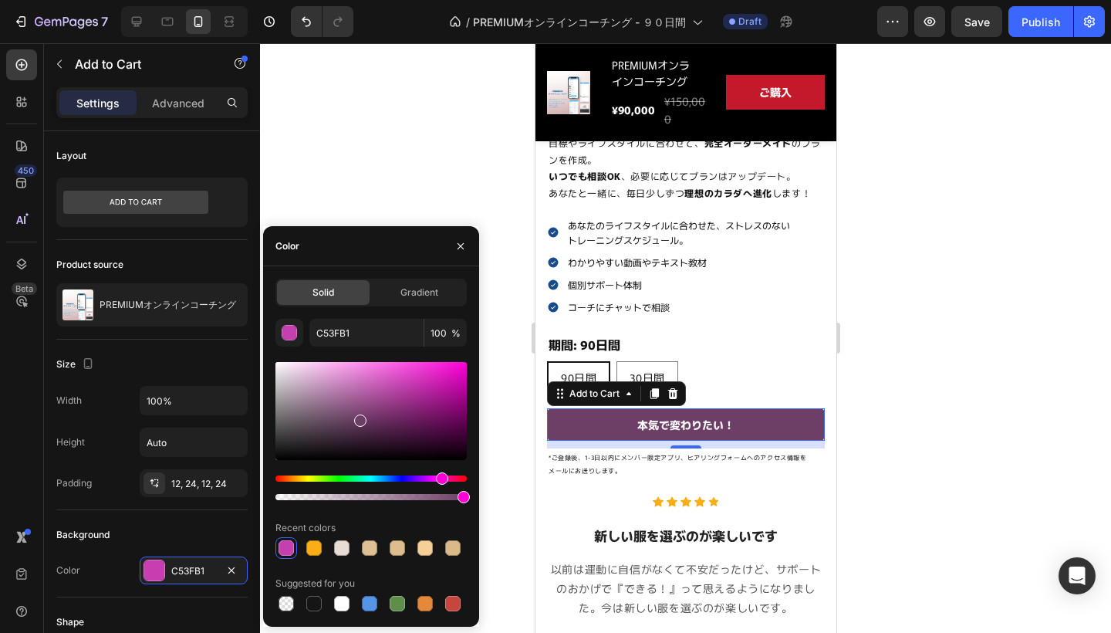
drag, startPoint x: 388, startPoint y: 375, endPoint x: 359, endPoint y: 413, distance: 47.8
click at [359, 414] on div at bounding box center [370, 411] width 191 height 98
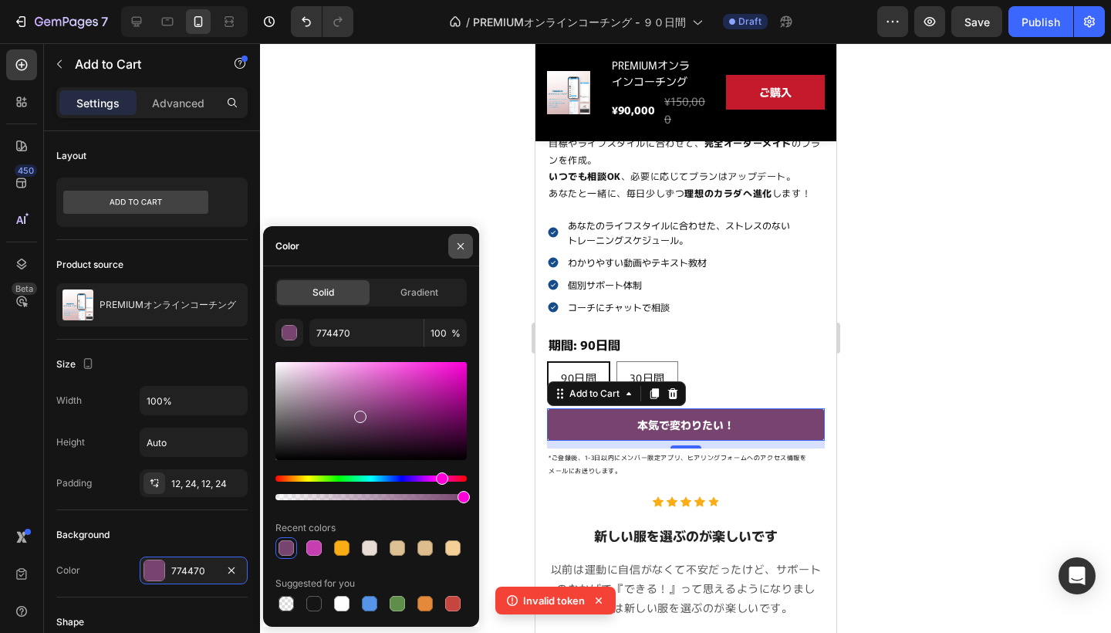
click at [461, 247] on icon "button" at bounding box center [460, 246] width 12 height 12
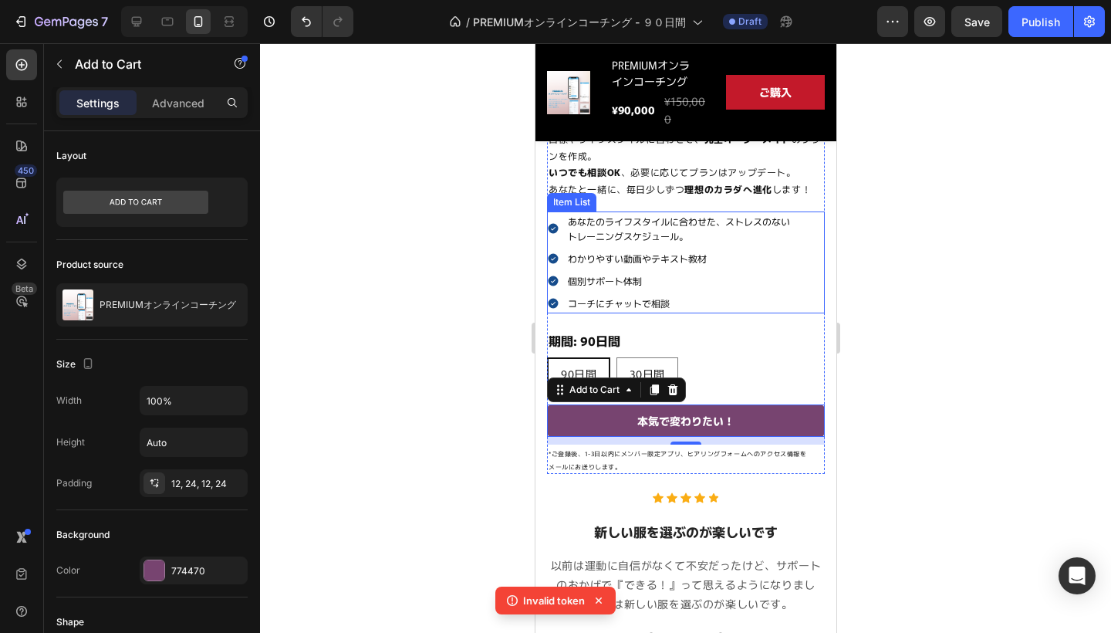
scroll to position [575, 0]
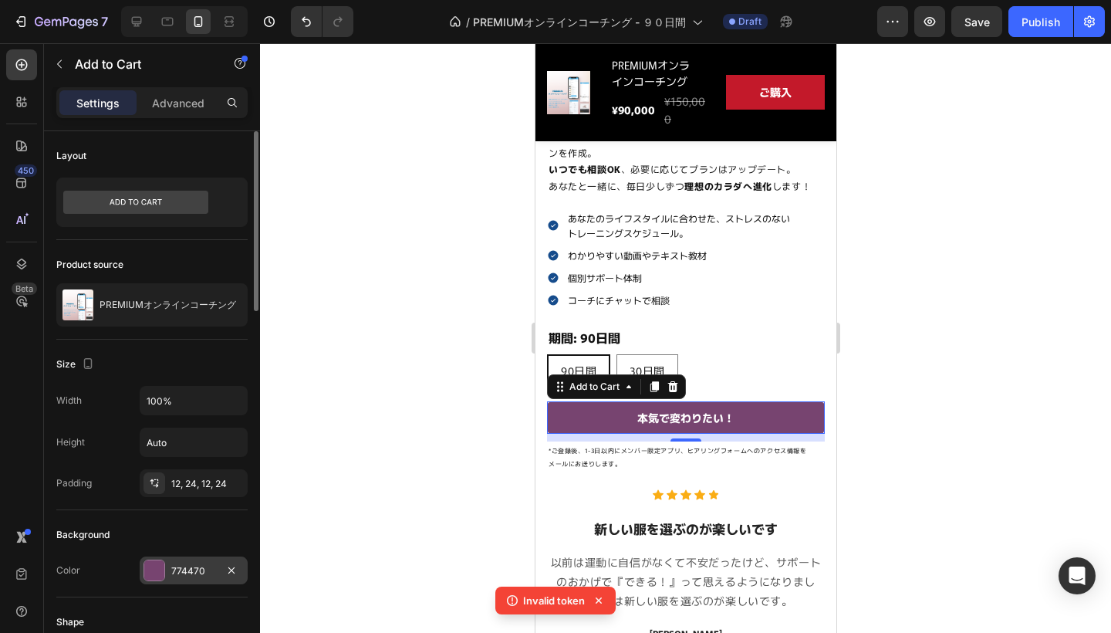
click at [182, 570] on div "774470" at bounding box center [193, 571] width 45 height 14
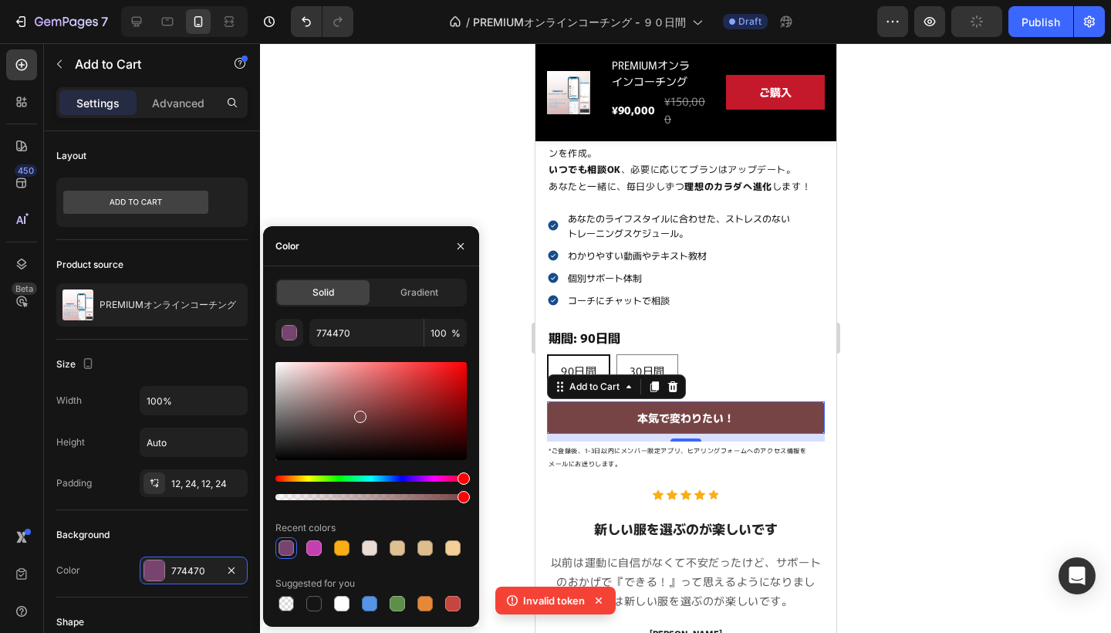
drag, startPoint x: 453, startPoint y: 476, endPoint x: 469, endPoint y: 474, distance: 16.3
click at [471, 475] on div "Solid Gradient 774470 100 % Recent colors Suggested for you" at bounding box center [371, 447] width 216 height 336
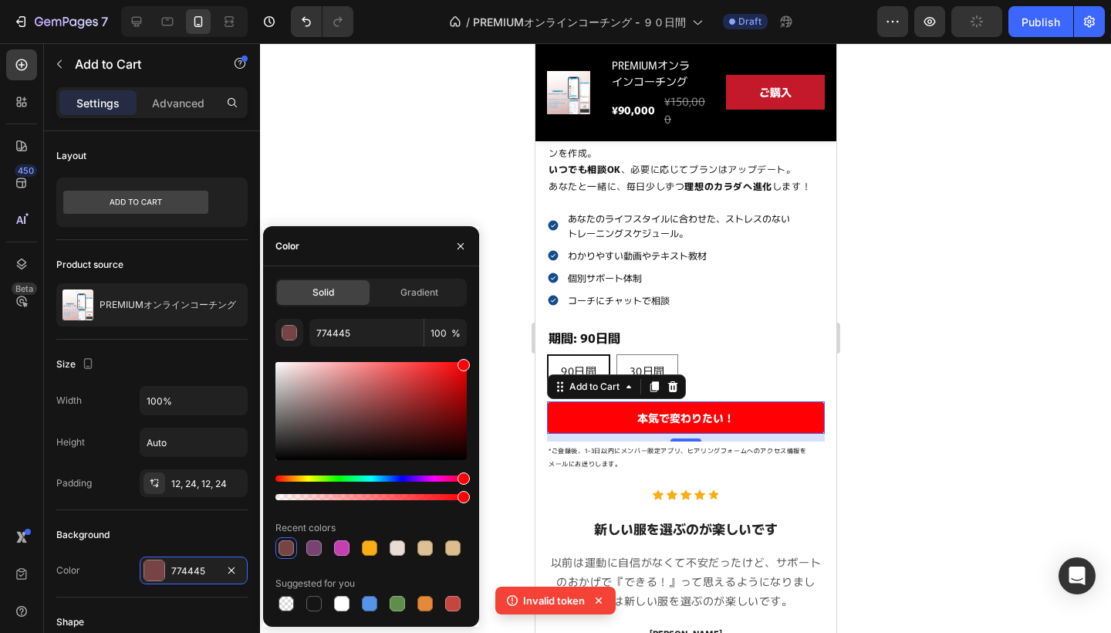
drag, startPoint x: 415, startPoint y: 394, endPoint x: 474, endPoint y: 352, distance: 72.4
click at [474, 352] on div "Solid Gradient 774445 100 % Recent colors Suggested for you" at bounding box center [371, 447] width 216 height 336
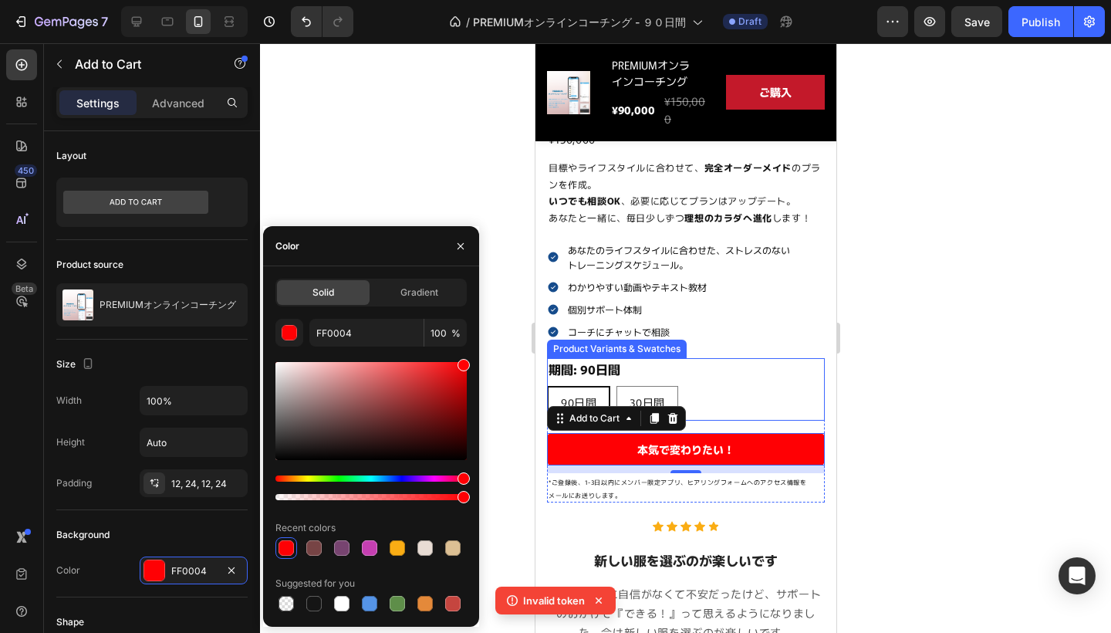
scroll to position [545, 0]
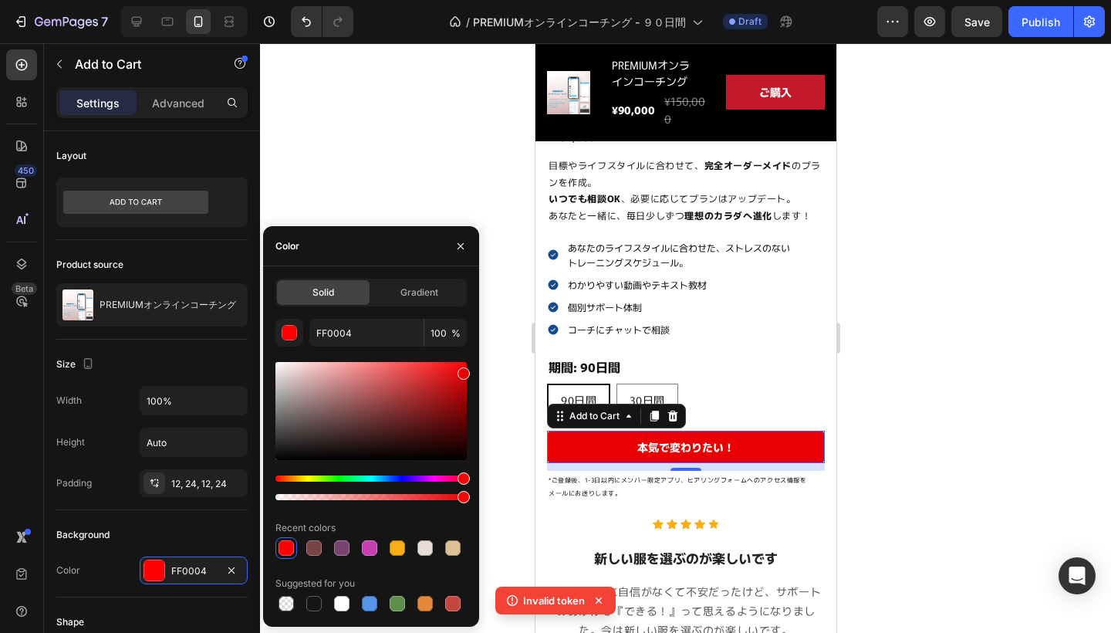
drag, startPoint x: 463, startPoint y: 373, endPoint x: 471, endPoint y: 370, distance: 8.8
click at [471, 370] on div "Solid Gradient FF0004 100 % Recent colors Suggested for you" at bounding box center [371, 447] width 216 height 336
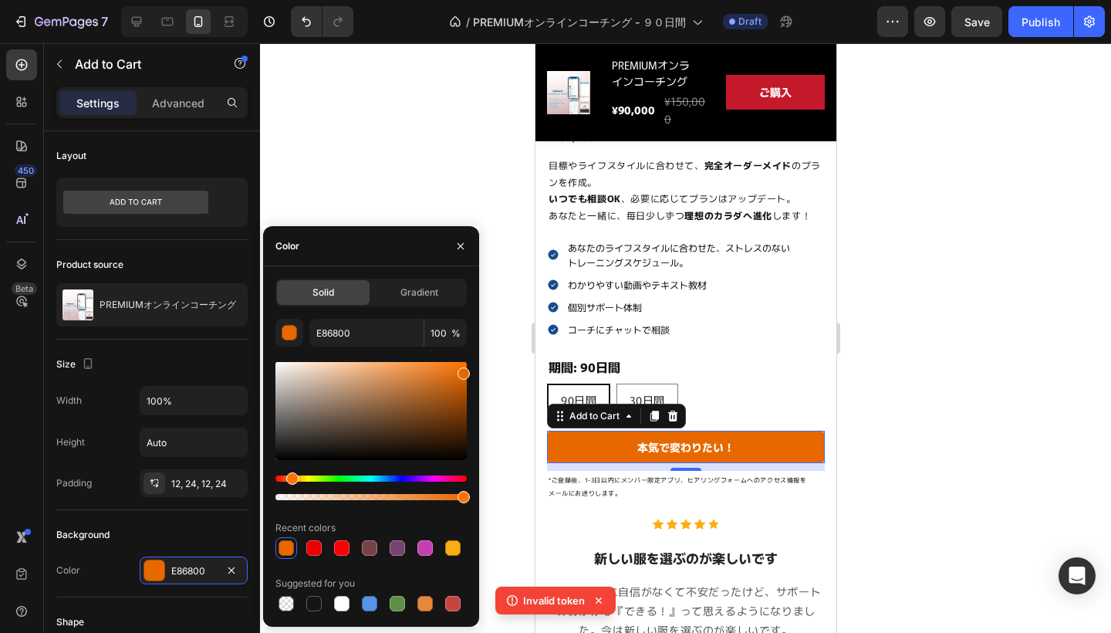
click at [290, 478] on div "Hue" at bounding box center [370, 478] width 191 height 6
click at [432, 549] on div at bounding box center [424, 547] width 15 height 15
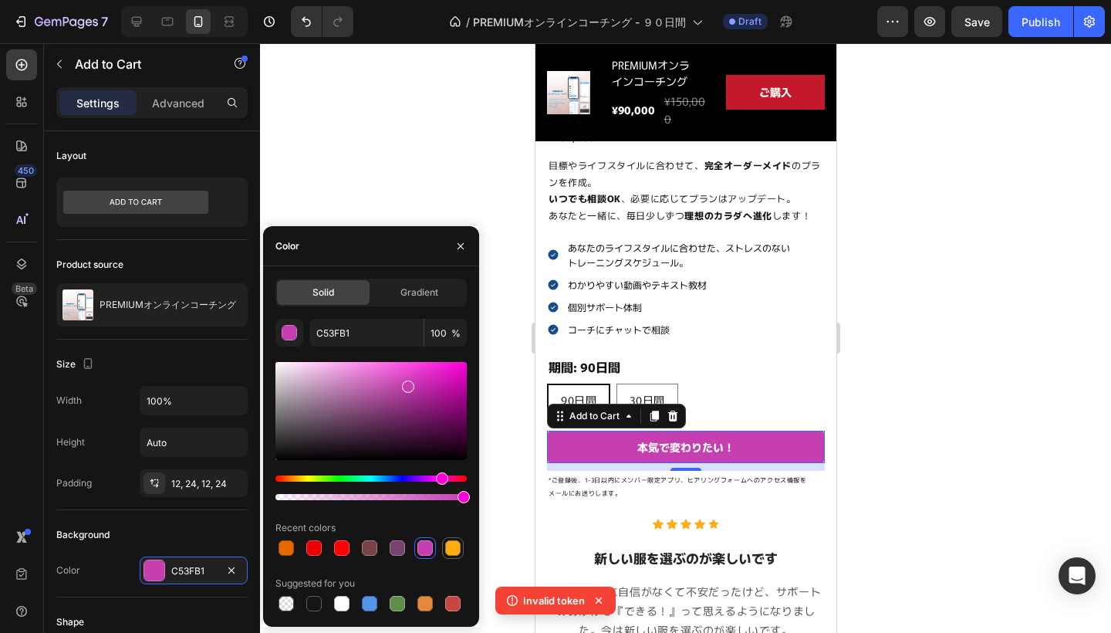
click at [461, 546] on div at bounding box center [453, 548] width 19 height 19
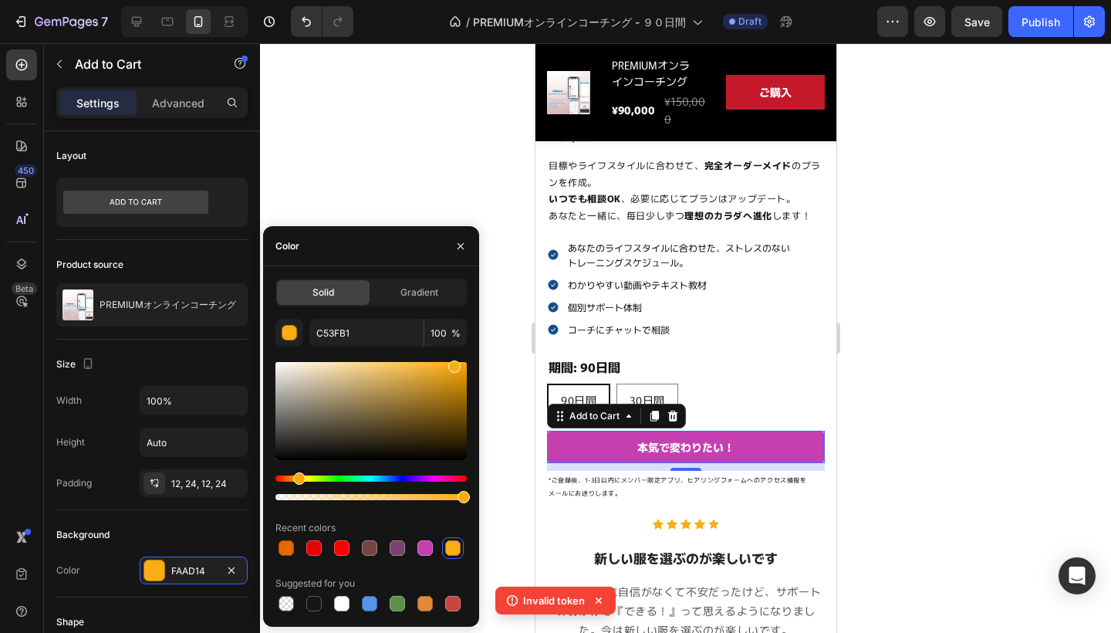
type input "FAAD14"
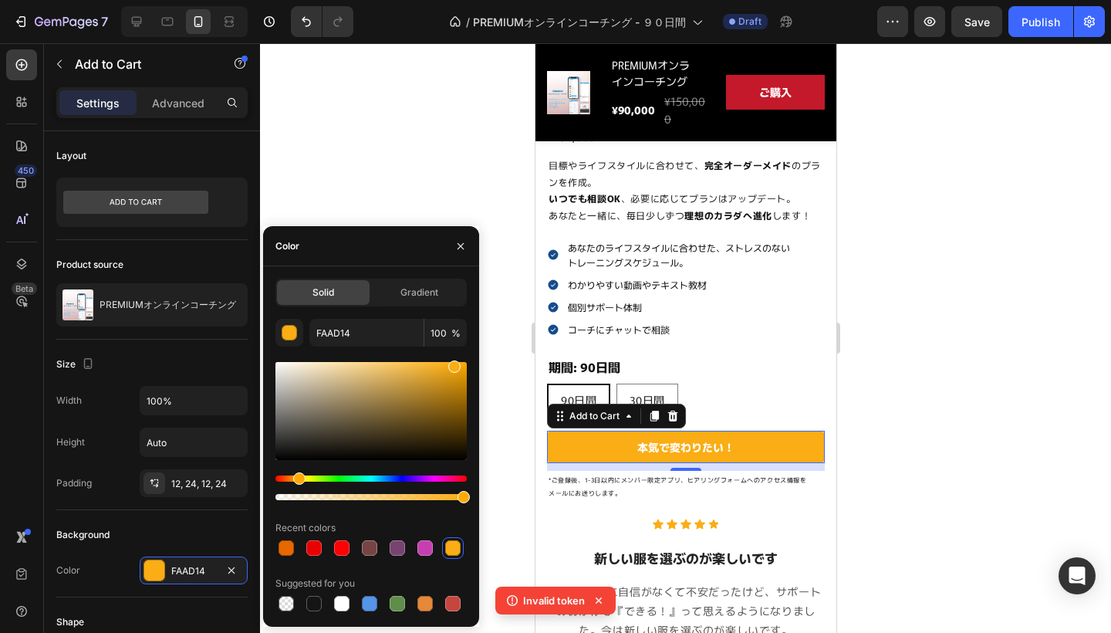
click at [921, 289] on div at bounding box center [685, 337] width 851 height 589
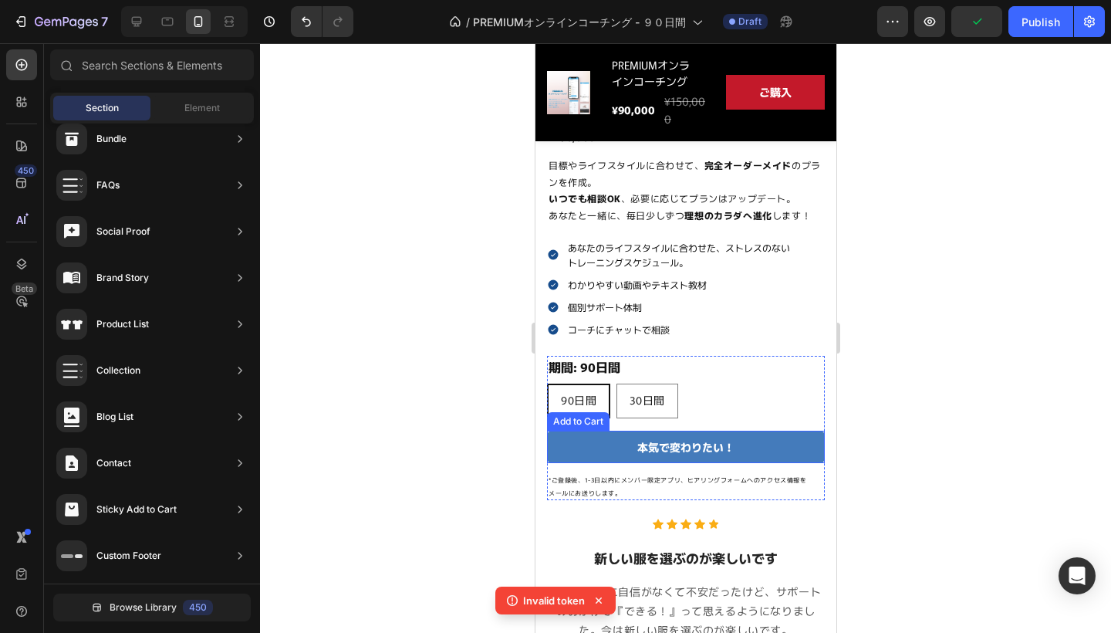
click at [790, 434] on button "本気で変わりたい！" at bounding box center [685, 447] width 278 height 32
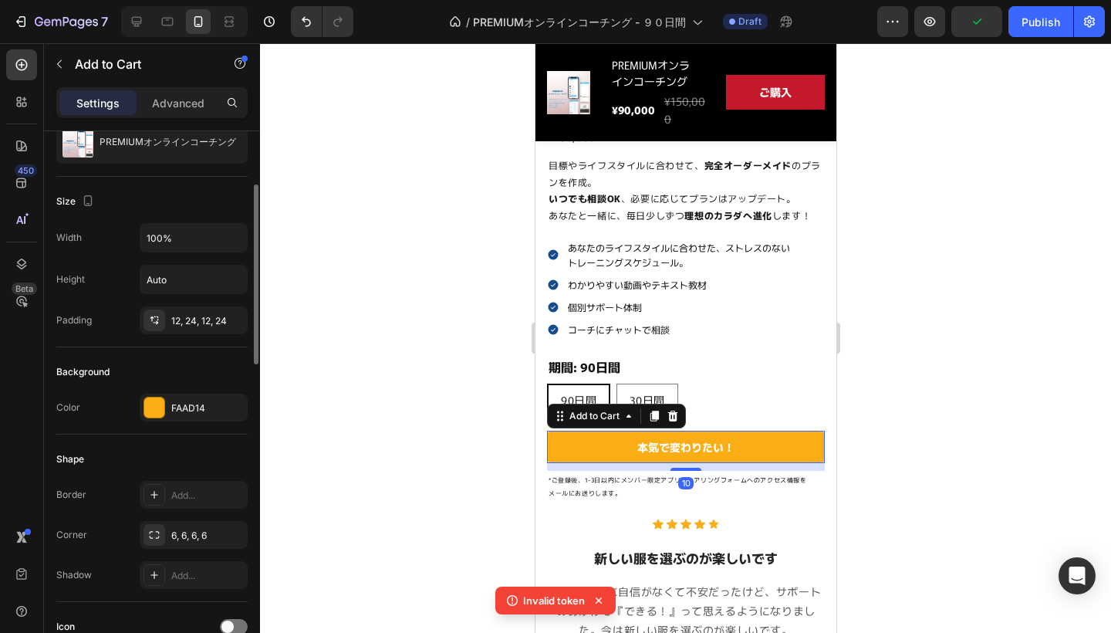
scroll to position [163, 0]
click at [152, 409] on div at bounding box center [154, 407] width 20 height 20
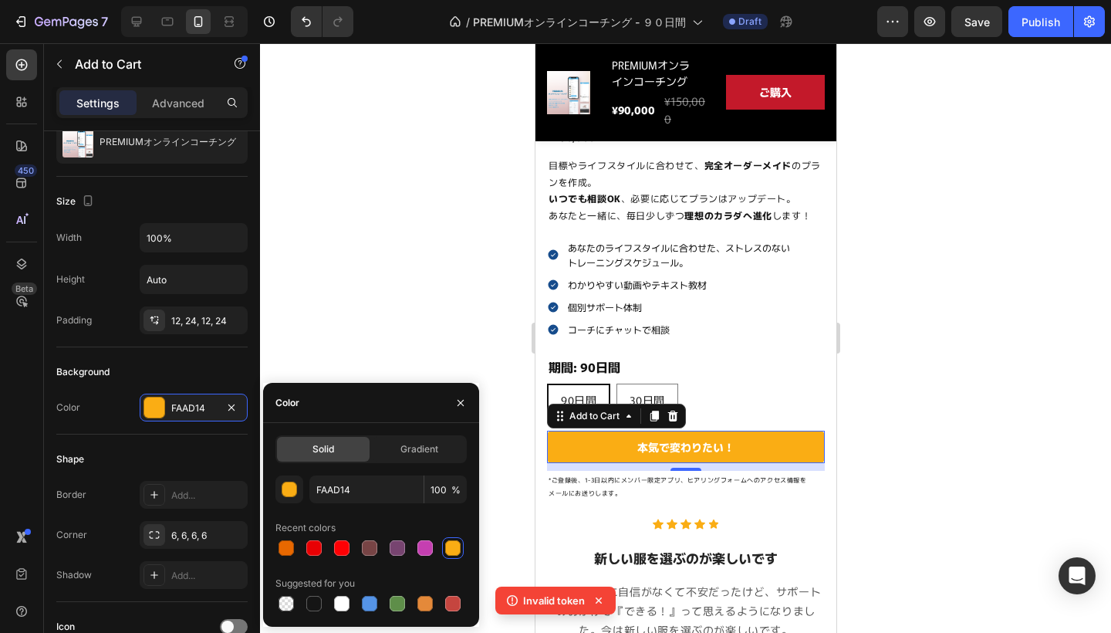
click at [455, 545] on div at bounding box center [452, 547] width 15 height 15
click at [291, 483] on div "button" at bounding box center [289, 489] width 15 height 15
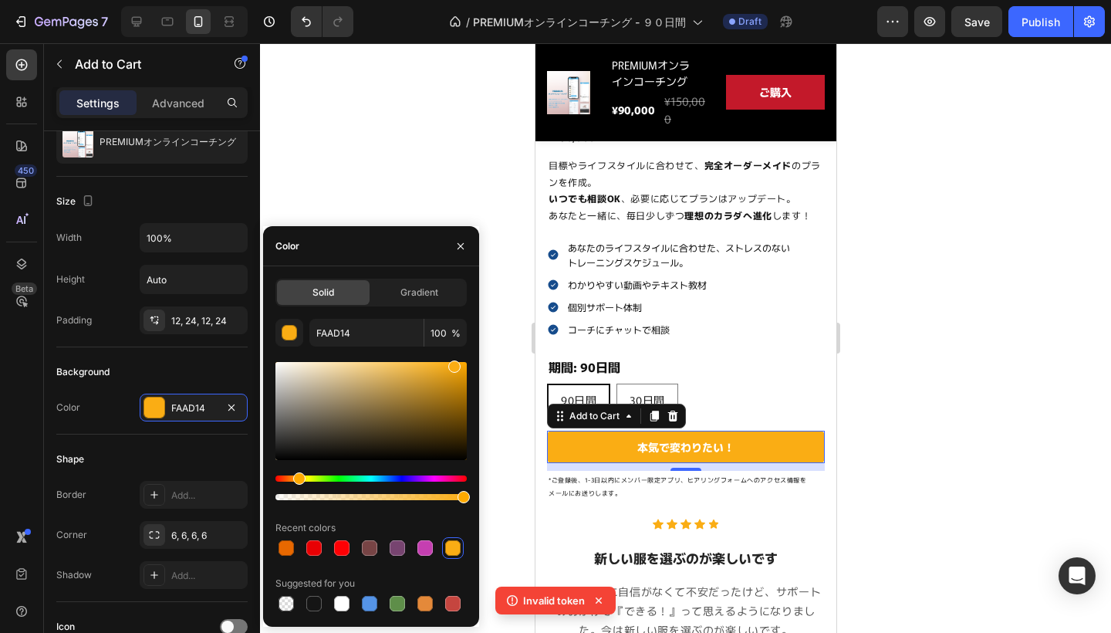
click at [452, 379] on div at bounding box center [370, 411] width 191 height 98
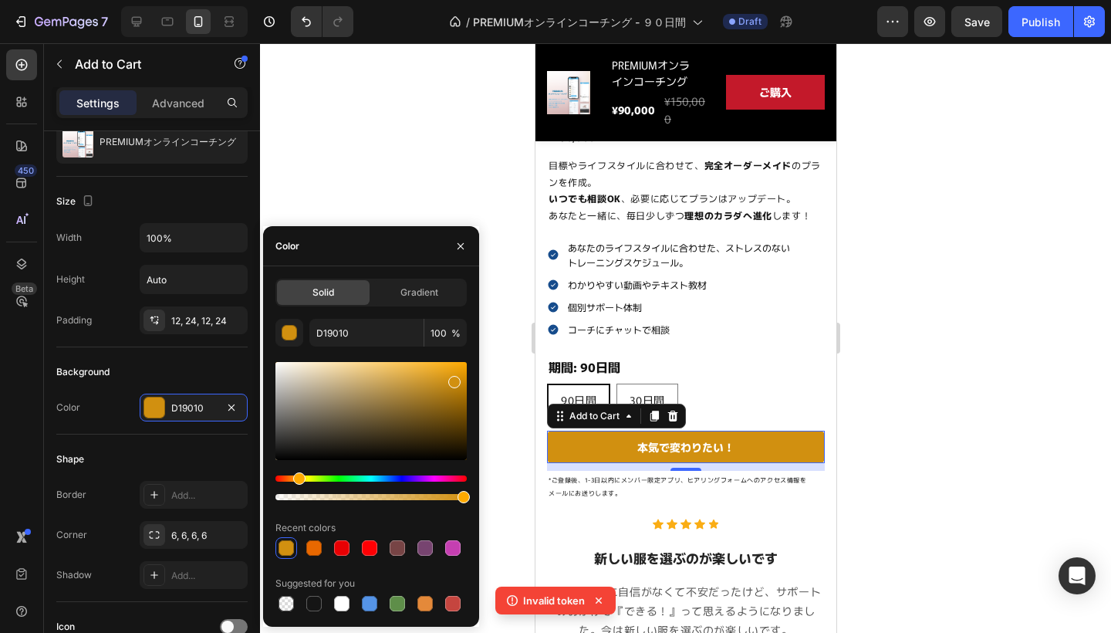
click at [449, 371] on div at bounding box center [370, 411] width 191 height 98
click at [452, 377] on div at bounding box center [454, 380] width 12 height 12
click at [454, 373] on div at bounding box center [370, 411] width 191 height 98
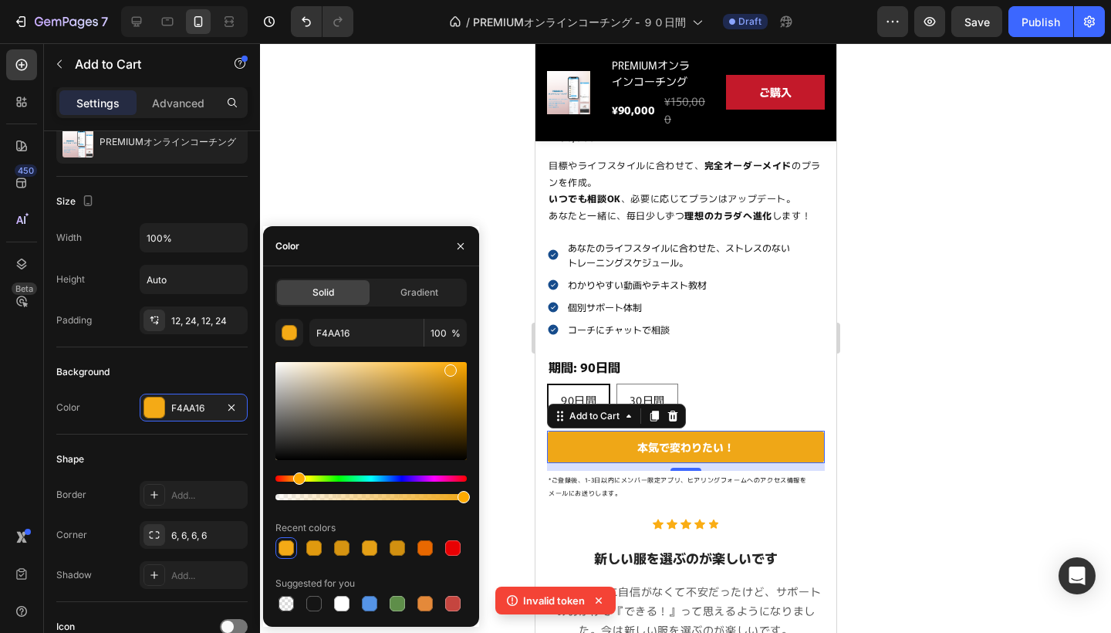
click at [449, 367] on div at bounding box center [450, 370] width 12 height 12
drag, startPoint x: 289, startPoint y: 474, endPoint x: 276, endPoint y: 482, distance: 14.6
click at [276, 482] on div at bounding box center [370, 431] width 191 height 144
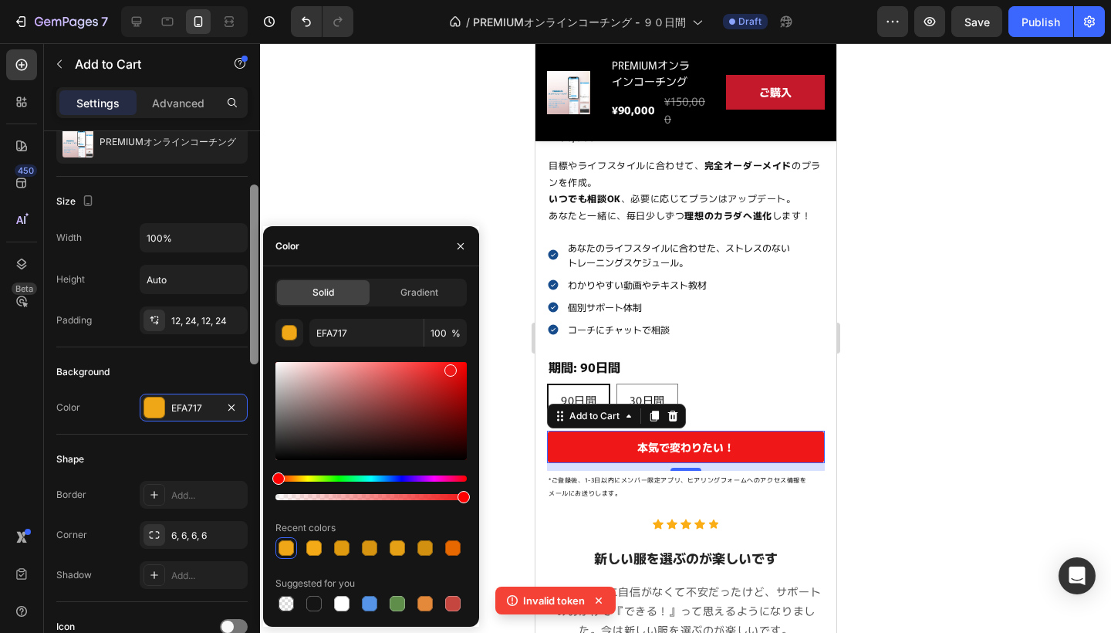
drag, startPoint x: 288, startPoint y: 481, endPoint x: 258, endPoint y: 480, distance: 29.3
click at [258, 480] on div "450 Beta Sections(18) Elements(83) Section Element Hero Section Product Detail …" at bounding box center [130, 337] width 260 height 589
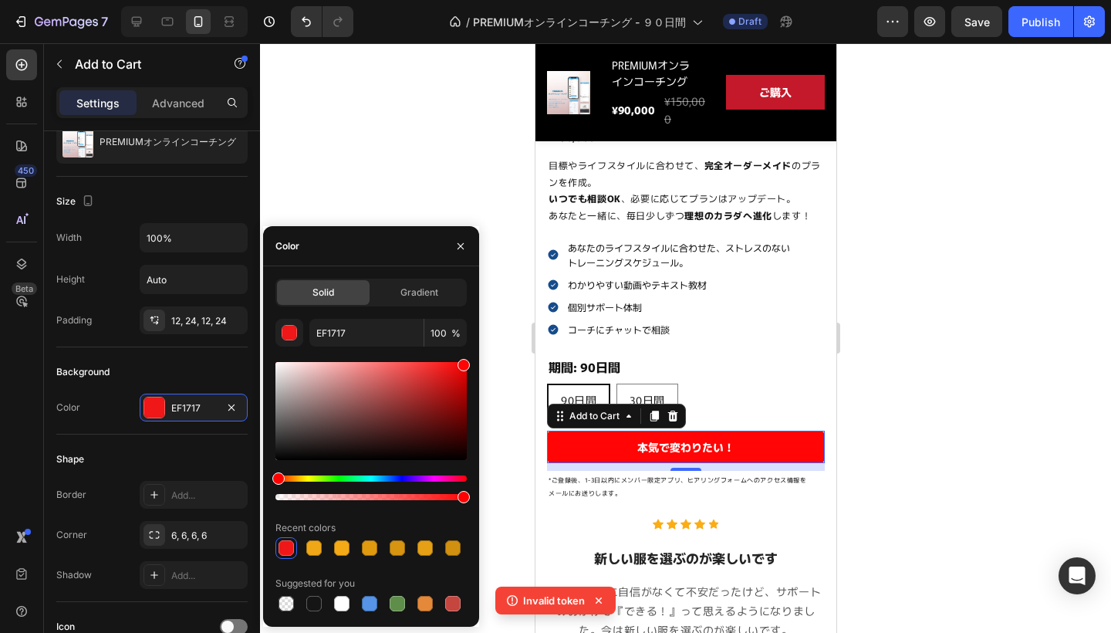
drag, startPoint x: 458, startPoint y: 387, endPoint x: 464, endPoint y: 346, distance: 40.5
click at [464, 346] on div "EF1717 100 % Recent colors Suggested for you" at bounding box center [370, 466] width 191 height 295
click at [461, 379] on div at bounding box center [370, 411] width 191 height 98
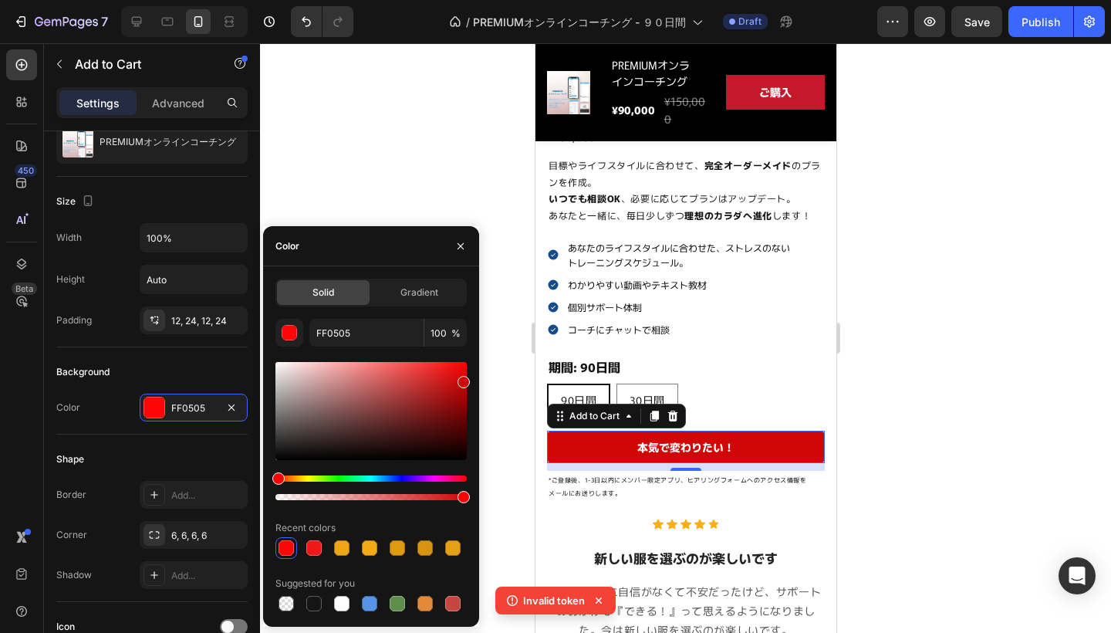
type input "D10606"
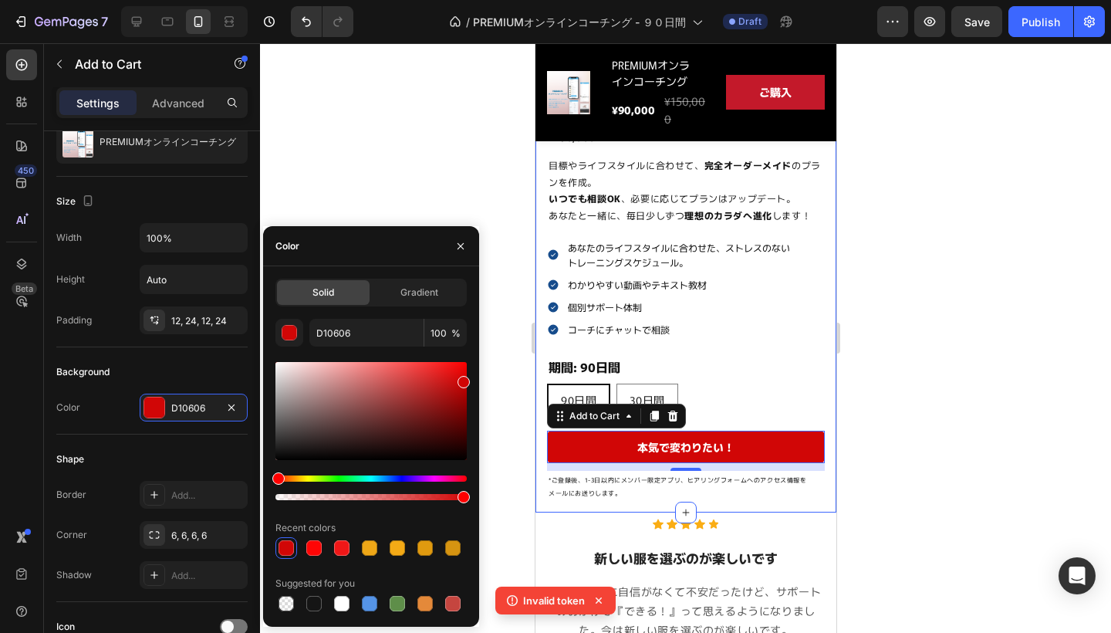
click at [537, 358] on div "Product Images Image Image Image Image Image Carousel 自分らしい美しさを引き出す、 完全オーダーメイドコ…" at bounding box center [685, 69] width 301 height 885
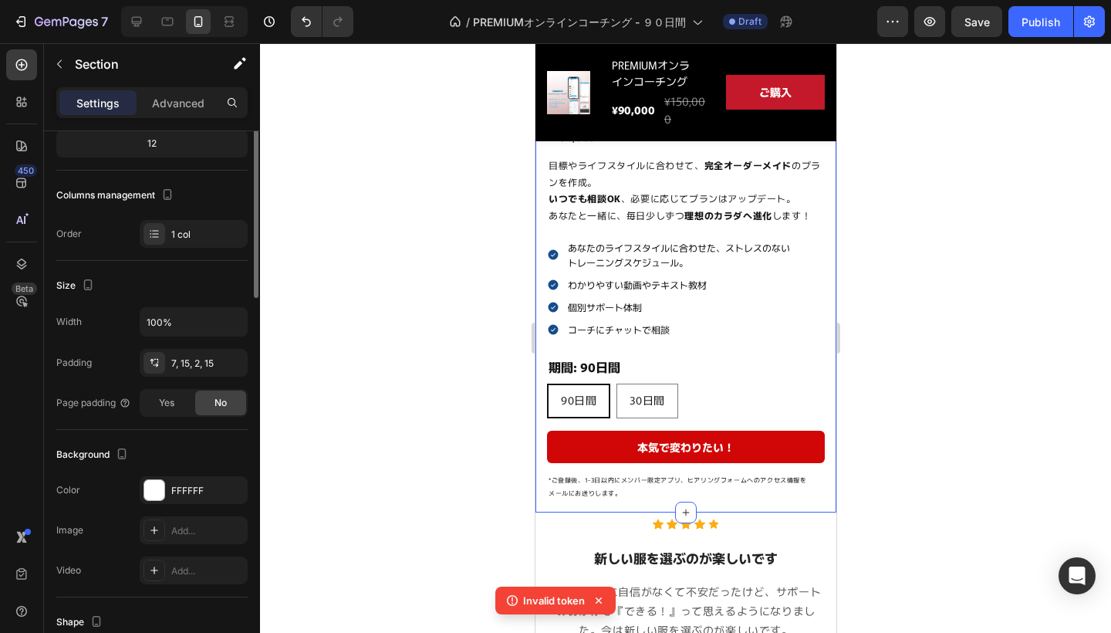
scroll to position [0, 0]
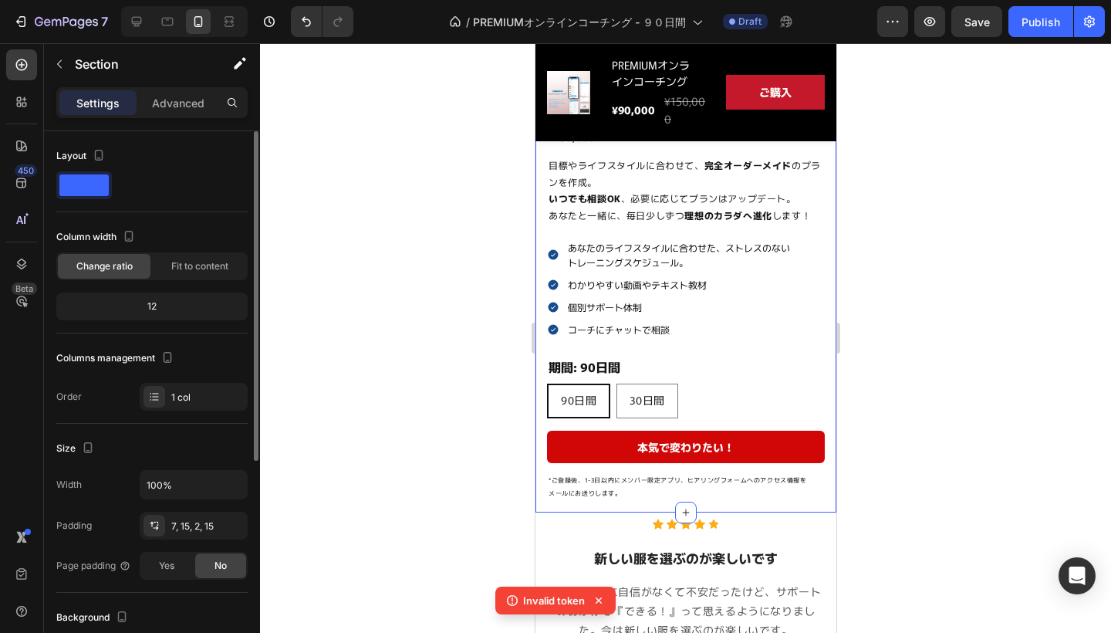
click at [893, 302] on div at bounding box center [685, 337] width 851 height 589
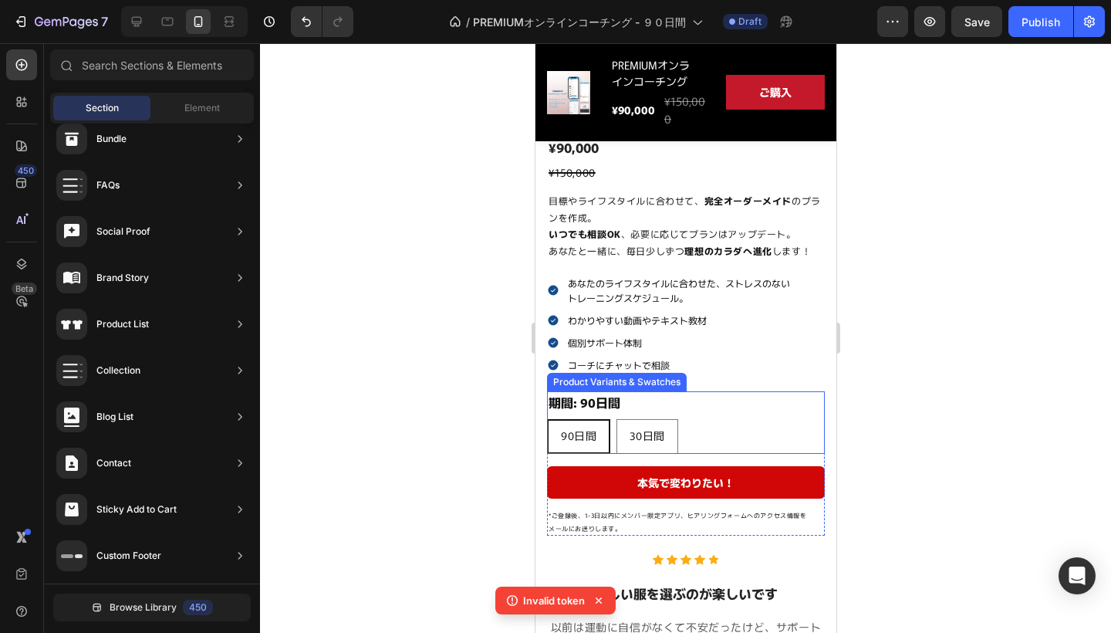
scroll to position [512, 0]
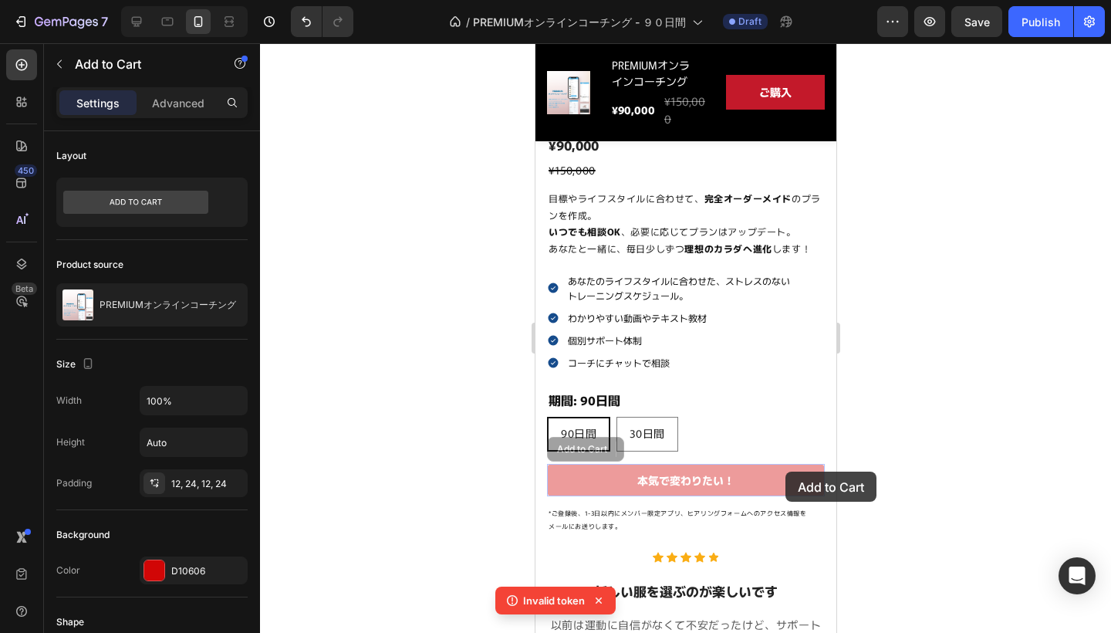
drag, startPoint x: 785, startPoint y: 471, endPoint x: 1025, endPoint y: 562, distance: 257.4
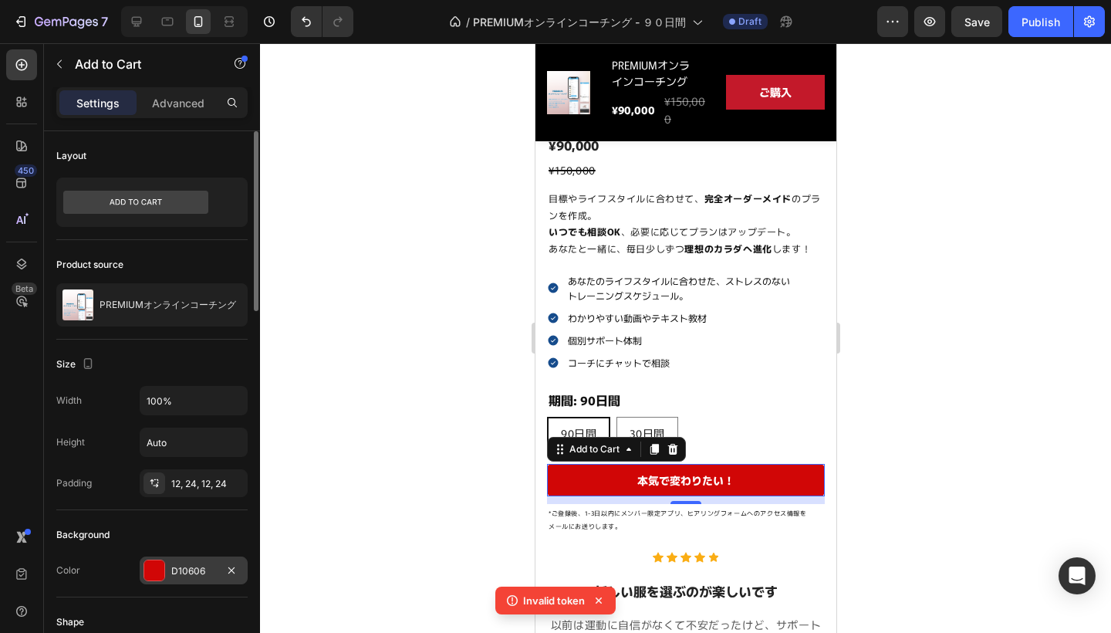
click at [156, 566] on div at bounding box center [154, 570] width 20 height 20
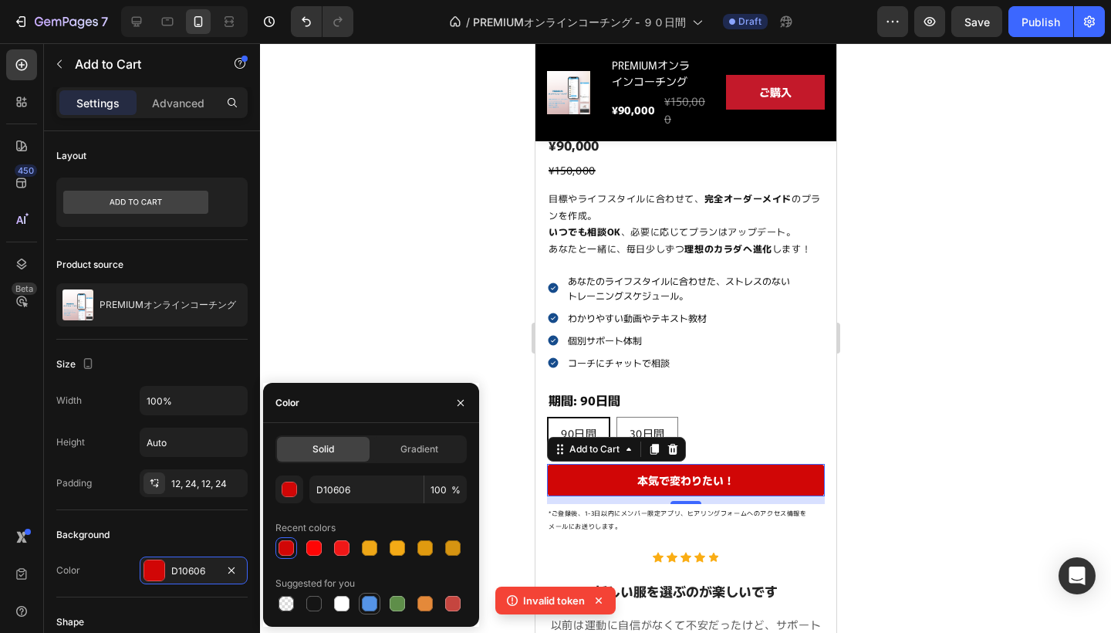
click at [369, 606] on div at bounding box center [369, 603] width 15 height 15
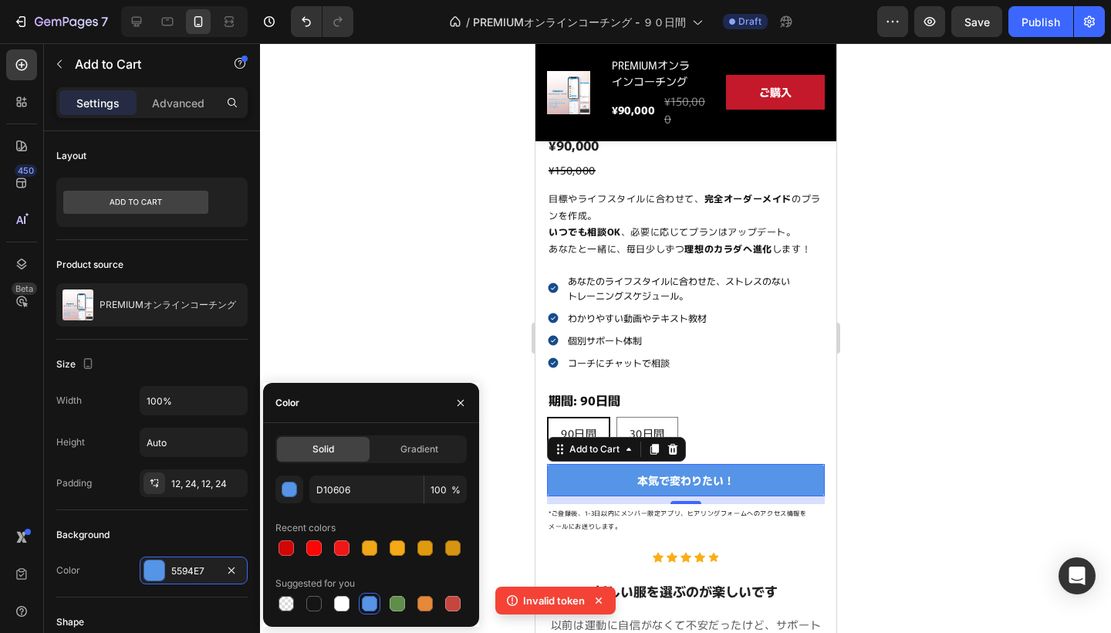
type input "5594E7"
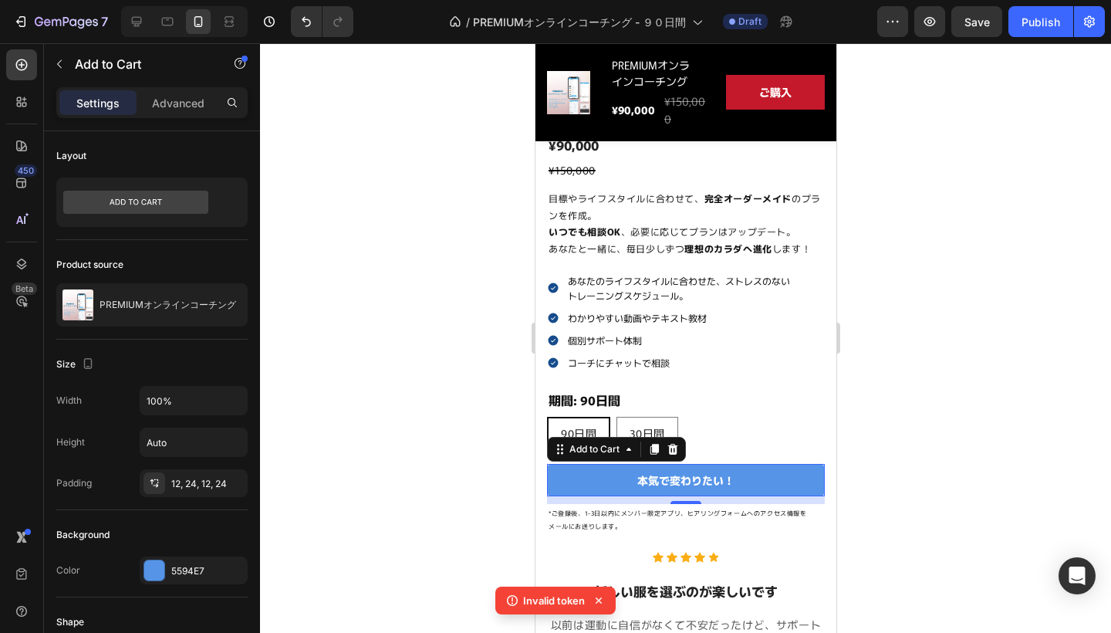
click at [400, 247] on div at bounding box center [685, 337] width 851 height 589
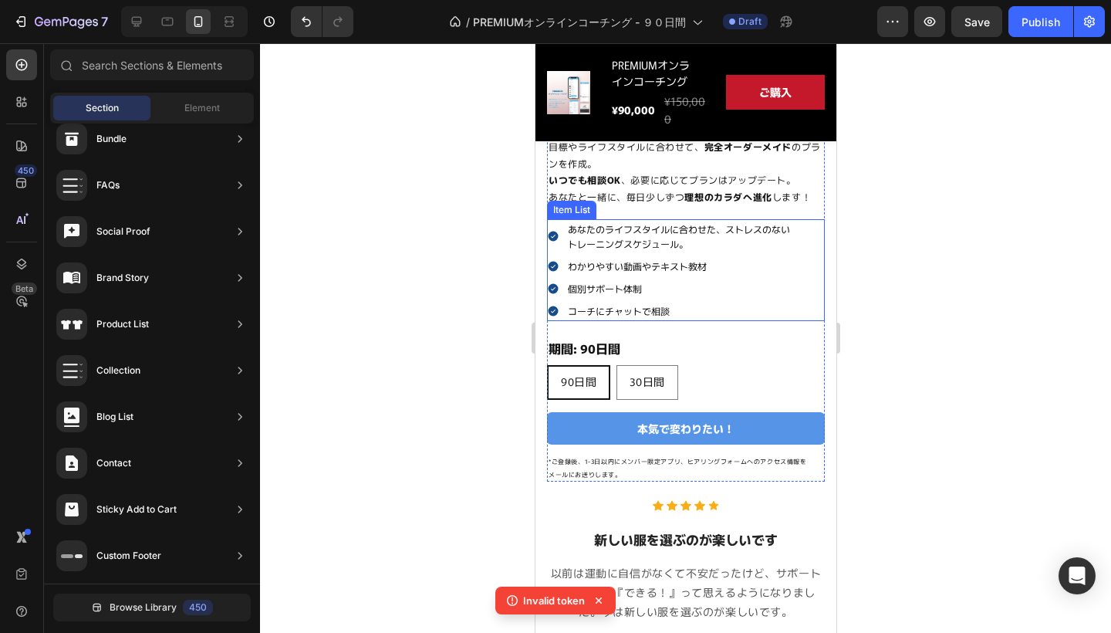
scroll to position [555, 0]
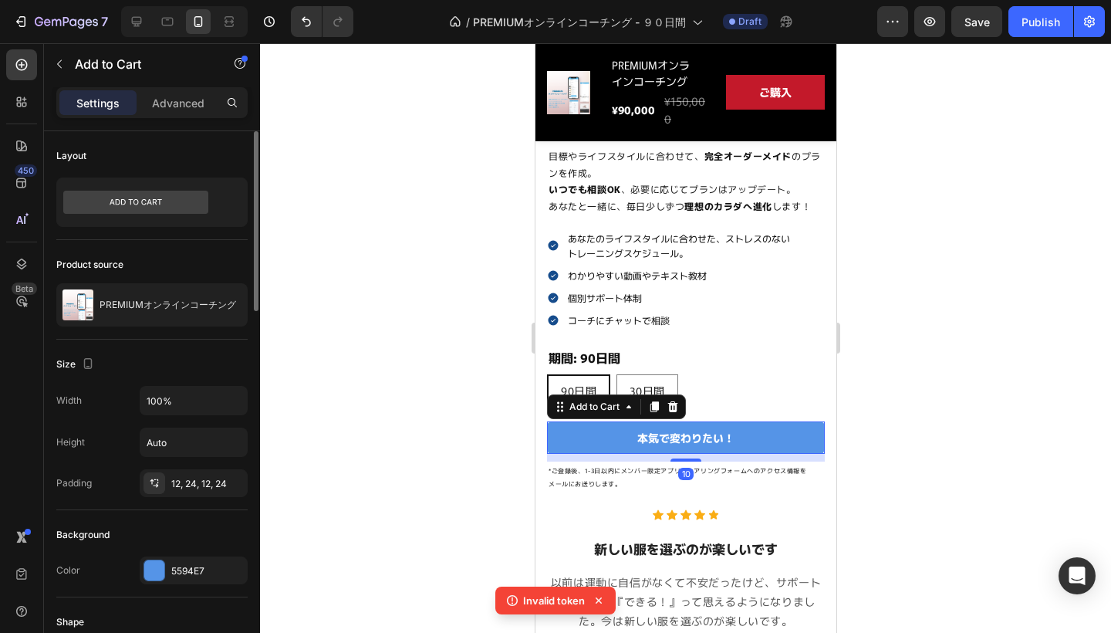
click at [157, 572] on div at bounding box center [154, 570] width 20 height 20
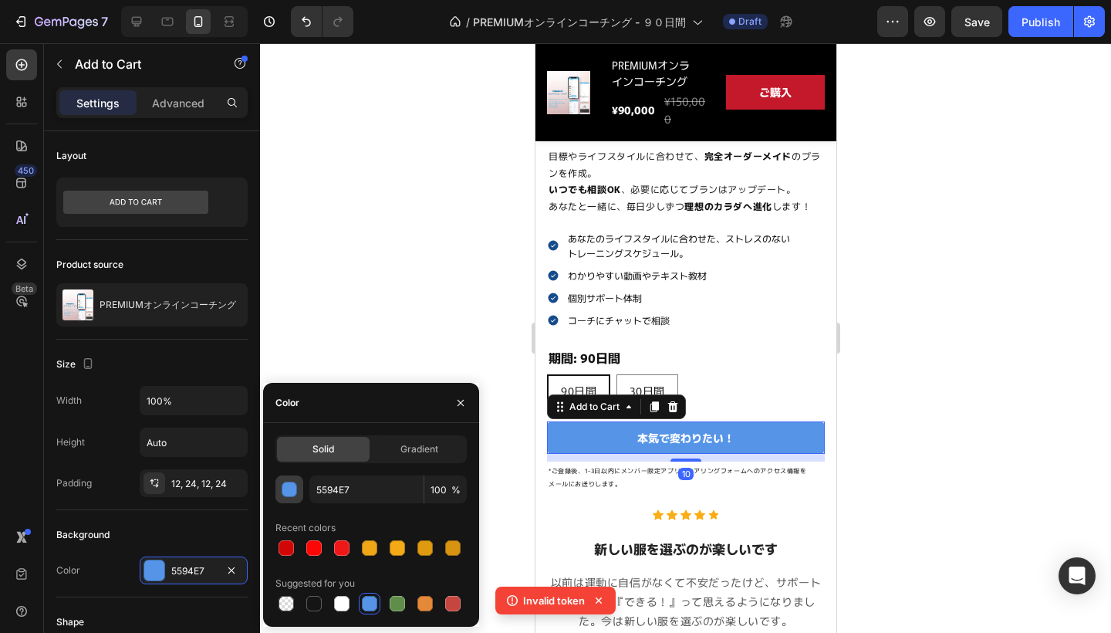
click at [290, 488] on div "button" at bounding box center [289, 489] width 15 height 15
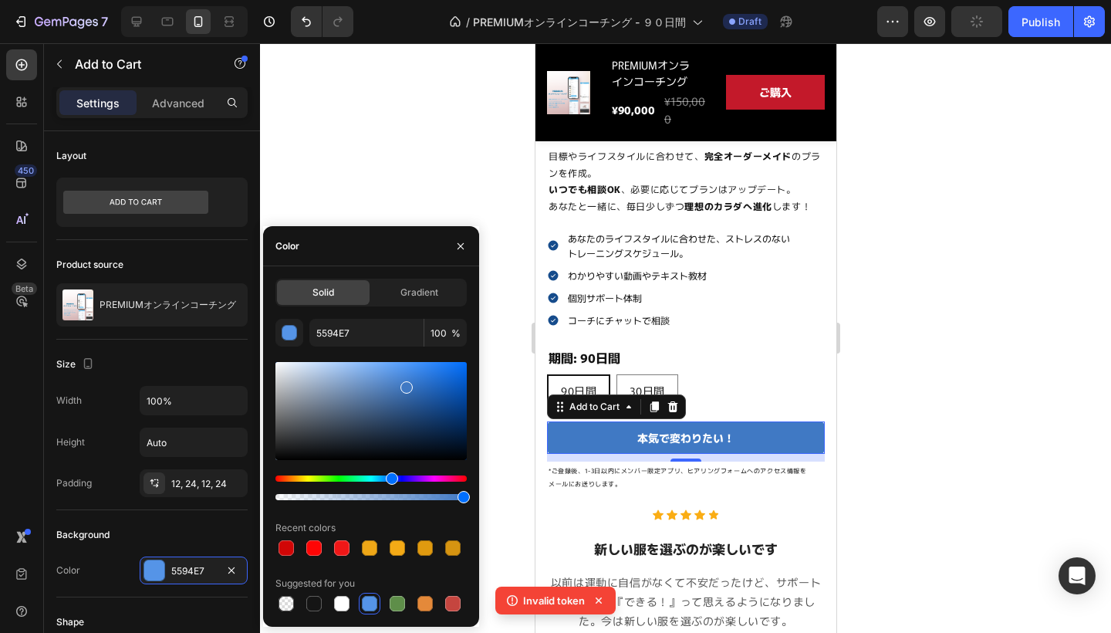
click at [405, 384] on div at bounding box center [370, 411] width 191 height 98
click at [392, 478] on div "Hue" at bounding box center [394, 478] width 12 height 12
type input "4071C4"
click at [495, 404] on div at bounding box center [685, 337] width 851 height 589
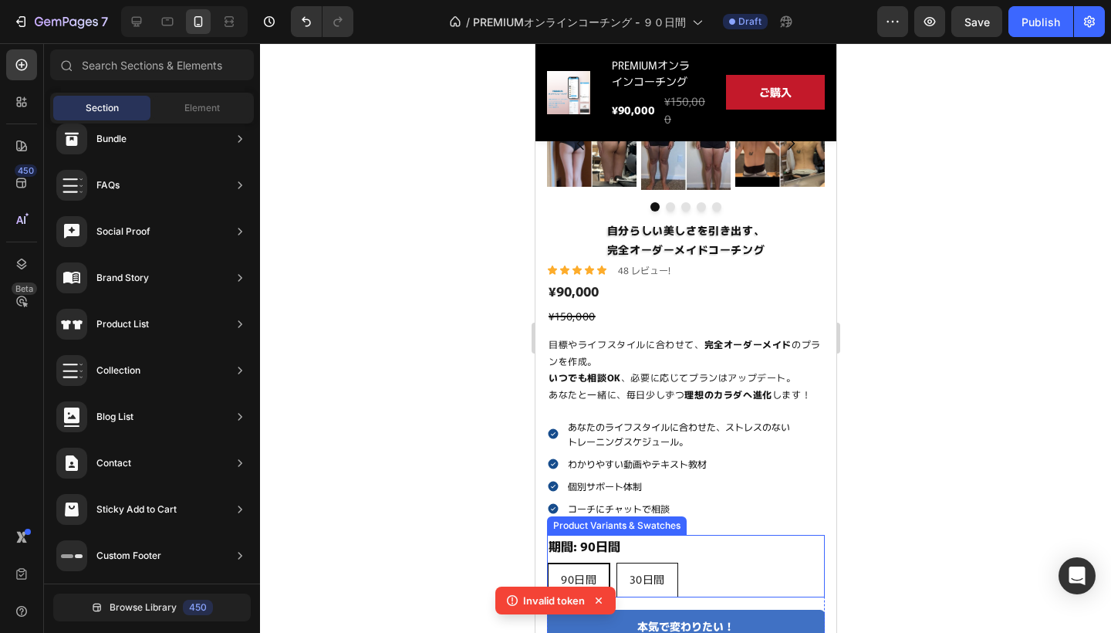
scroll to position [562, 0]
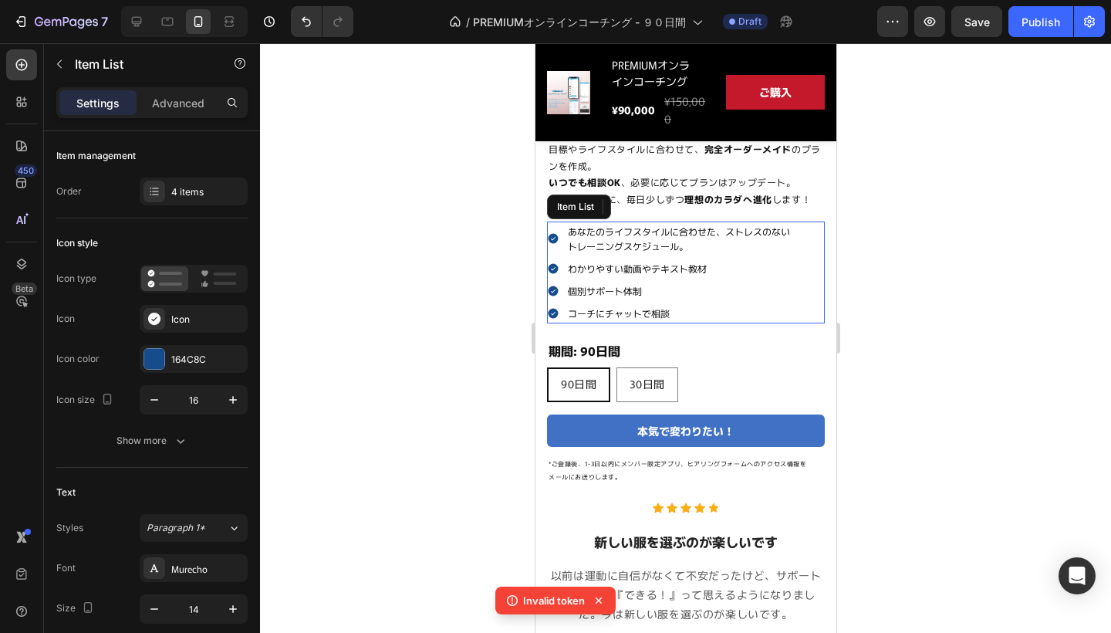
click at [555, 312] on icon at bounding box center [553, 314] width 10 height 10
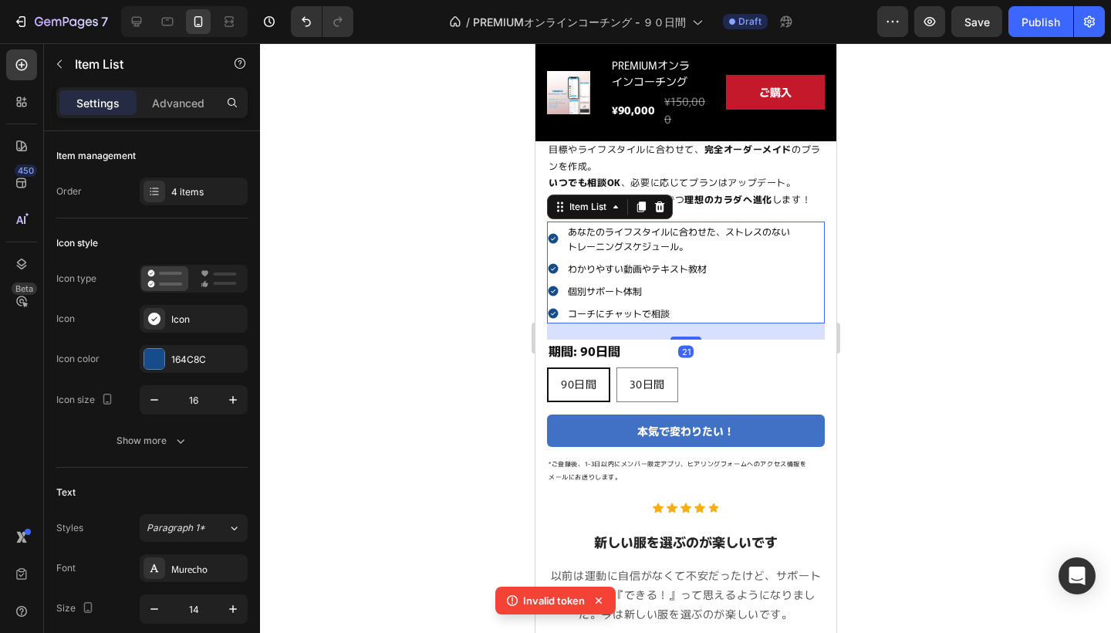
click at [553, 309] on icon at bounding box center [553, 314] width 10 height 10
click at [192, 361] on div "164C8C" at bounding box center [193, 360] width 45 height 14
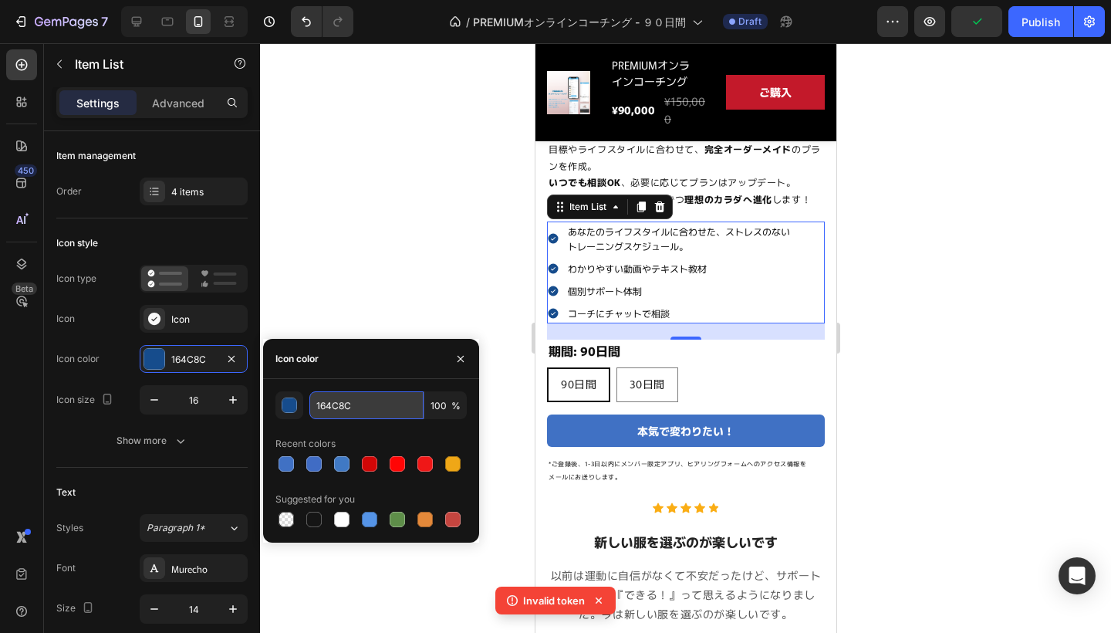
click at [364, 403] on input "164C8C" at bounding box center [366, 405] width 114 height 28
drag, startPoint x: 364, startPoint y: 402, endPoint x: 312, endPoint y: 399, distance: 52.6
click at [312, 399] on input "164C8C" at bounding box center [366, 405] width 114 height 28
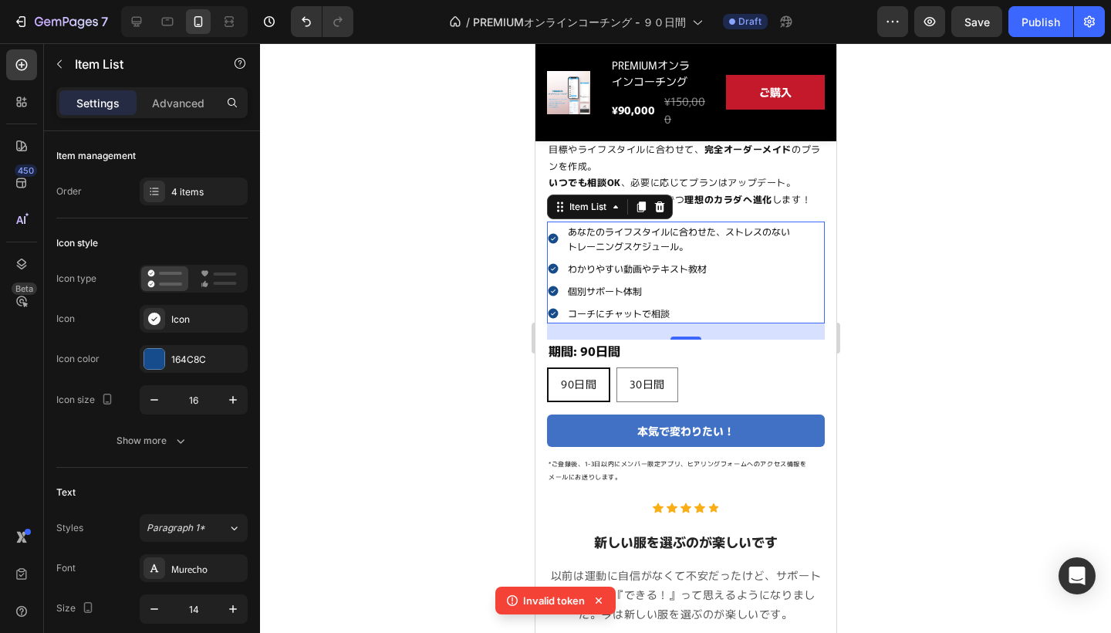
click at [1006, 429] on div at bounding box center [685, 337] width 851 height 589
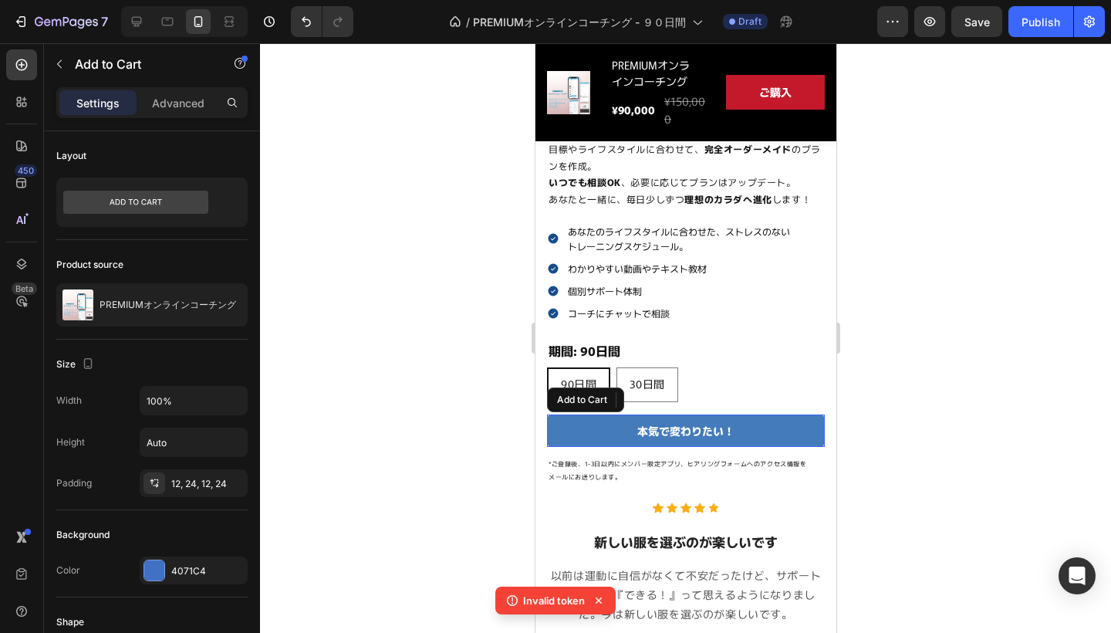
click at [769, 431] on button "本気で変わりたい！" at bounding box center [685, 430] width 278 height 32
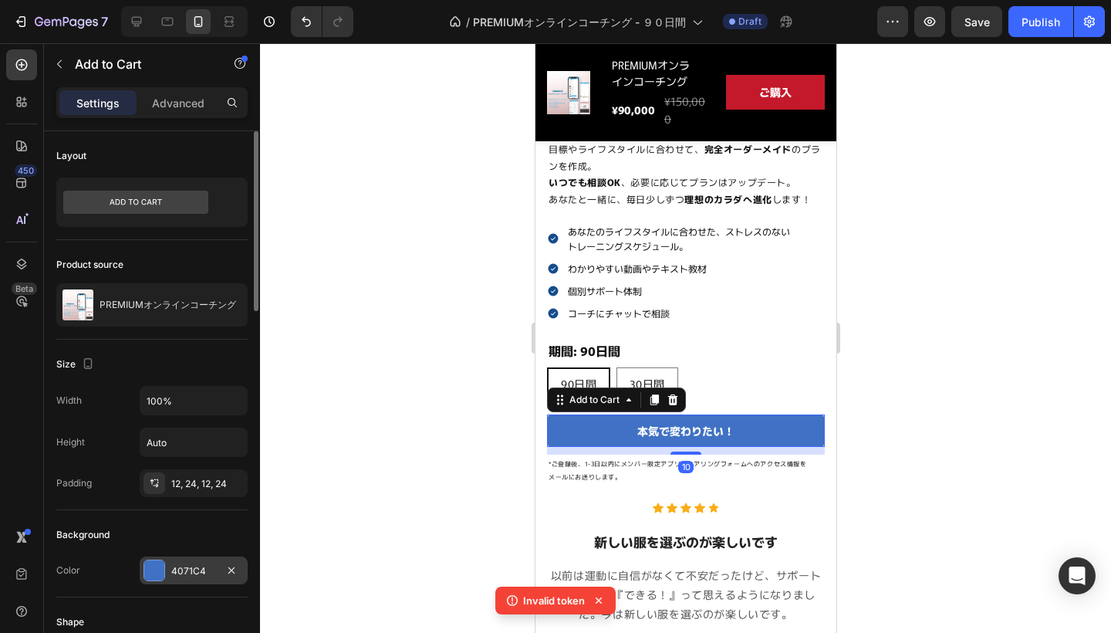
click at [198, 569] on div "4071C4" at bounding box center [193, 571] width 45 height 14
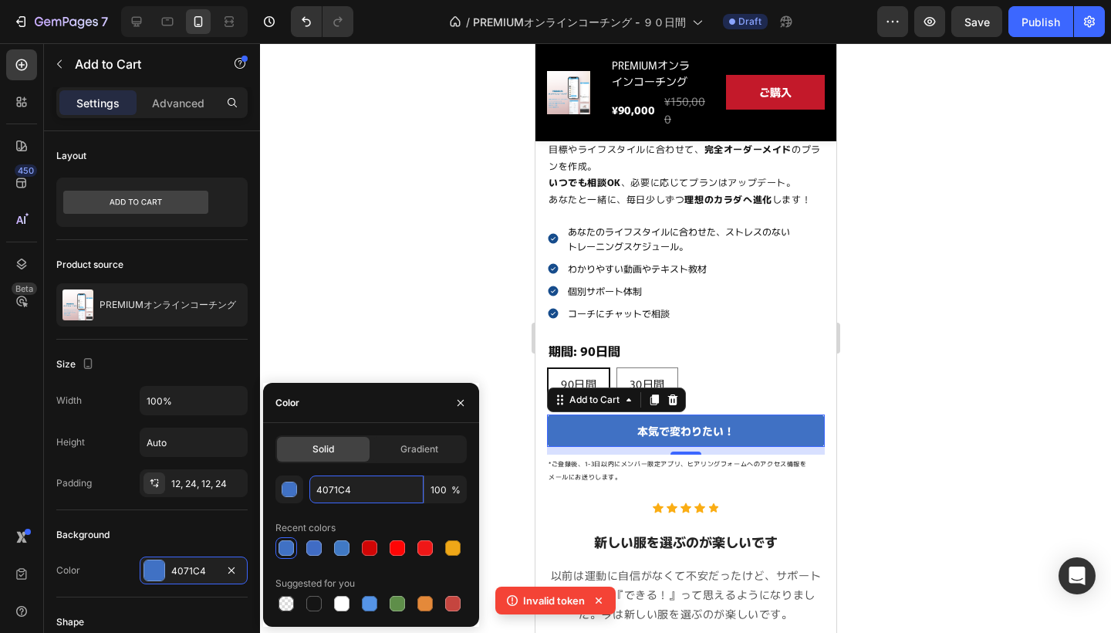
drag, startPoint x: 380, startPoint y: 494, endPoint x: 306, endPoint y: 481, distance: 75.1
click at [306, 481] on div "4071C4 100 %" at bounding box center [370, 489] width 191 height 28
paste input "164C8C"
type input "164C8C"
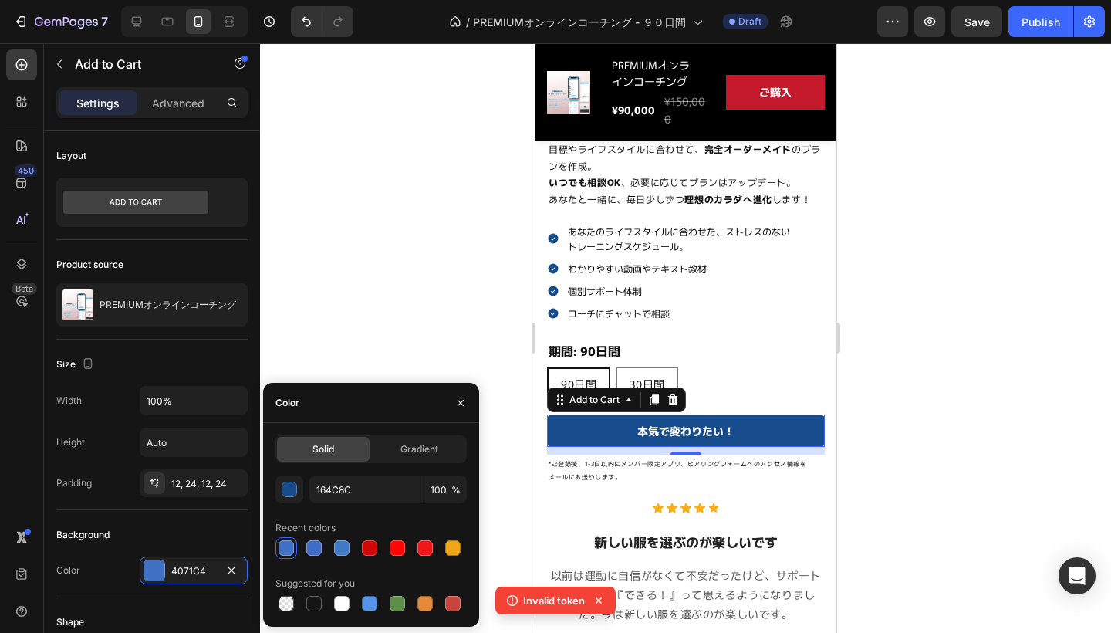
click at [451, 309] on div at bounding box center [685, 337] width 851 height 589
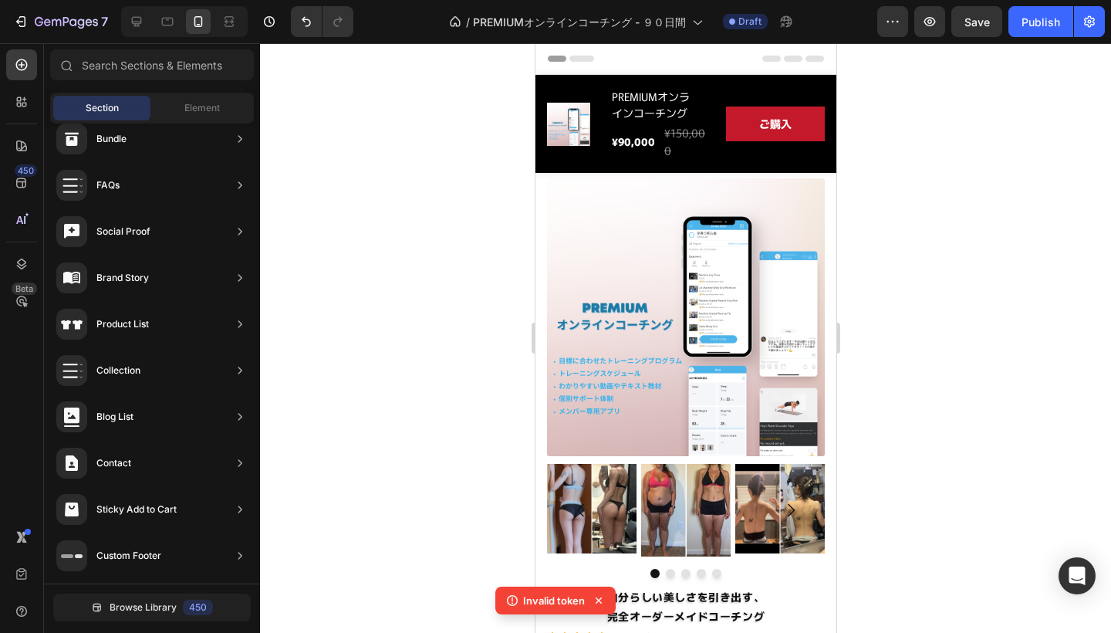
scroll to position [0, 0]
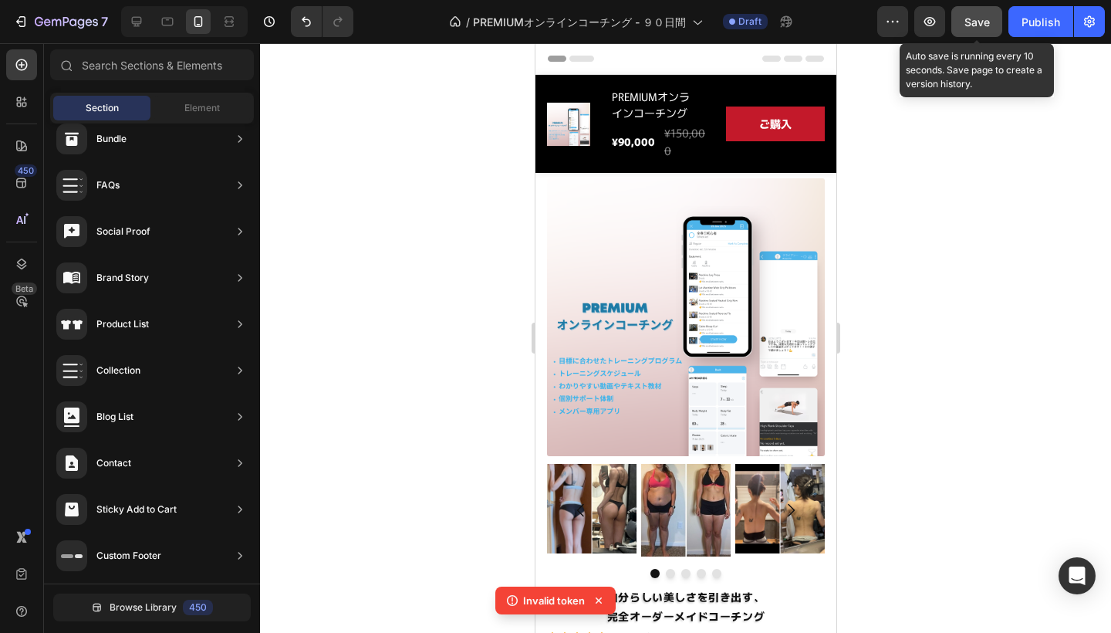
click at [981, 25] on span "Save" at bounding box center [976, 21] width 25 height 13
